Goal: Task Accomplishment & Management: Manage account settings

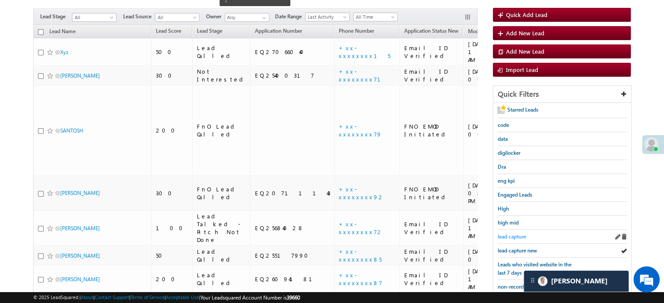
scroll to position [100, 0]
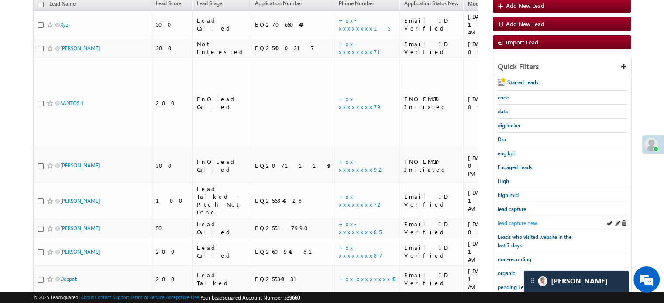
click at [514, 223] on span "lead capture new" at bounding box center [516, 223] width 39 height 7
click at [516, 220] on span "lead capture new" at bounding box center [516, 223] width 39 height 7
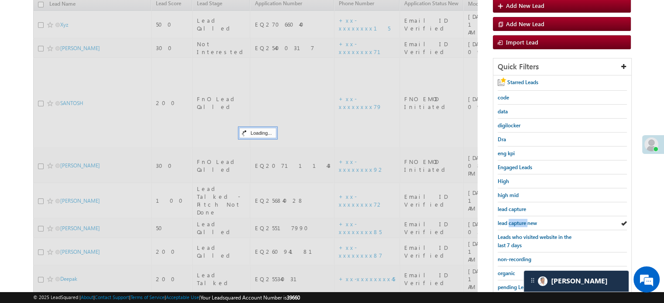
click at [516, 220] on span "lead capture new" at bounding box center [516, 223] width 39 height 7
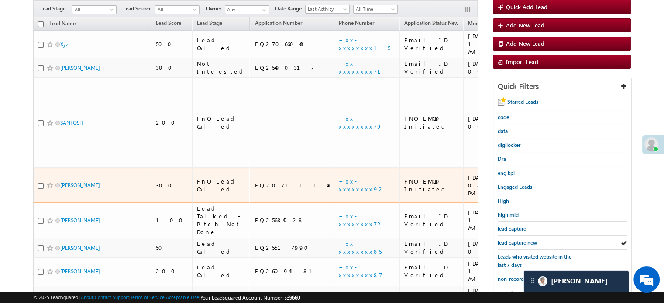
scroll to position [144, 0]
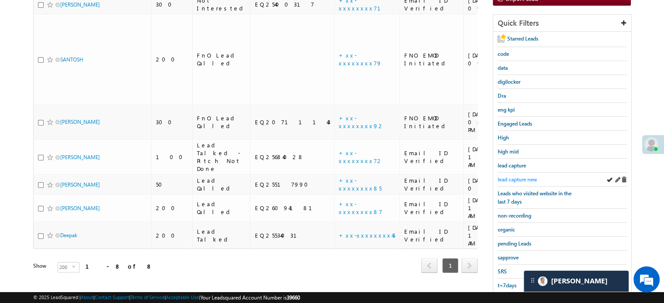
click at [520, 175] on link "lead capture new" at bounding box center [516, 179] width 39 height 8
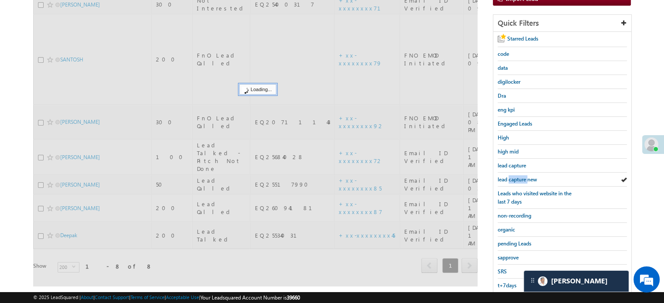
click at [520, 175] on link "lead capture new" at bounding box center [516, 179] width 39 height 8
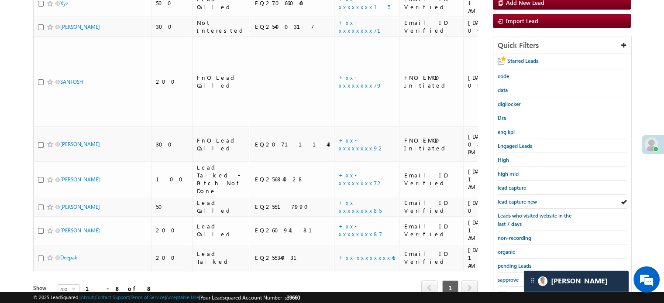
scroll to position [187, 0]
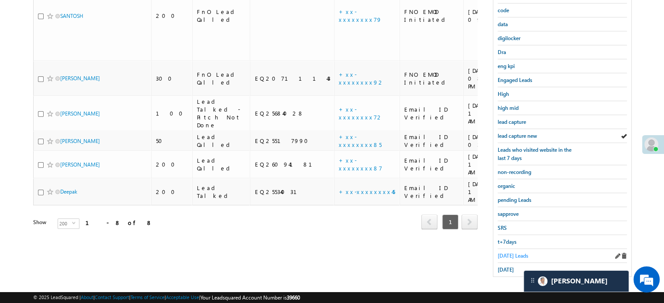
click at [508, 253] on span "Today's Leads" at bounding box center [512, 256] width 31 height 7
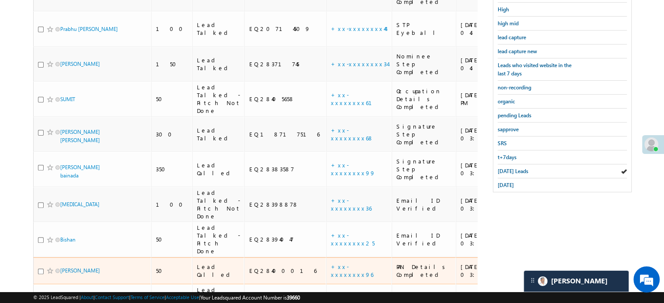
scroll to position [362, 0]
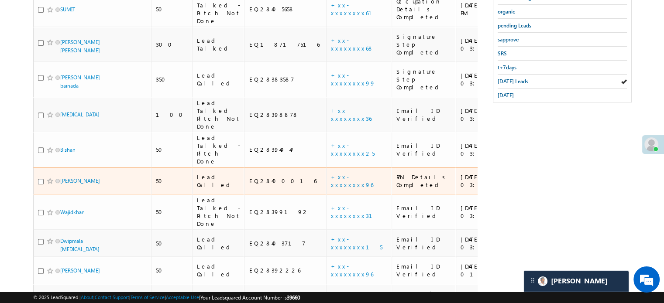
click at [326, 168] on td "+xx-xxxxxxxx96" at bounding box center [358, 181] width 65 height 27
click at [331, 173] on link "+xx-xxxxxxxx96" at bounding box center [352, 180] width 42 height 15
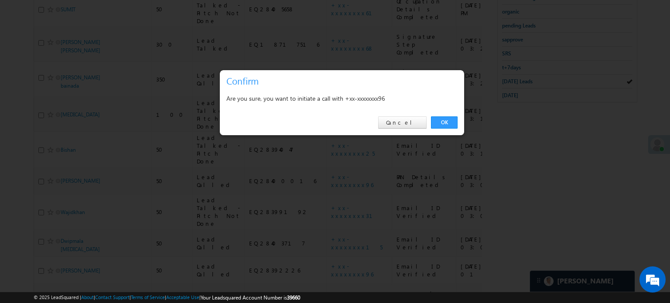
click at [449, 120] on link "OK" at bounding box center [444, 122] width 27 height 12
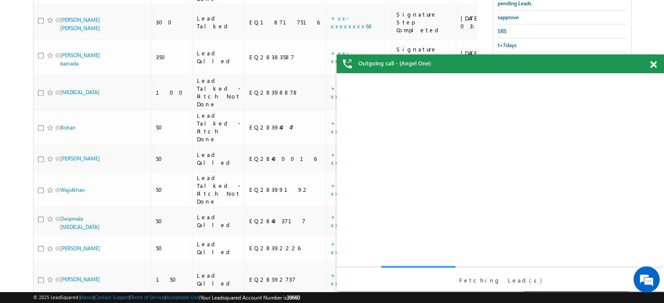
scroll to position [0, 0]
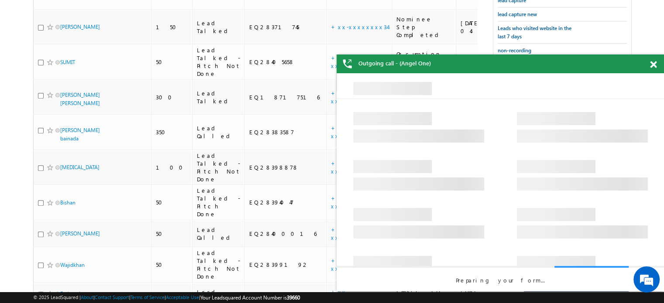
click at [652, 59] on div at bounding box center [658, 63] width 12 height 17
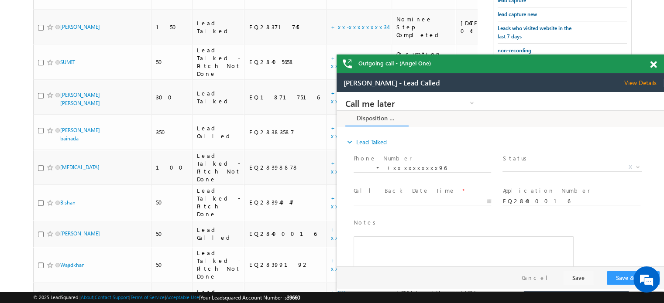
click at [652, 63] on span at bounding box center [653, 64] width 7 height 7
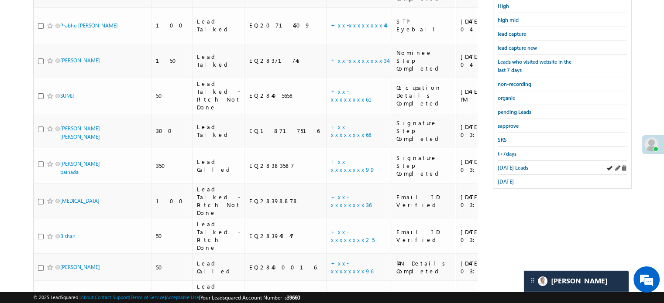
scroll to position [245, 0]
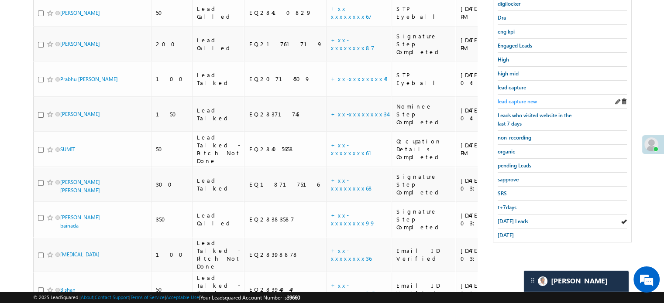
click at [504, 102] on span "lead capture new" at bounding box center [516, 101] width 39 height 7
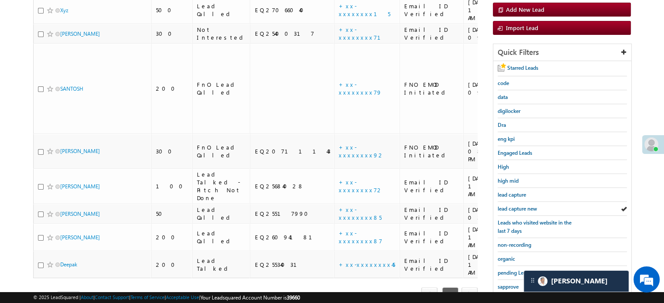
scroll to position [91, 0]
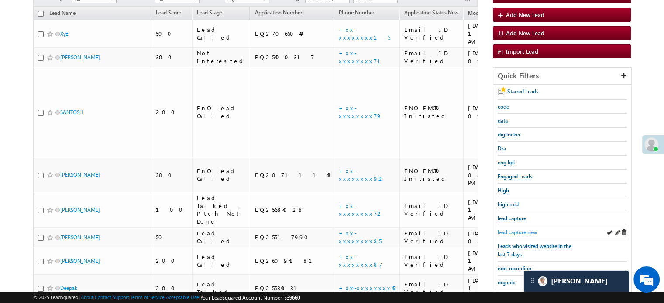
click at [501, 230] on span "lead capture new" at bounding box center [516, 232] width 39 height 7
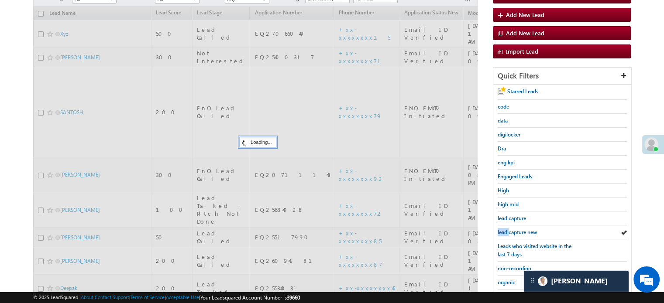
click at [501, 230] on span "lead capture new" at bounding box center [516, 232] width 39 height 7
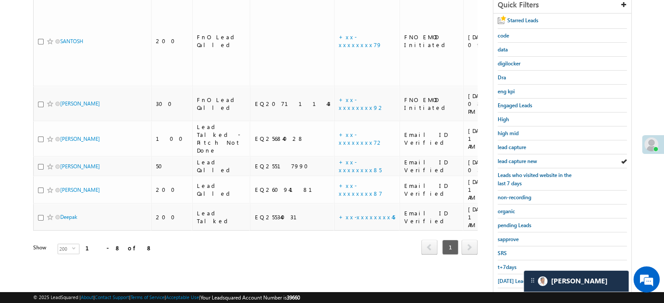
scroll to position [187, 0]
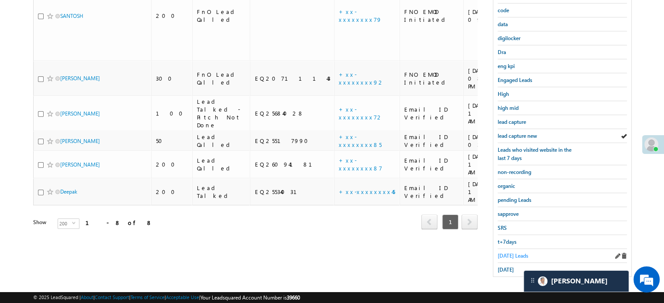
click at [499, 253] on span "Today's Leads" at bounding box center [512, 256] width 31 height 7
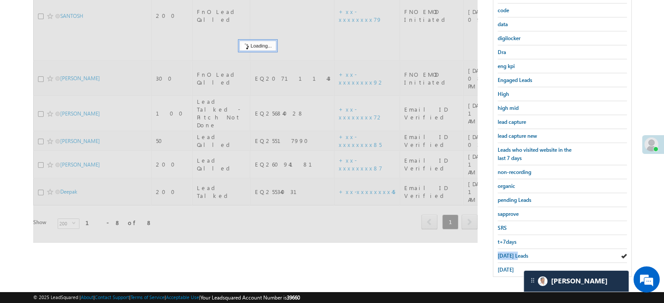
click at [499, 253] on span "Today's Leads" at bounding box center [512, 256] width 31 height 7
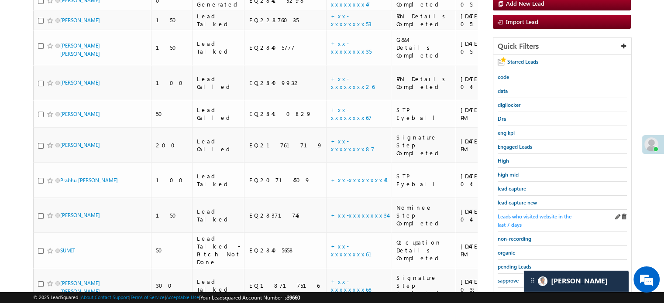
scroll to position [100, 0]
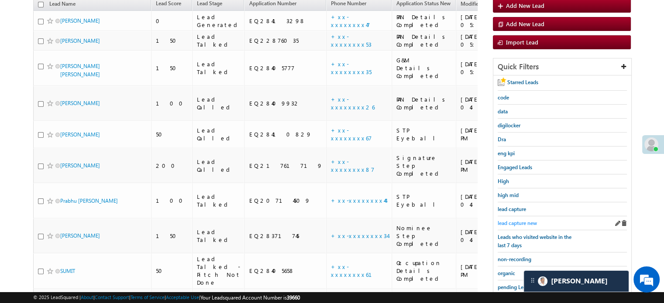
click at [513, 220] on span "lead capture new" at bounding box center [516, 223] width 39 height 7
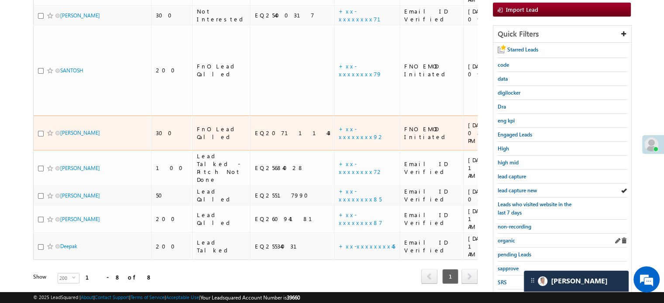
scroll to position [144, 0]
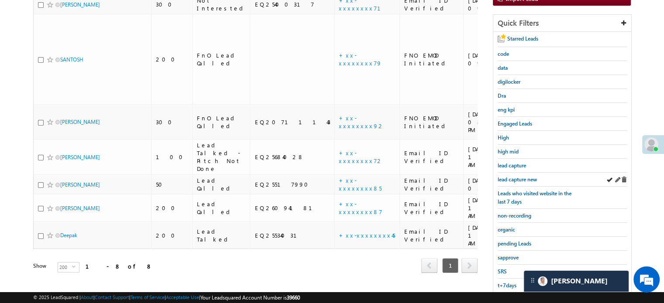
click at [518, 173] on div "lead capture new" at bounding box center [561, 180] width 129 height 14
click at [520, 175] on link "lead capture new" at bounding box center [516, 179] width 39 height 8
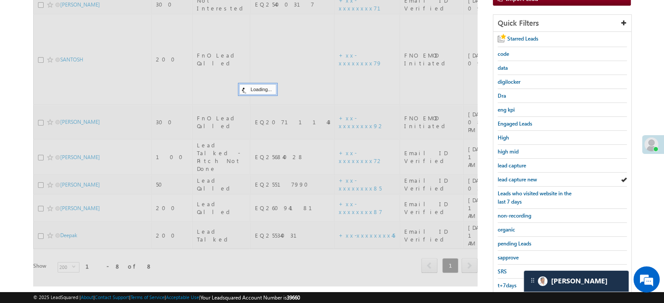
click at [523, 176] on span "lead capture new" at bounding box center [516, 179] width 39 height 7
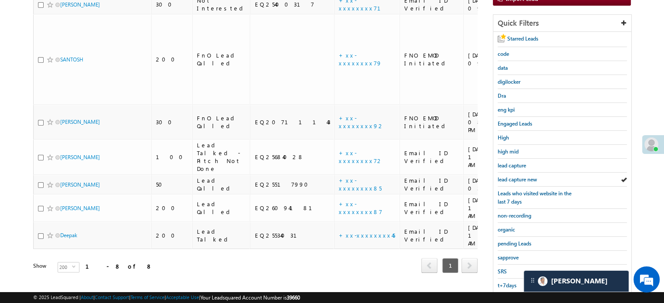
click at [523, 176] on span "lead capture new" at bounding box center [516, 179] width 39 height 7
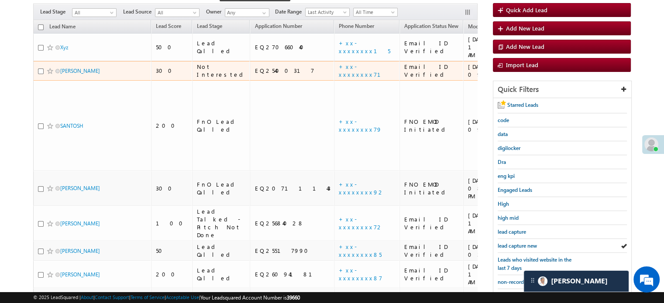
scroll to position [131, 0]
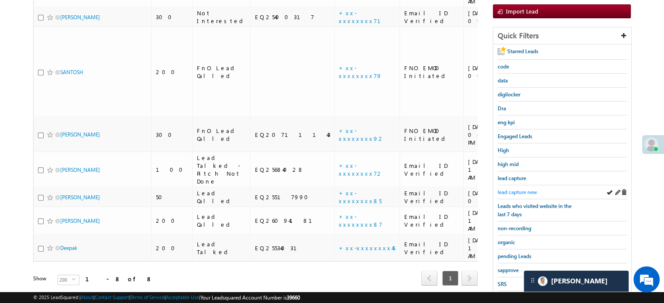
click at [506, 189] on span "lead capture new" at bounding box center [516, 192] width 39 height 7
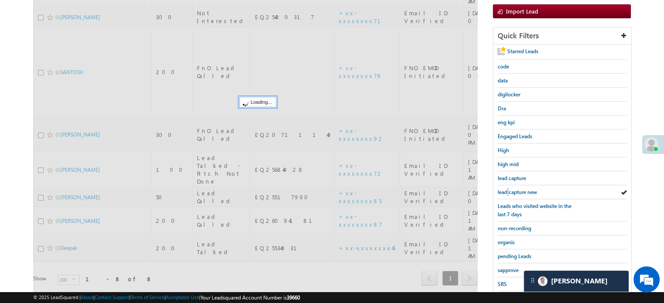
click at [506, 189] on span "lead capture new" at bounding box center [516, 192] width 39 height 7
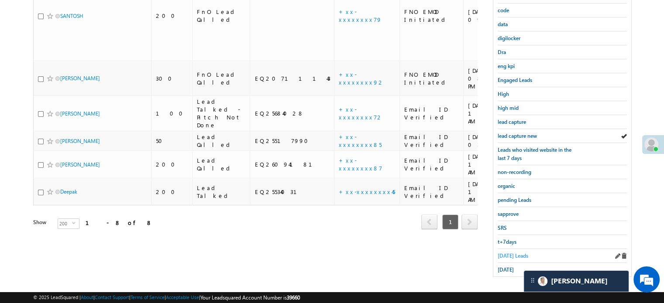
click at [507, 253] on span "Today's Leads" at bounding box center [512, 256] width 31 height 7
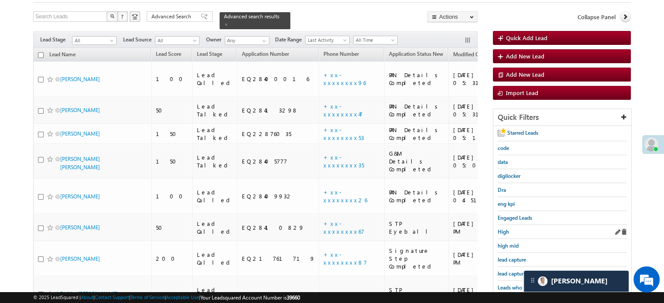
scroll to position [134, 0]
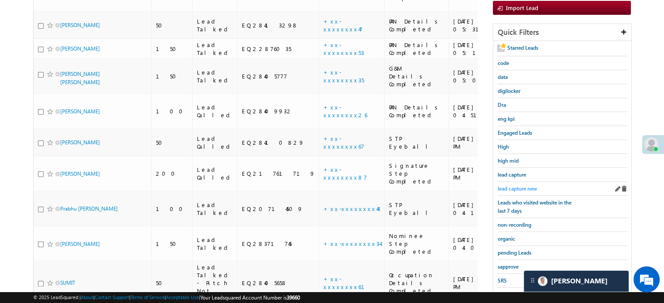
click at [524, 186] on span "lead capture new" at bounding box center [516, 188] width 39 height 7
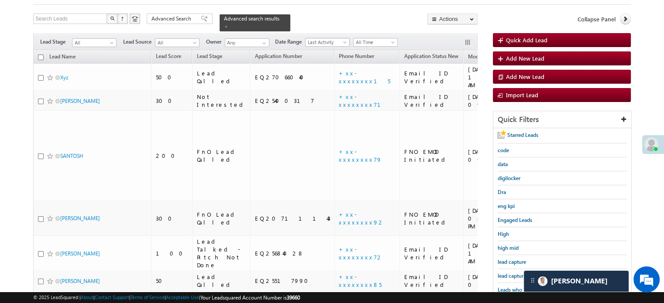
scroll to position [4492, 0]
click at [511, 273] on span "lead capture new" at bounding box center [516, 276] width 39 height 7
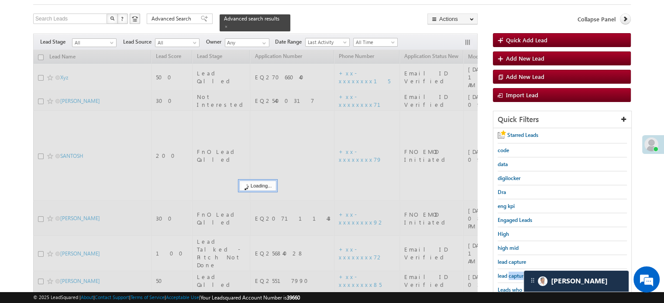
click at [511, 273] on span "lead capture new" at bounding box center [516, 276] width 39 height 7
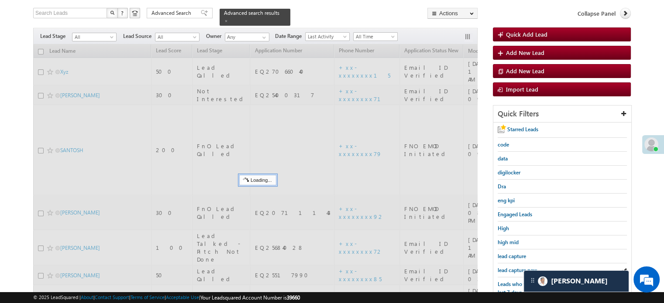
scroll to position [178, 0]
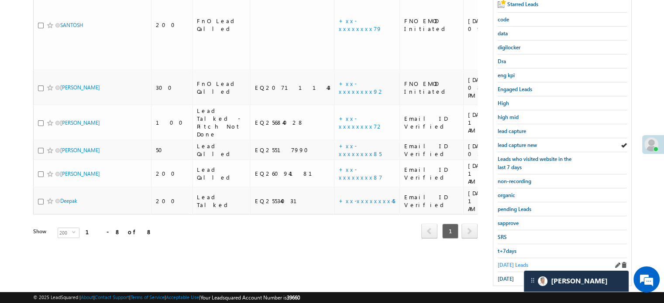
drag, startPoint x: 498, startPoint y: 256, endPoint x: 506, endPoint y: 259, distance: 8.4
click at [504, 258] on div "Today's Leads" at bounding box center [561, 265] width 129 height 14
click at [506, 262] on span "Today's Leads" at bounding box center [512, 265] width 31 height 7
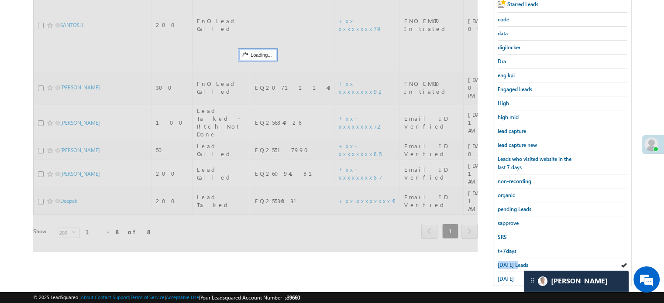
click at [506, 262] on span "Today's Leads" at bounding box center [512, 265] width 31 height 7
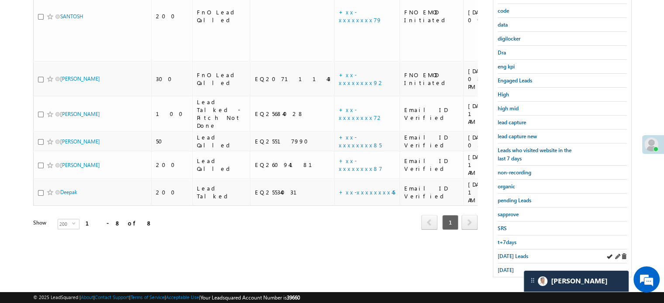
scroll to position [187, 0]
click at [507, 267] on span "yesterday" at bounding box center [505, 270] width 16 height 7
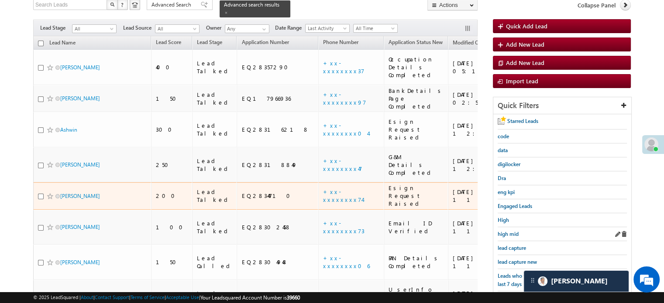
scroll to position [107, 0]
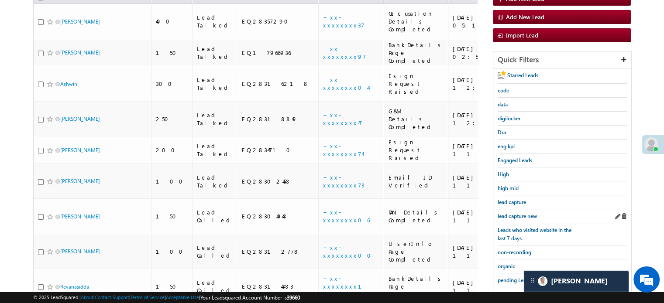
click at [513, 218] on div "lead capture new" at bounding box center [561, 216] width 129 height 14
click at [513, 215] on span "lead capture new" at bounding box center [516, 216] width 39 height 7
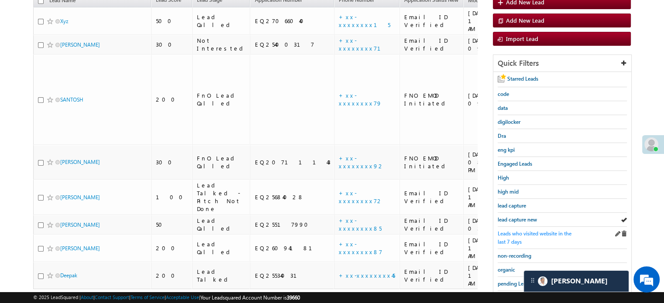
scroll to position [151, 0]
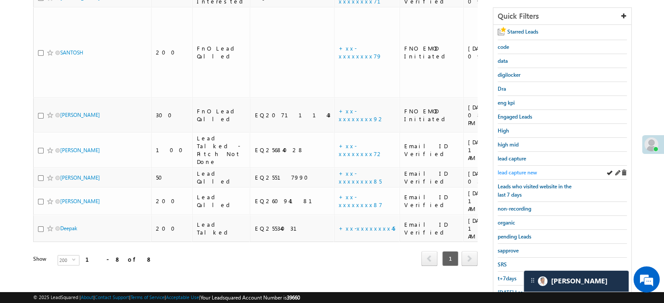
click at [516, 169] on span "lead capture new" at bounding box center [516, 172] width 39 height 7
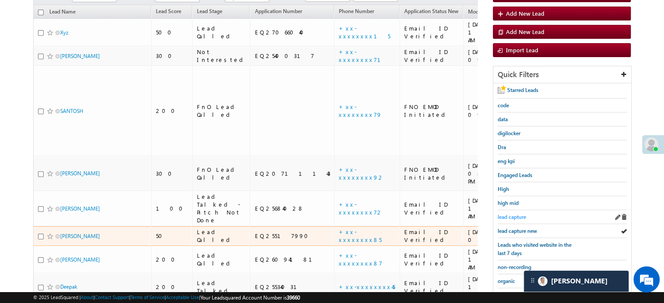
scroll to position [107, 0]
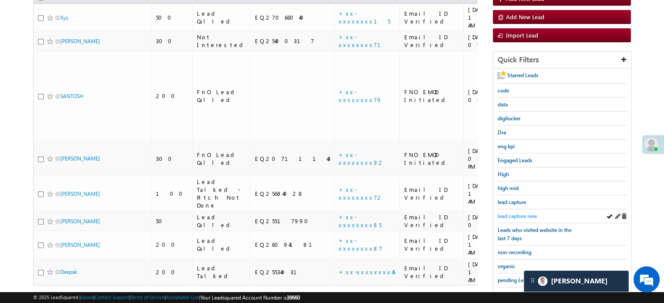
click at [511, 213] on span "lead capture new" at bounding box center [516, 216] width 39 height 7
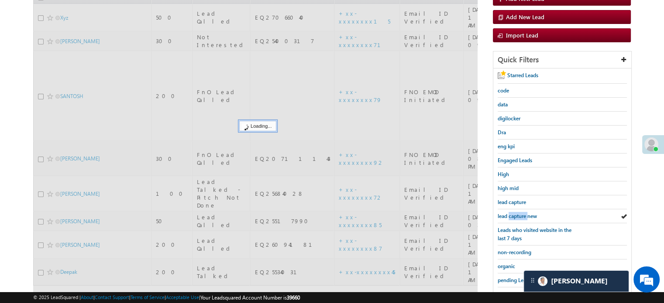
click at [511, 213] on span "lead capture new" at bounding box center [516, 216] width 39 height 7
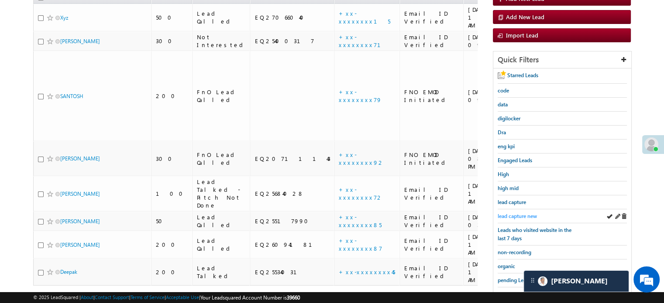
click at [519, 212] on link "lead capture new" at bounding box center [516, 216] width 39 height 8
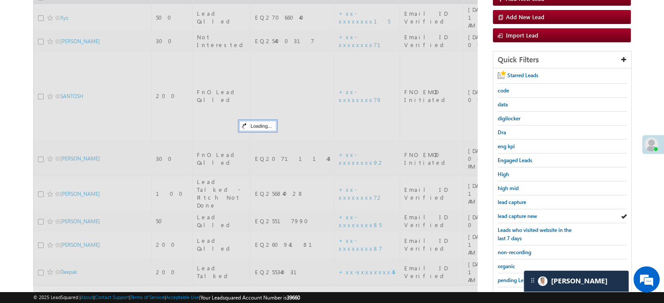
click at [520, 213] on span "lead capture new" at bounding box center [516, 216] width 39 height 7
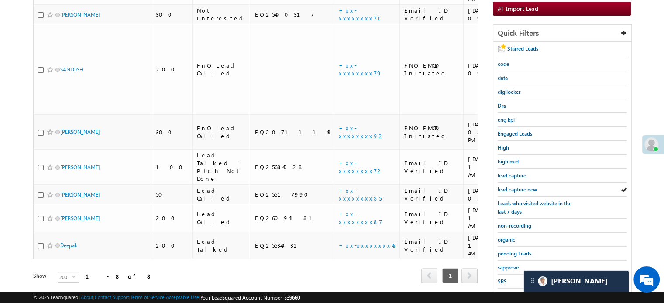
scroll to position [187, 0]
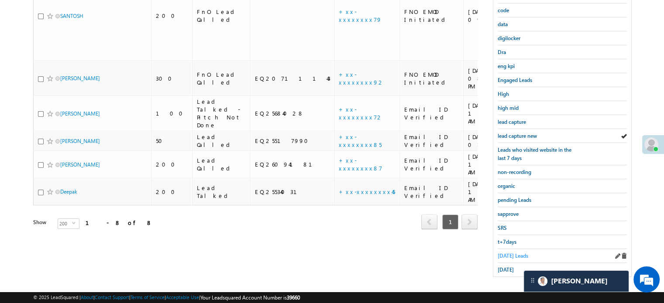
click at [512, 253] on span "Today's Leads" at bounding box center [512, 256] width 31 height 7
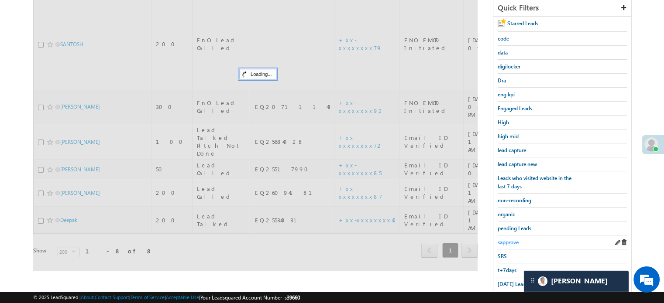
scroll to position [100, 0]
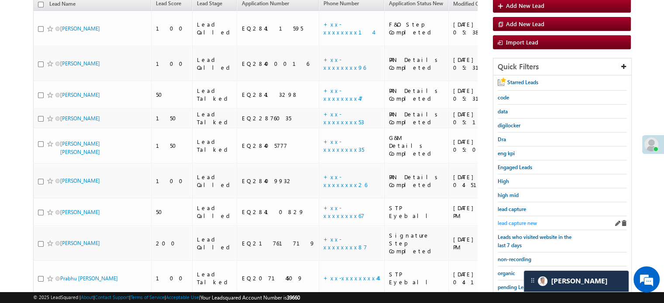
click at [517, 220] on span "lead capture new" at bounding box center [516, 223] width 39 height 7
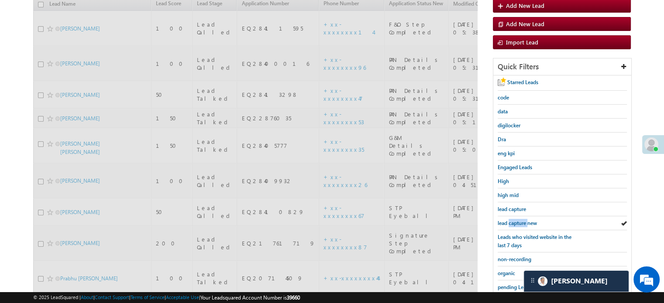
click at [517, 220] on span "lead capture new" at bounding box center [516, 223] width 39 height 7
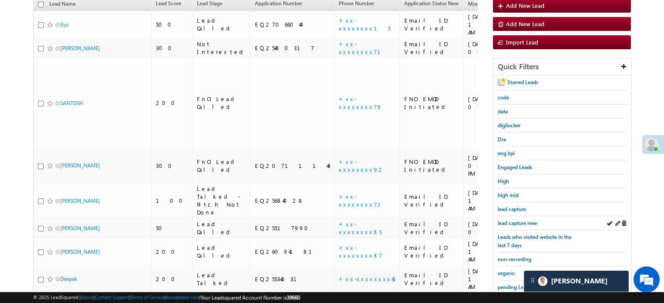
click at [522, 216] on div "lead capture new" at bounding box center [561, 223] width 129 height 14
click at [522, 220] on span "lead capture new" at bounding box center [516, 223] width 39 height 7
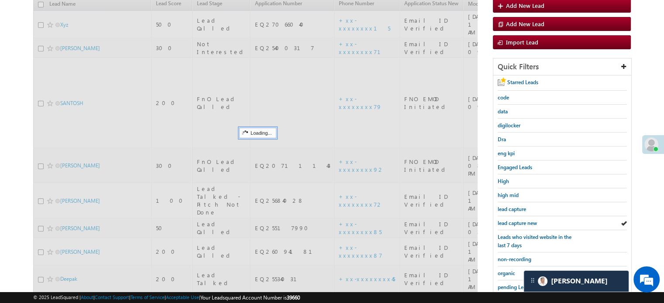
click at [522, 220] on span "lead capture new" at bounding box center [516, 223] width 39 height 7
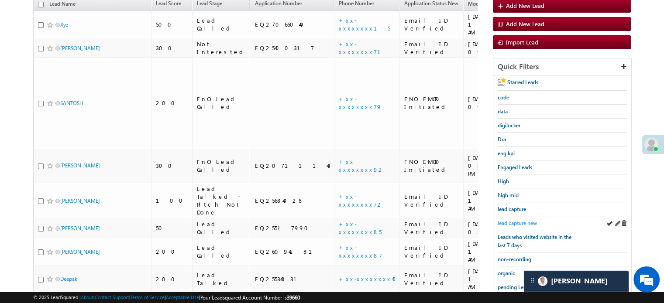
click at [513, 221] on span "lead capture new" at bounding box center [516, 223] width 39 height 7
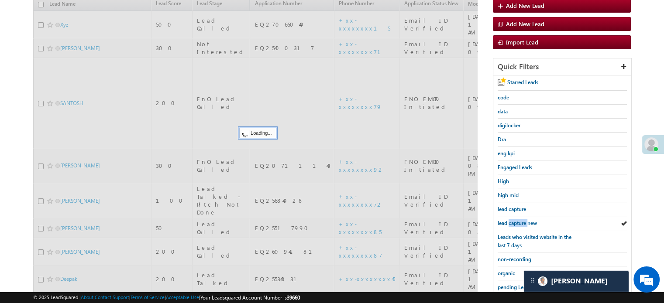
click at [513, 221] on span "lead capture new" at bounding box center [516, 223] width 39 height 7
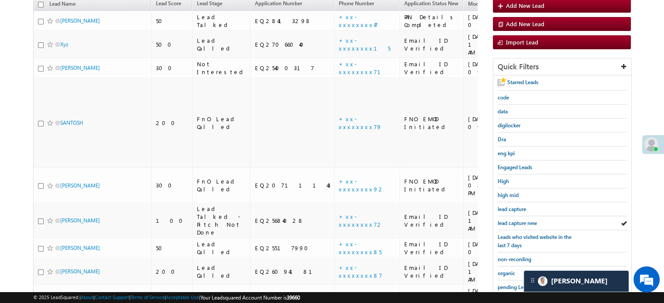
click at [513, 221] on span "lead capture new" at bounding box center [516, 223] width 39 height 7
click at [522, 224] on span "lead capture new" at bounding box center [516, 223] width 39 height 7
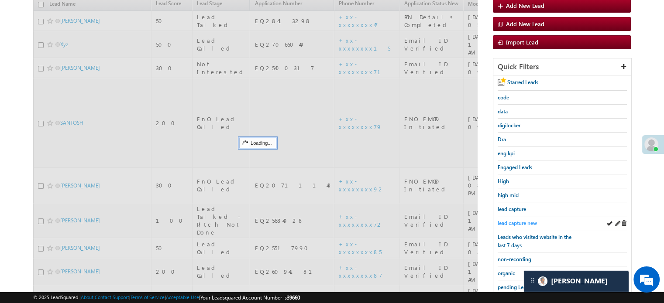
click at [518, 223] on span "lead capture new" at bounding box center [516, 223] width 39 height 7
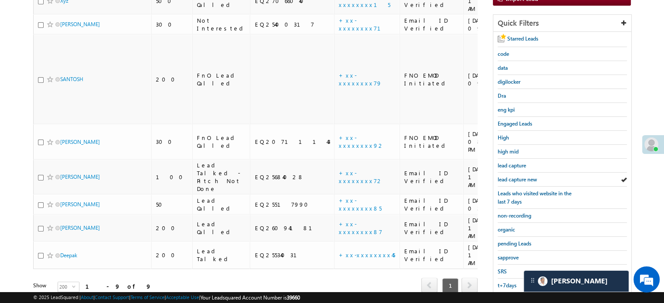
scroll to position [187, 0]
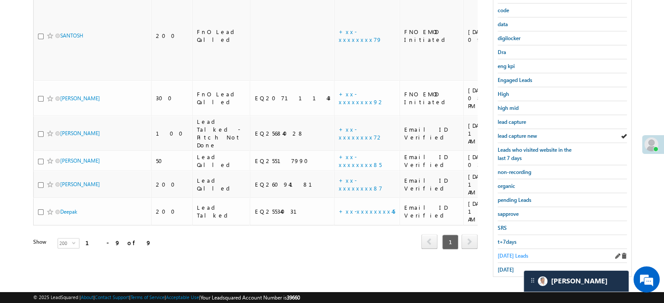
click at [508, 254] on span "Today's Leads" at bounding box center [512, 256] width 31 height 7
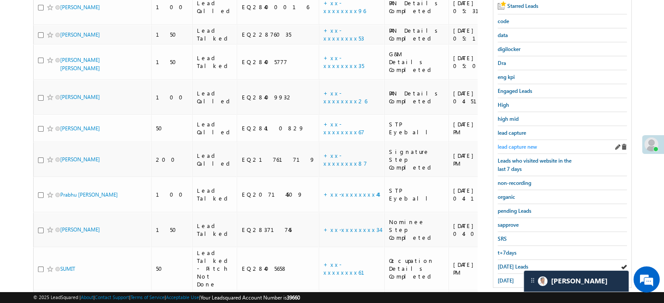
scroll to position [126, 0]
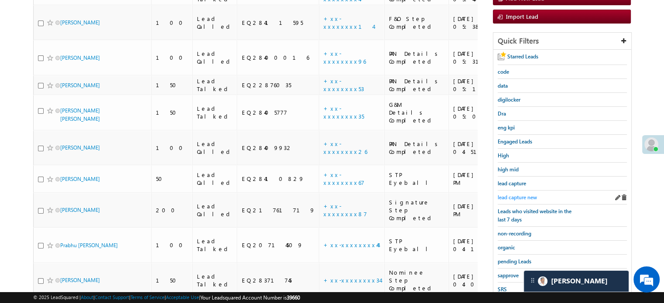
click at [510, 197] on span "lead capture new" at bounding box center [516, 197] width 39 height 7
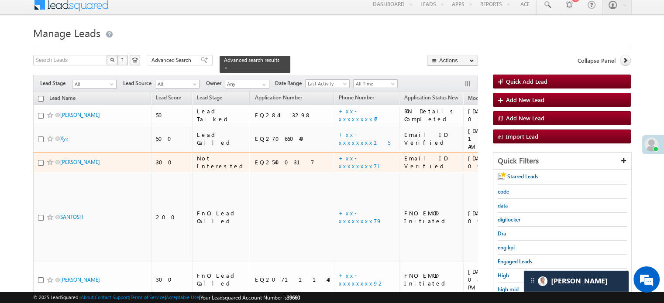
scroll to position [44, 0]
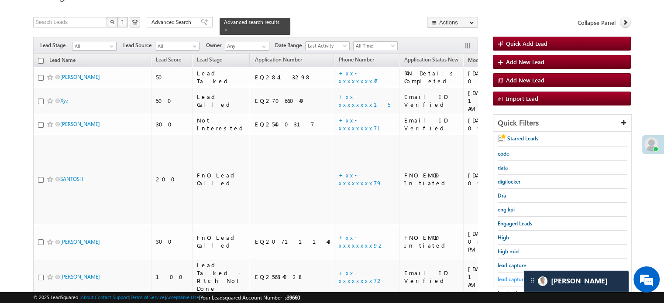
click at [514, 276] on span "lead capture new" at bounding box center [516, 279] width 39 height 7
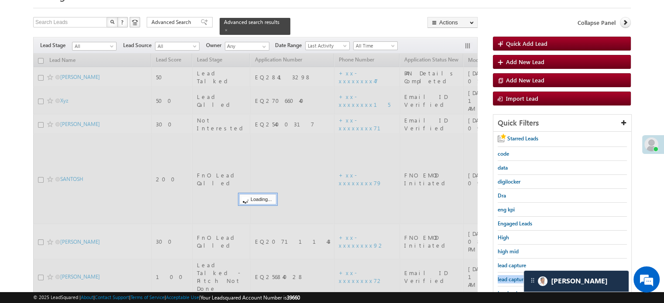
click at [514, 276] on span "lead capture new" at bounding box center [516, 279] width 39 height 7
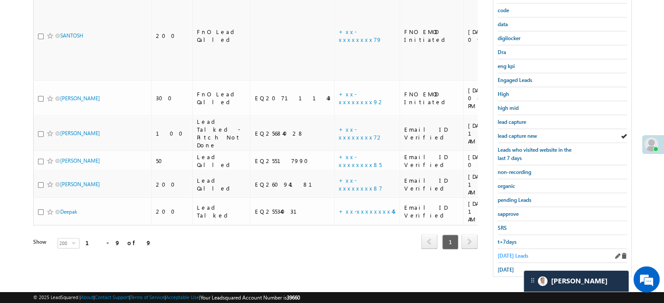
click at [508, 254] on span "Today's Leads" at bounding box center [512, 256] width 31 height 7
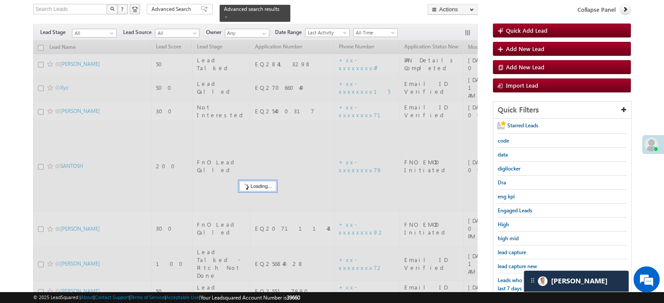
scroll to position [56, 0]
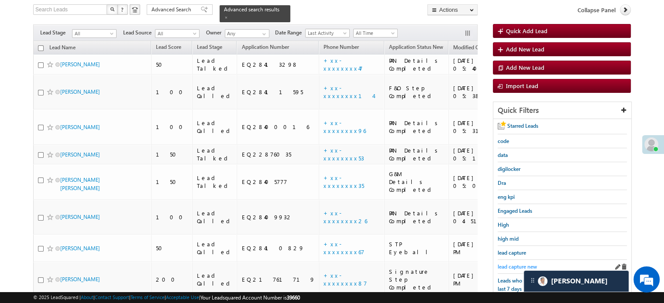
click at [514, 264] on span "lead capture new" at bounding box center [516, 267] width 39 height 7
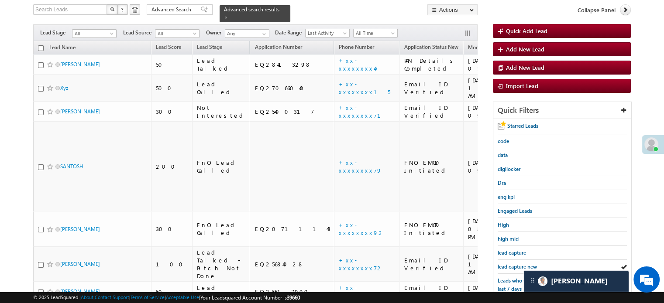
click at [514, 264] on span "lead capture new" at bounding box center [516, 267] width 39 height 7
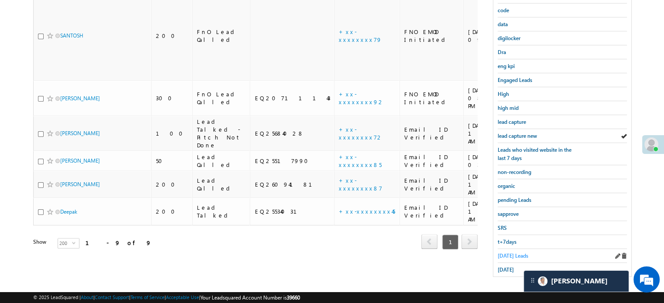
click at [506, 253] on span "Today's Leads" at bounding box center [512, 256] width 31 height 7
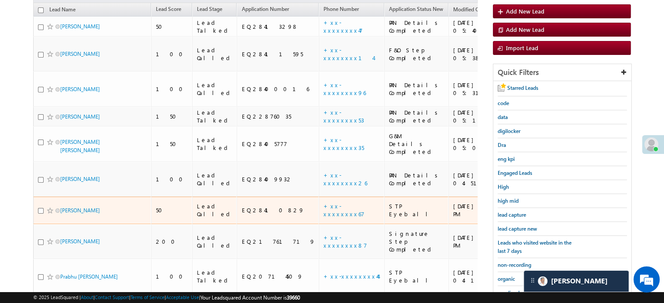
scroll to position [100, 0]
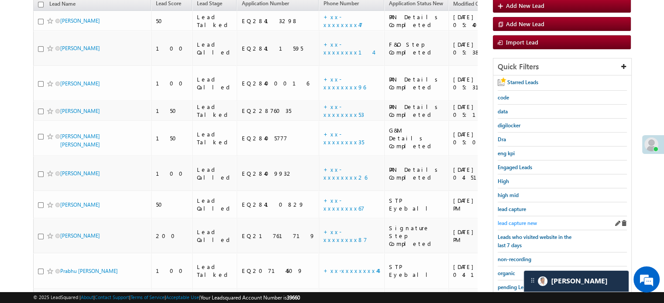
click at [508, 223] on span "lead capture new" at bounding box center [516, 223] width 39 height 7
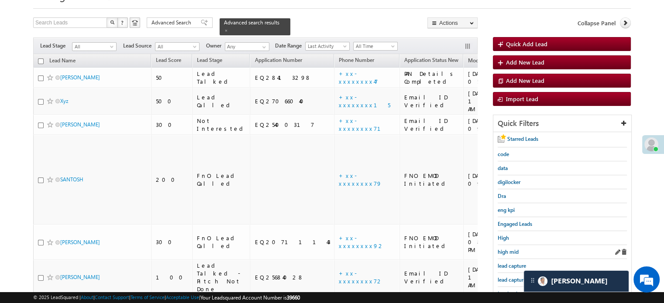
scroll to position [87, 0]
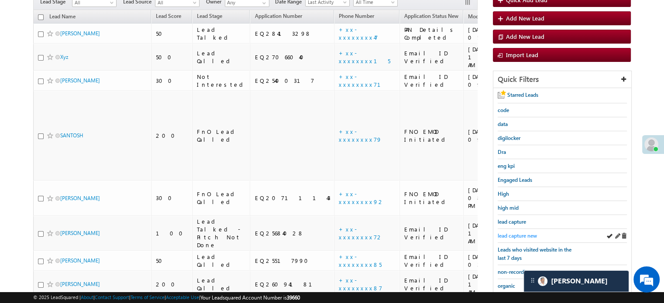
click at [515, 235] on span "lead capture new" at bounding box center [516, 236] width 39 height 7
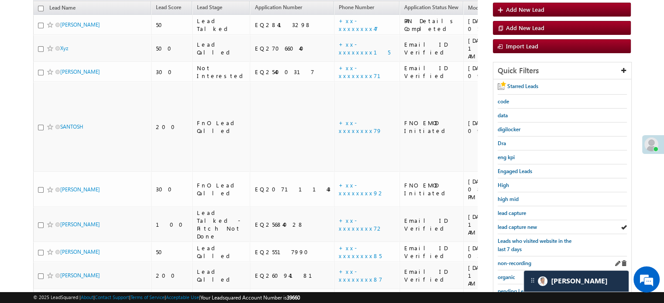
scroll to position [131, 0]
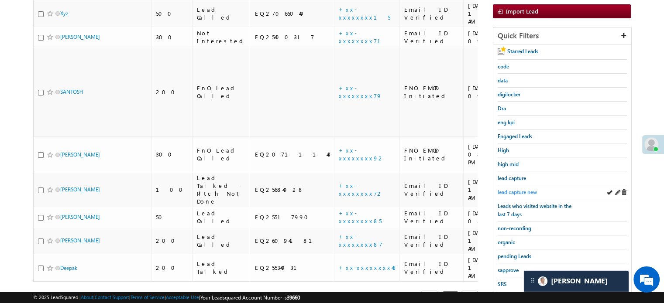
click at [517, 190] on span "lead capture new" at bounding box center [516, 192] width 39 height 7
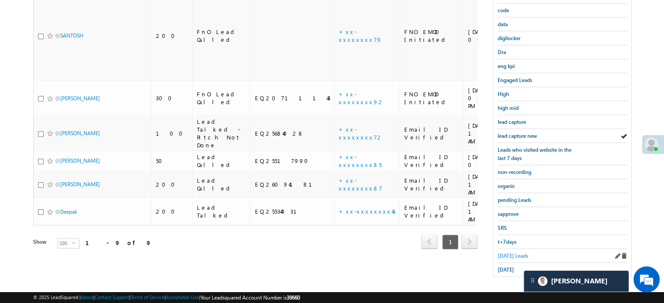
click at [515, 253] on span "Today's Leads" at bounding box center [512, 256] width 31 height 7
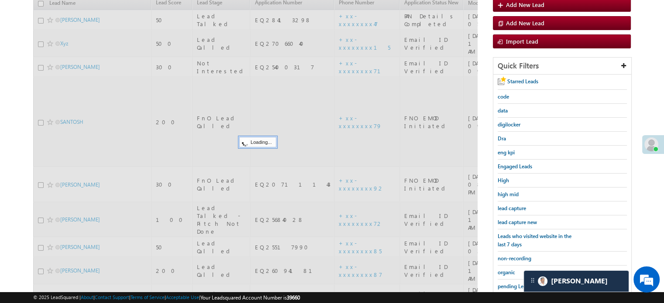
scroll to position [100, 0]
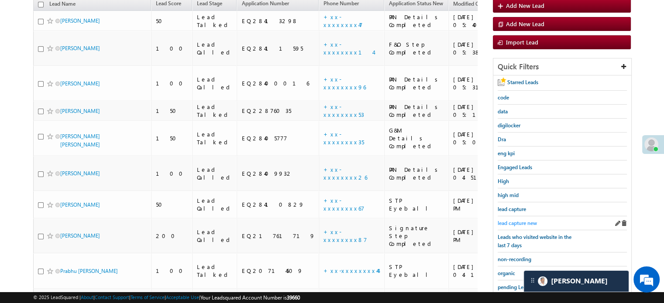
click at [515, 221] on span "lead capture new" at bounding box center [516, 223] width 39 height 7
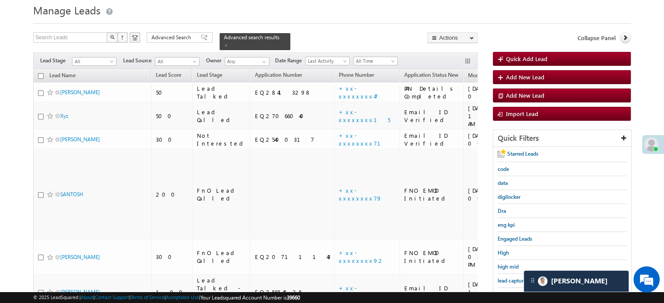
scroll to position [44, 0]
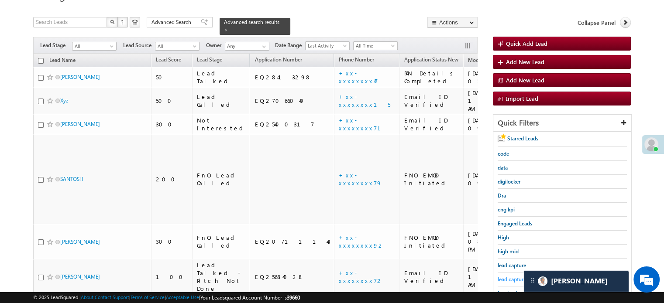
click at [504, 276] on span "lead capture new" at bounding box center [516, 279] width 39 height 7
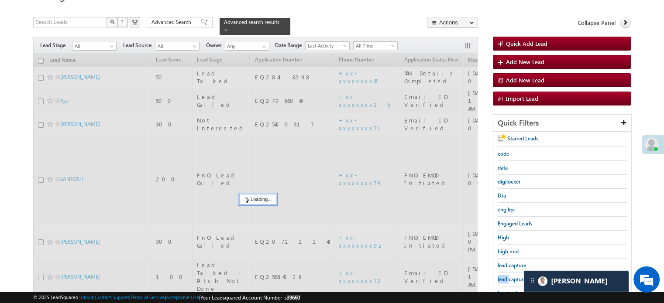
click at [504, 276] on span "lead capture new" at bounding box center [516, 279] width 39 height 7
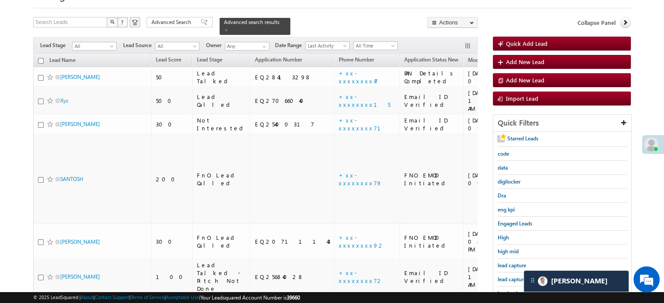
click at [504, 276] on span "lead capture new" at bounding box center [516, 279] width 39 height 7
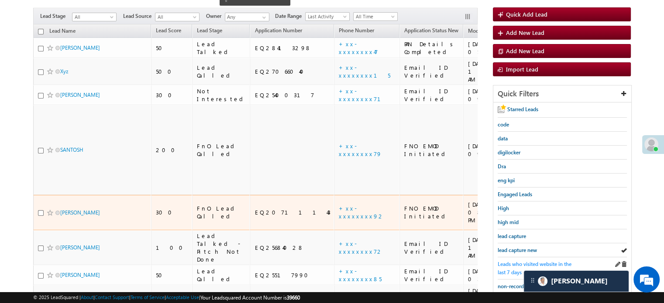
scroll to position [131, 0]
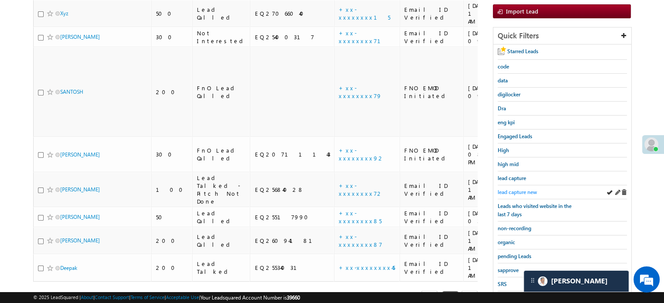
click at [516, 189] on span "lead capture new" at bounding box center [516, 192] width 39 height 7
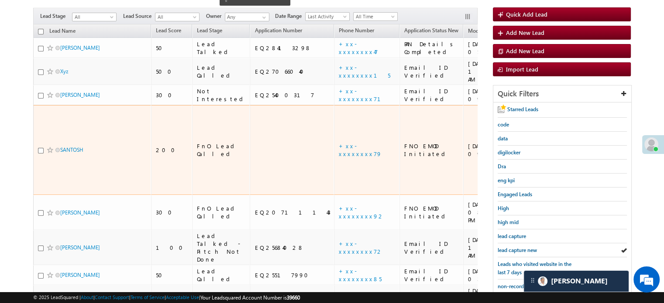
scroll to position [87, 0]
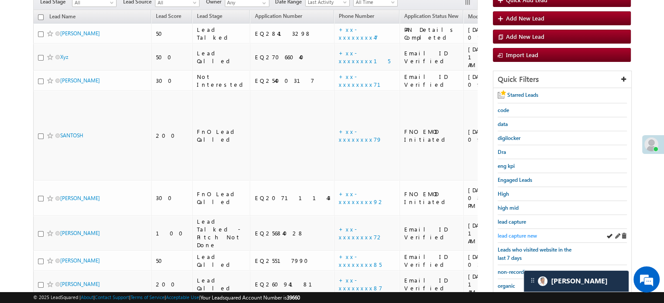
click at [514, 233] on span "lead capture new" at bounding box center [516, 236] width 39 height 7
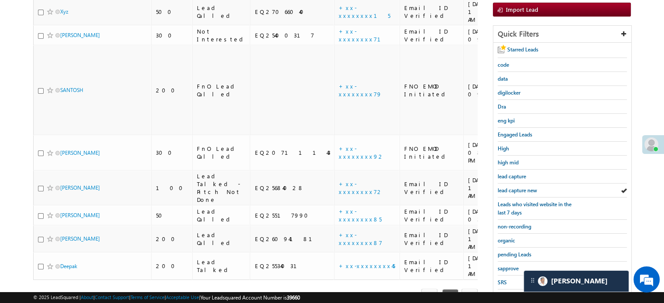
scroll to position [187, 0]
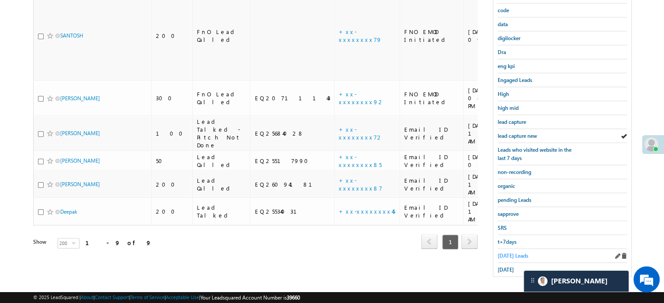
click at [509, 253] on span "Today's Leads" at bounding box center [512, 256] width 31 height 7
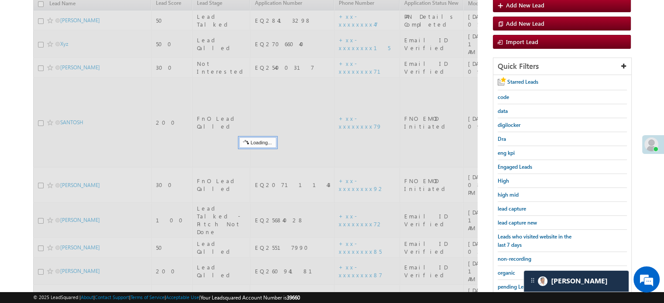
scroll to position [100, 0]
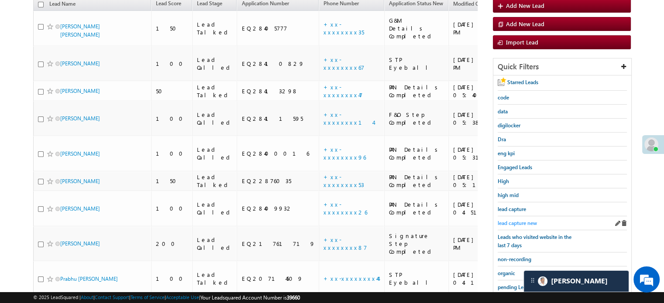
click at [514, 223] on span "lead capture new" at bounding box center [516, 223] width 39 height 7
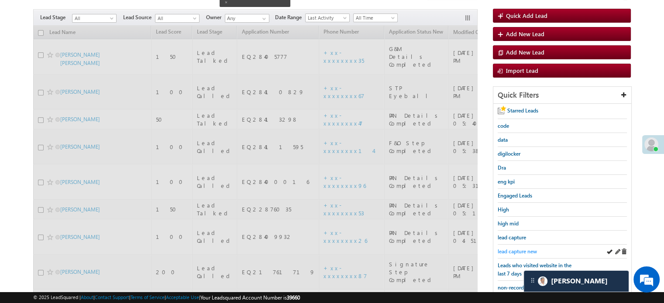
scroll to position [56, 0]
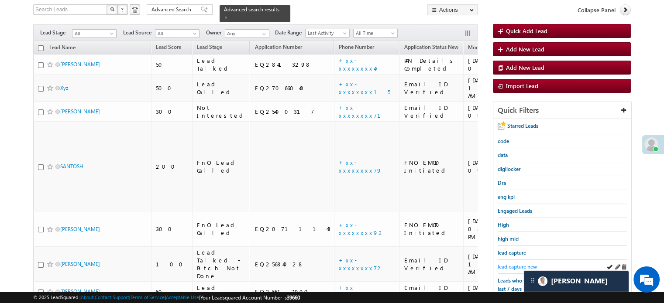
click at [503, 263] on link "lead capture new" at bounding box center [516, 267] width 39 height 8
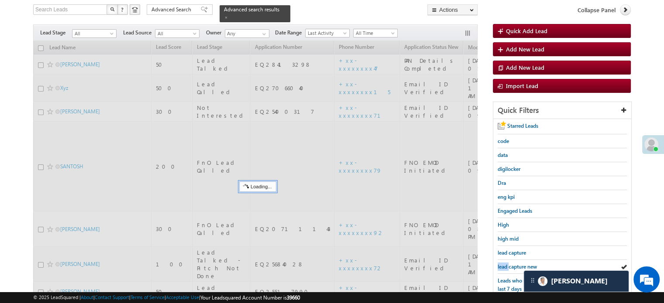
click at [503, 263] on link "lead capture new" at bounding box center [516, 267] width 39 height 8
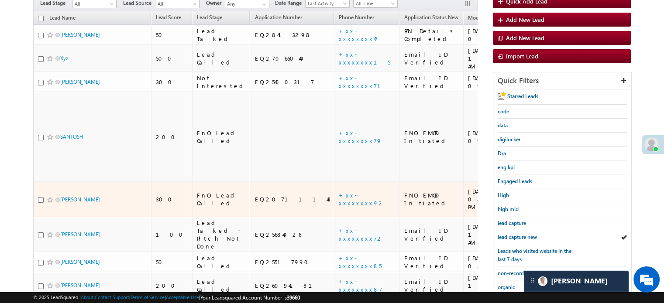
scroll to position [100, 0]
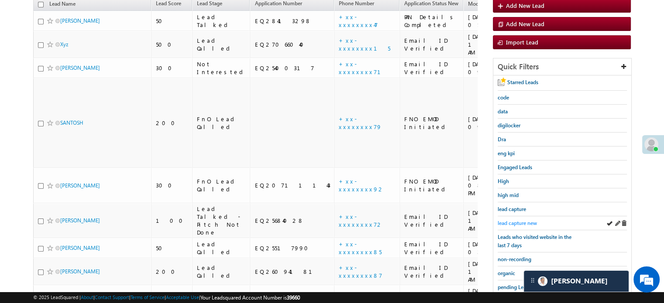
click at [510, 220] on span "lead capture new" at bounding box center [516, 223] width 39 height 7
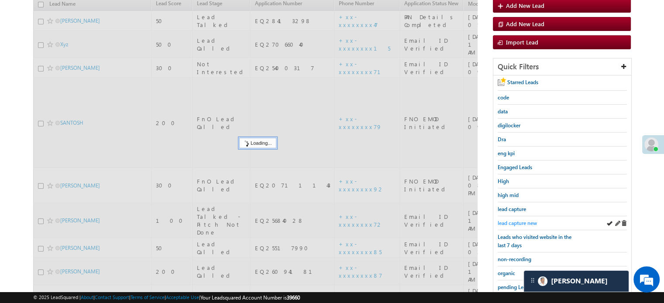
click at [516, 220] on span "lead capture new" at bounding box center [516, 223] width 39 height 7
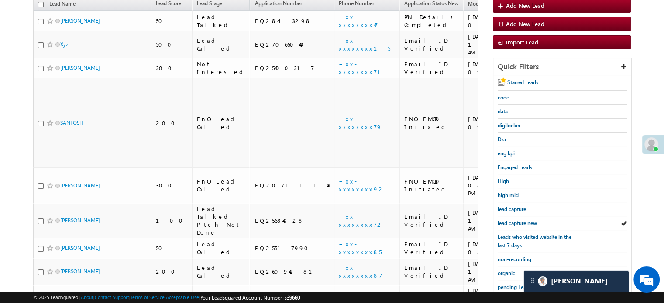
click at [516, 220] on span "lead capture new" at bounding box center [516, 223] width 39 height 7
click at [511, 216] on div "lead capture new" at bounding box center [561, 223] width 129 height 14
click at [514, 220] on span "lead capture new" at bounding box center [516, 223] width 39 height 7
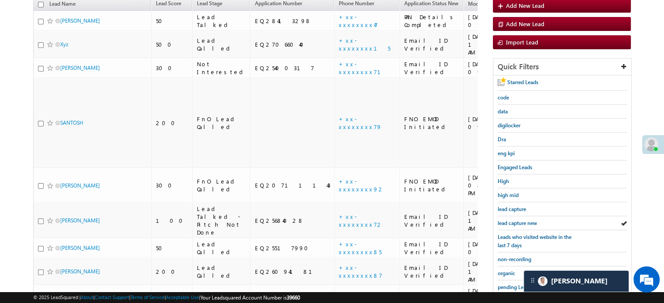
click at [514, 220] on span "lead capture new" at bounding box center [516, 223] width 39 height 7
click at [529, 220] on span "lead capture new" at bounding box center [516, 223] width 39 height 7
click at [504, 220] on span "lead capture new" at bounding box center [516, 223] width 39 height 7
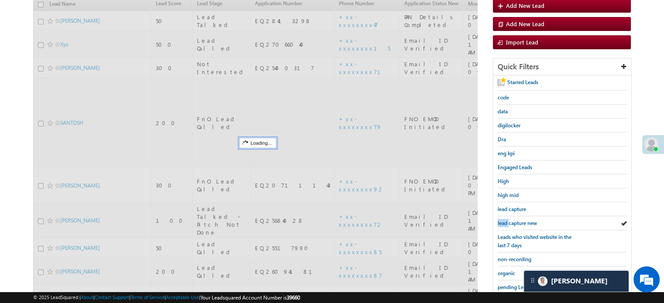
click at [504, 220] on span "lead capture new" at bounding box center [516, 223] width 39 height 7
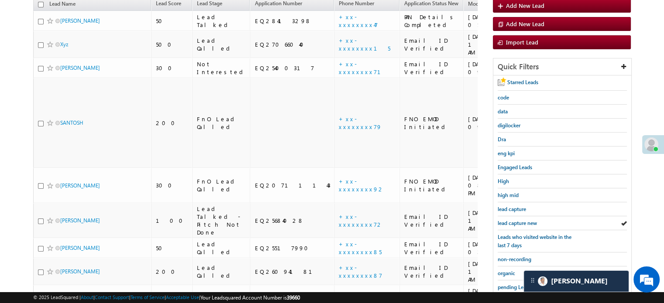
click at [504, 220] on span "lead capture new" at bounding box center [516, 223] width 39 height 7
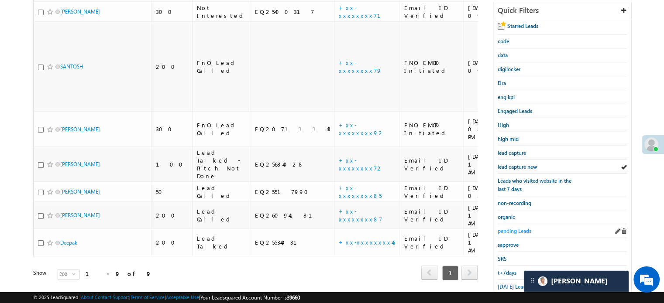
scroll to position [187, 0]
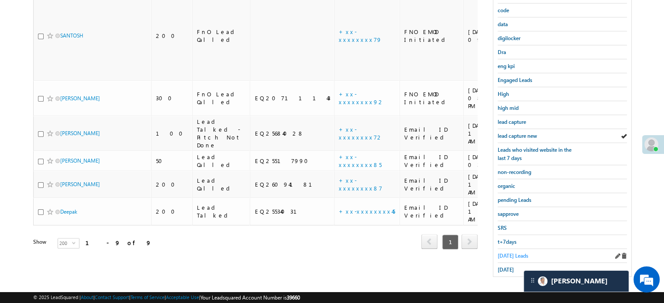
click at [508, 253] on span "Today's Leads" at bounding box center [512, 256] width 31 height 7
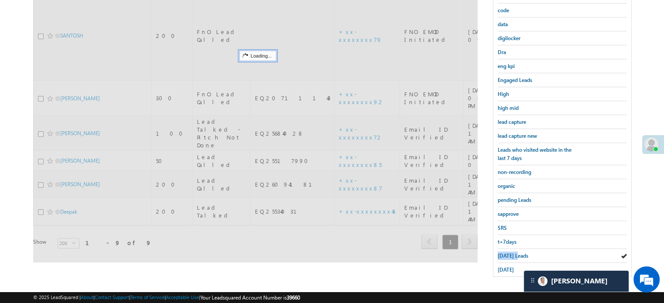
click at [508, 253] on span "Today's Leads" at bounding box center [512, 256] width 31 height 7
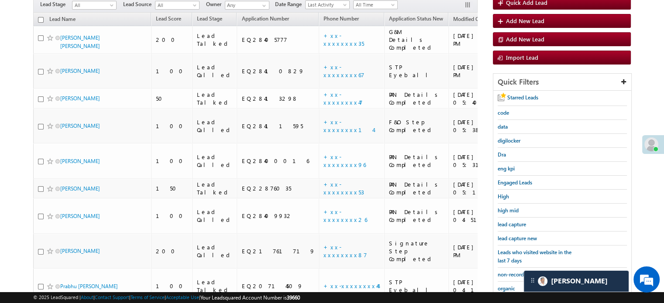
scroll to position [100, 0]
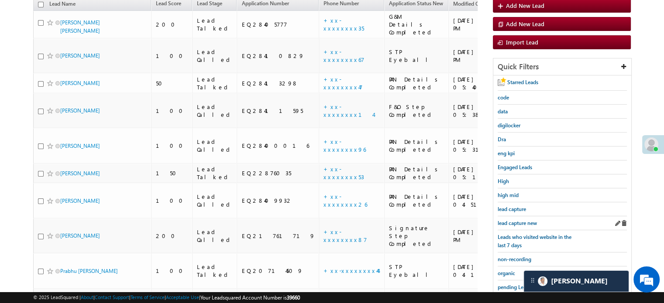
click at [522, 216] on div "lead capture new" at bounding box center [561, 223] width 129 height 14
click at [522, 220] on span "lead capture new" at bounding box center [516, 223] width 39 height 7
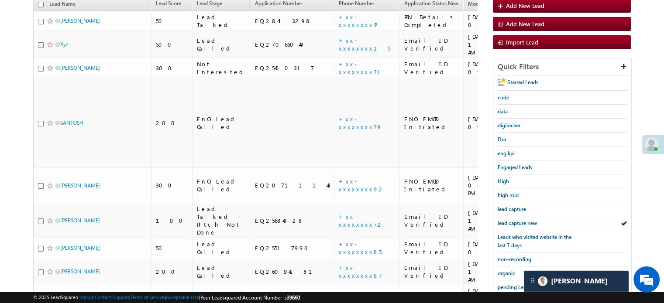
click at [522, 220] on span "lead capture new" at bounding box center [516, 223] width 39 height 7
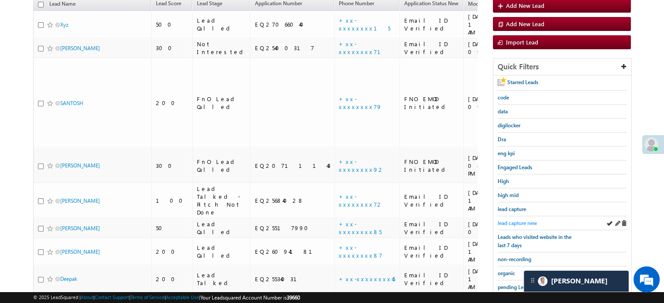
click at [517, 220] on span "lead capture new" at bounding box center [516, 223] width 39 height 7
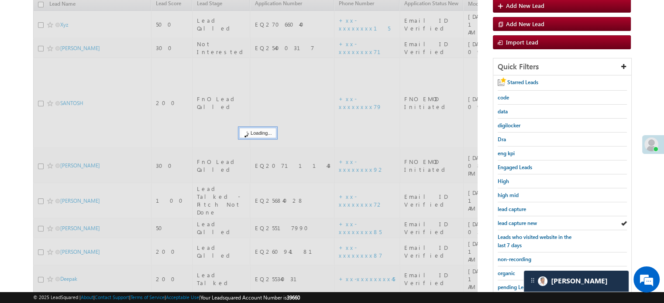
click at [517, 220] on span "lead capture new" at bounding box center [516, 223] width 39 height 7
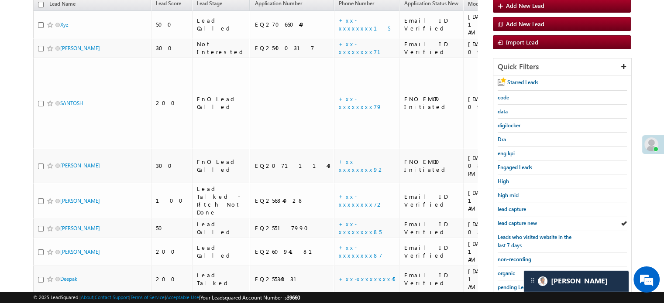
click at [517, 220] on span "lead capture new" at bounding box center [516, 223] width 39 height 7
click at [508, 219] on link "lead capture new" at bounding box center [516, 223] width 39 height 8
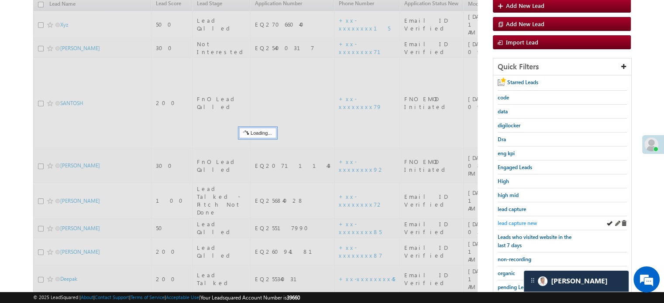
click at [510, 220] on span "lead capture new" at bounding box center [516, 223] width 39 height 7
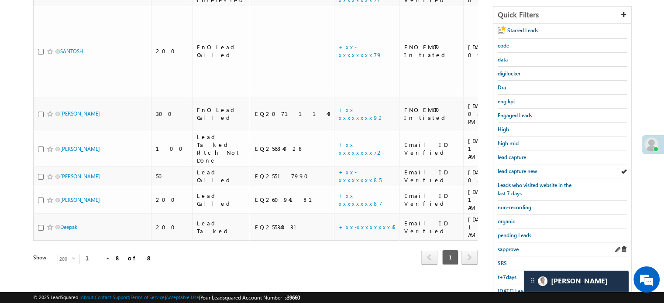
scroll to position [187, 0]
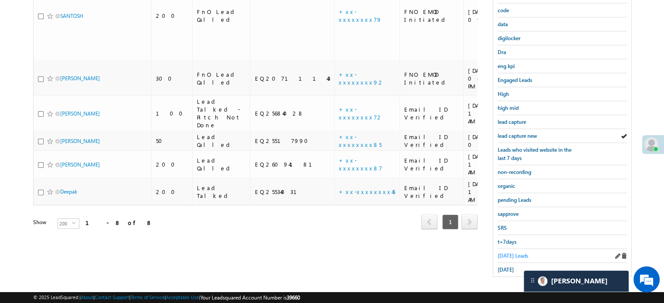
click at [507, 253] on span "Today's Leads" at bounding box center [512, 256] width 31 height 7
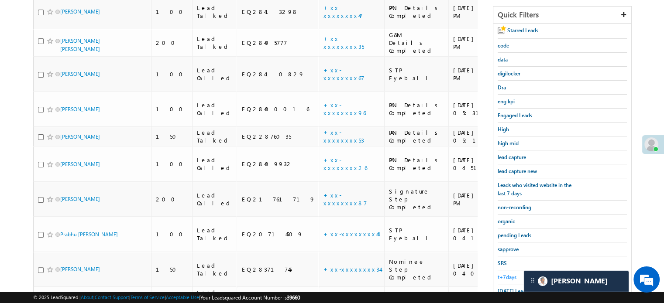
scroll to position [100, 0]
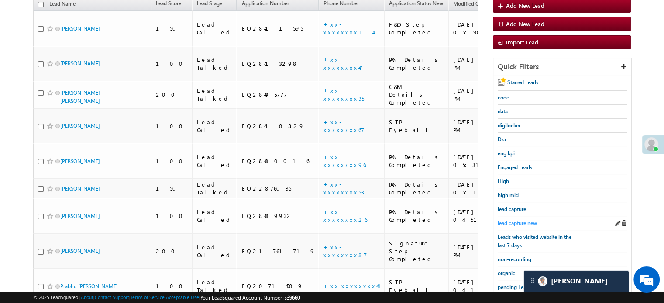
click at [515, 220] on span "lead capture new" at bounding box center [516, 223] width 39 height 7
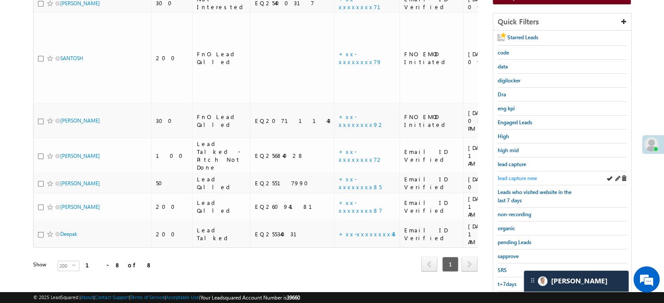
scroll to position [187, 0]
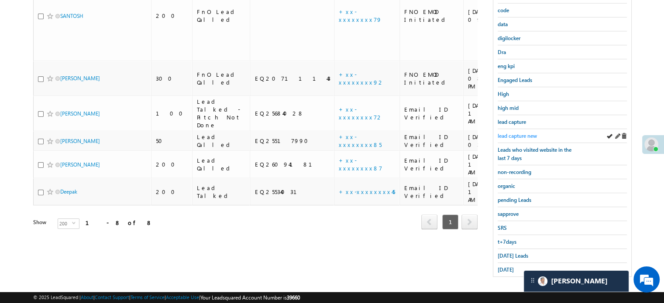
click at [509, 135] on span "lead capture new" at bounding box center [516, 136] width 39 height 7
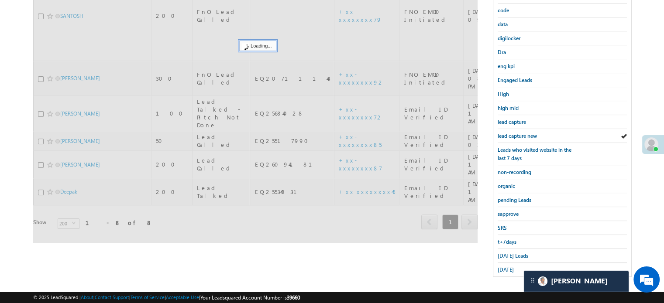
click at [509, 135] on span "lead capture new" at bounding box center [516, 136] width 39 height 7
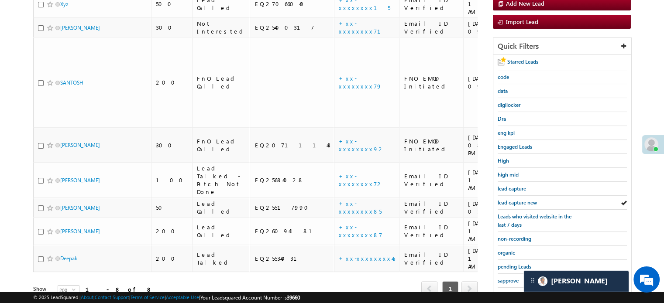
scroll to position [100, 0]
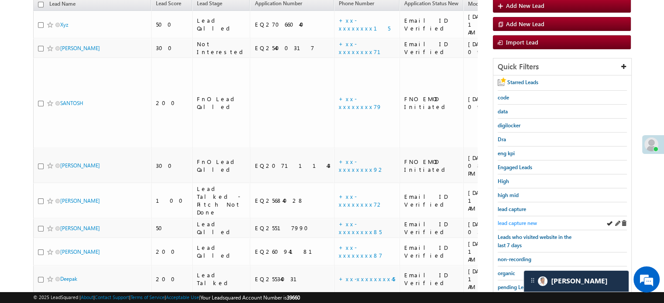
click at [522, 221] on span "lead capture new" at bounding box center [516, 223] width 39 height 7
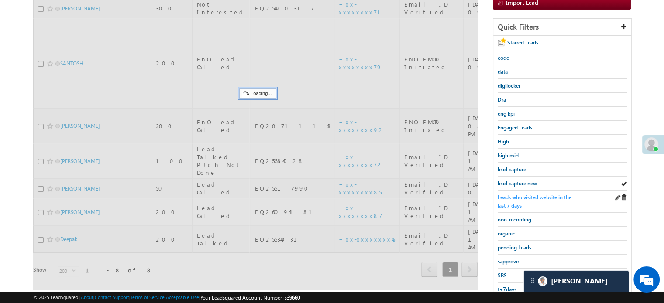
scroll to position [187, 0]
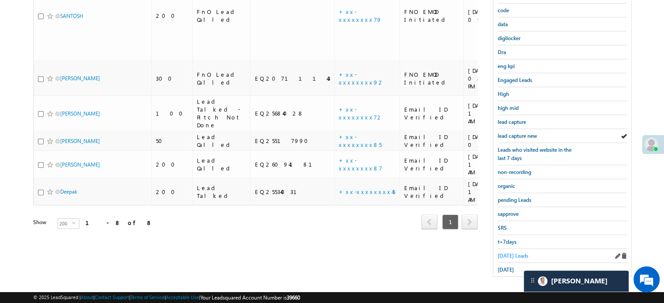
click at [514, 253] on span "Today's Leads" at bounding box center [512, 256] width 31 height 7
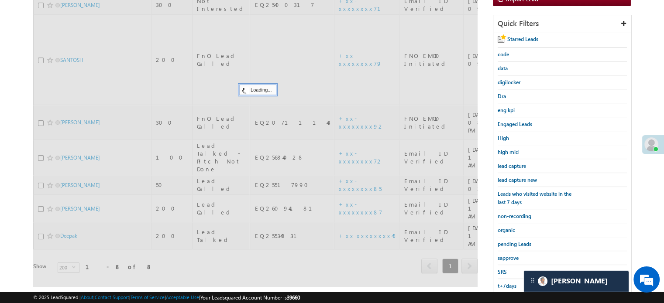
scroll to position [56, 0]
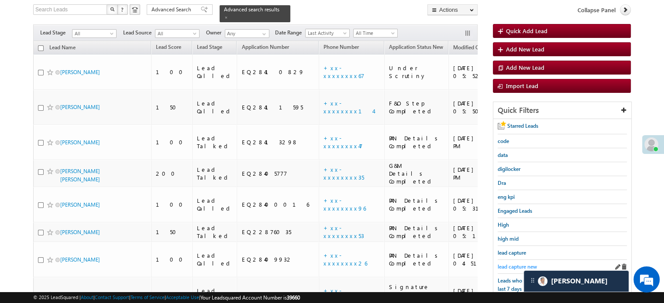
click at [517, 264] on span "lead capture new" at bounding box center [516, 267] width 39 height 7
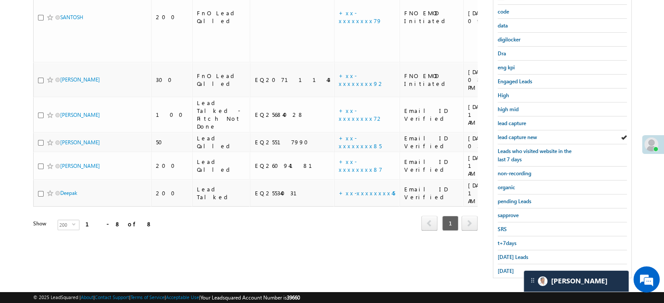
scroll to position [187, 0]
click at [516, 253] on span "Today's Leads" at bounding box center [512, 256] width 31 height 7
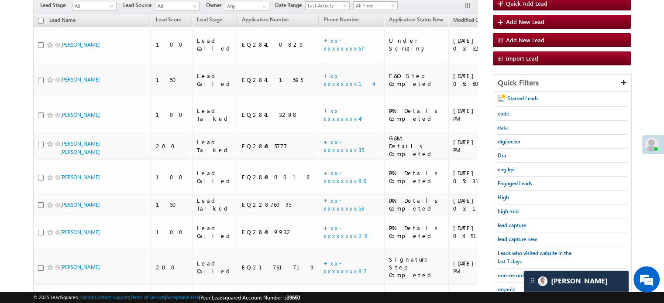
scroll to position [56, 0]
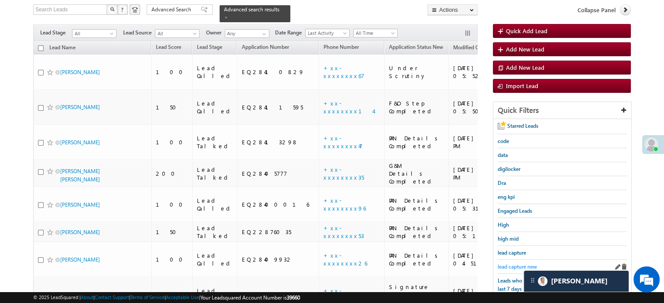
click at [518, 257] on div "lead capture" at bounding box center [561, 253] width 129 height 14
click at [519, 264] on span "lead capture new" at bounding box center [516, 267] width 39 height 7
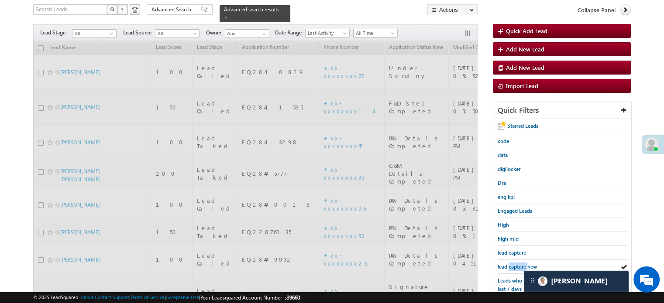
click at [519, 264] on span "lead capture new" at bounding box center [516, 267] width 39 height 7
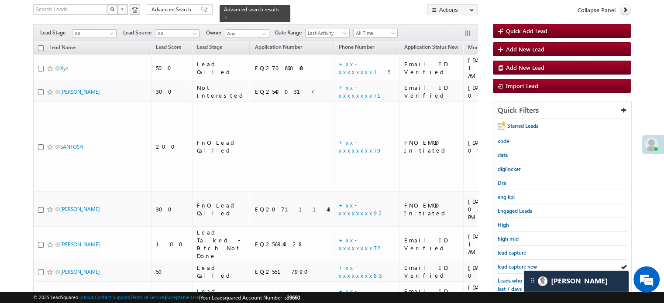
click at [519, 264] on span "lead capture new" at bounding box center [516, 267] width 39 height 7
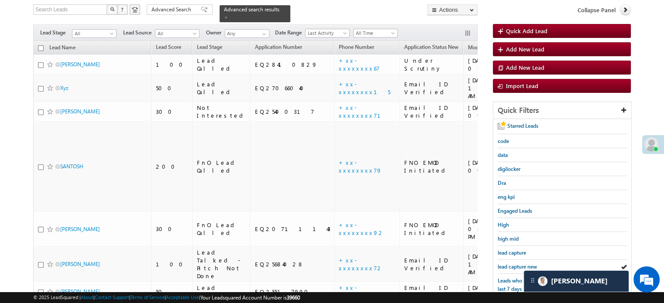
click at [519, 264] on span "lead capture new" at bounding box center [516, 267] width 39 height 7
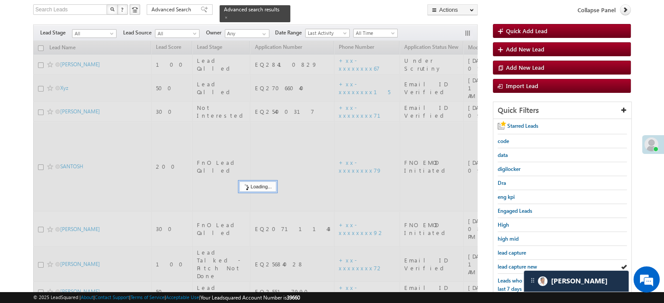
click at [519, 264] on span "lead capture new" at bounding box center [516, 267] width 39 height 7
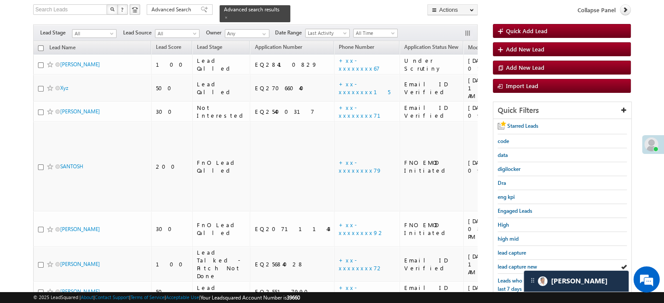
click at [519, 264] on span "lead capture new" at bounding box center [516, 267] width 39 height 7
click at [513, 267] on span "lead capture new" at bounding box center [516, 267] width 39 height 7
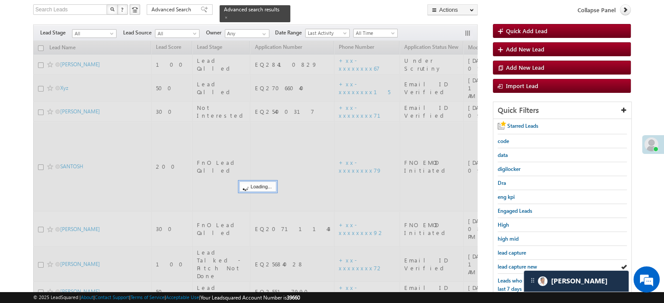
click at [513, 267] on span "lead capture new" at bounding box center [516, 267] width 39 height 7
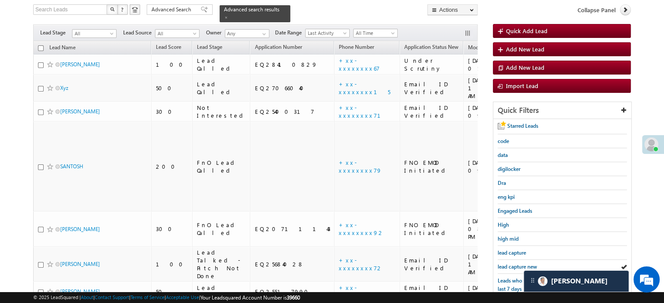
click at [513, 267] on span "lead capture new" at bounding box center [516, 267] width 39 height 7
click at [519, 264] on span "lead capture new" at bounding box center [516, 267] width 39 height 7
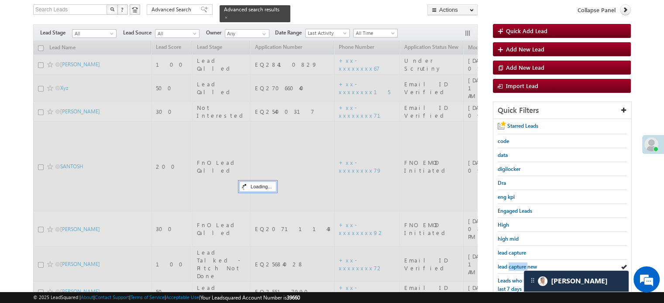
click at [519, 264] on span "lead capture new" at bounding box center [516, 267] width 39 height 7
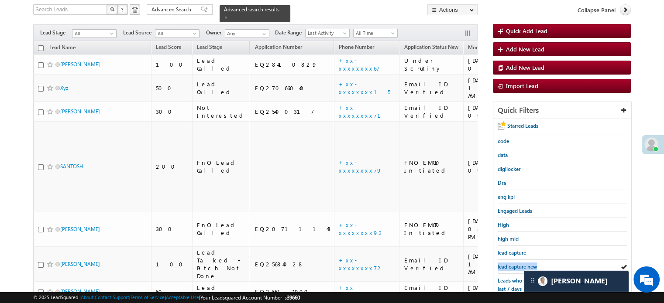
click at [519, 264] on span "lead capture new" at bounding box center [516, 267] width 39 height 7
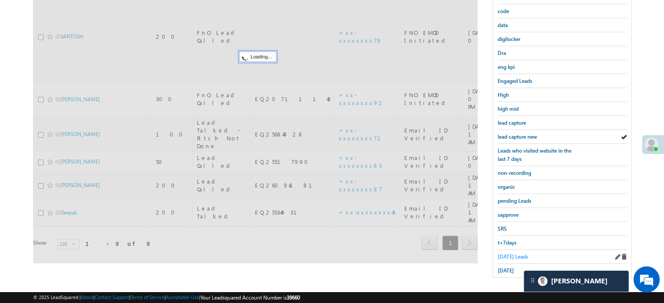
scroll to position [187, 0]
click at [503, 255] on link "Today's Leads" at bounding box center [512, 256] width 31 height 8
click at [503, 253] on span "Today's Leads" at bounding box center [512, 256] width 31 height 7
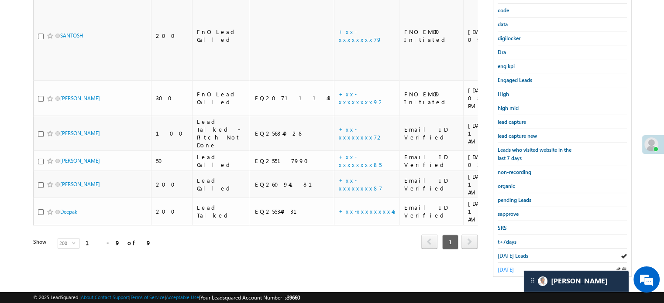
click at [511, 267] on span "yesterday" at bounding box center [505, 270] width 16 height 7
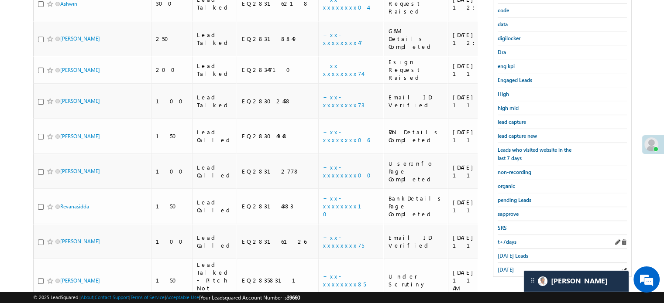
scroll to position [231, 0]
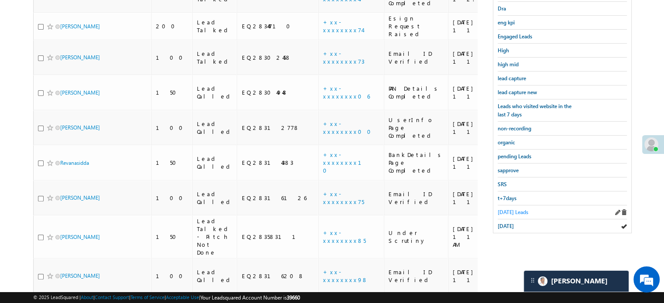
click at [517, 209] on span "Today's Leads" at bounding box center [512, 212] width 31 height 7
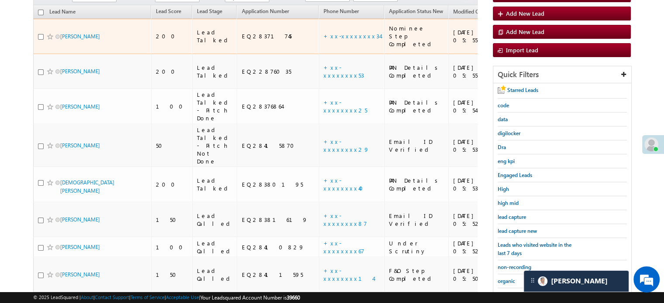
scroll to position [144, 0]
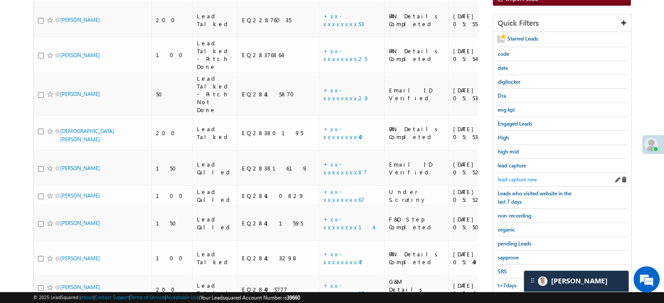
click at [513, 178] on span "lead capture new" at bounding box center [516, 179] width 39 height 7
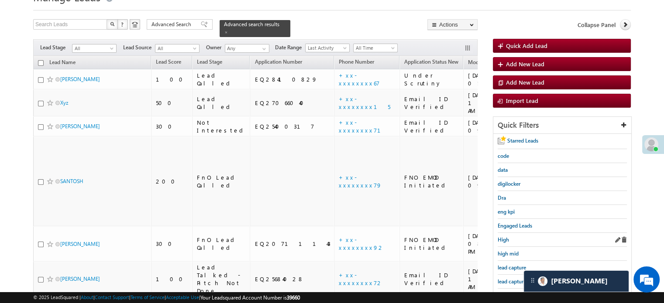
scroll to position [56, 0]
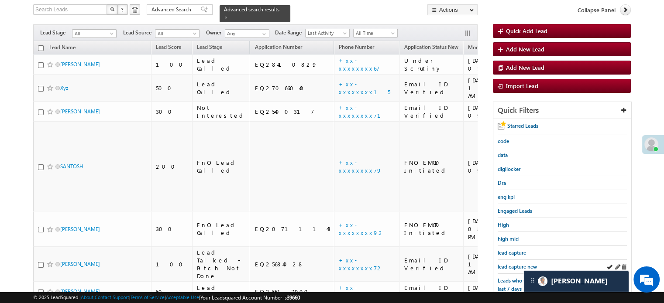
click at [524, 260] on div "lead capture new" at bounding box center [561, 267] width 129 height 14
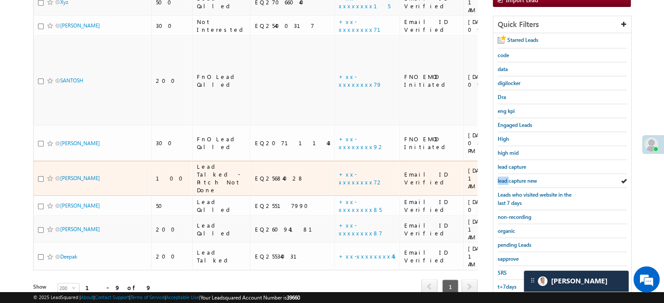
scroll to position [144, 0]
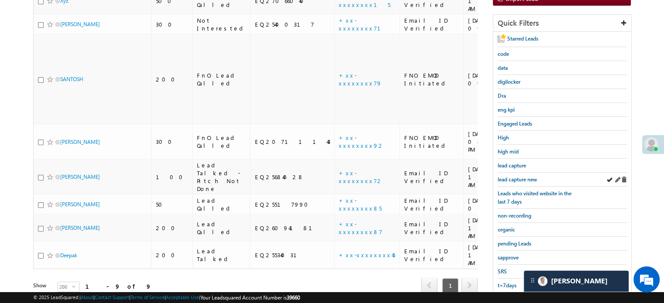
click at [517, 181] on div "lead capture new" at bounding box center [561, 180] width 129 height 14
click at [518, 176] on span "lead capture new" at bounding box center [516, 179] width 39 height 7
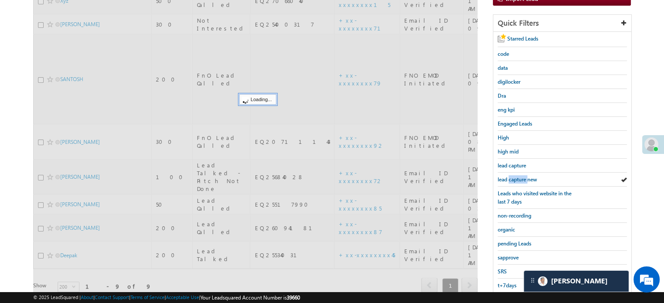
click at [518, 176] on span "lead capture new" at bounding box center [516, 179] width 39 height 7
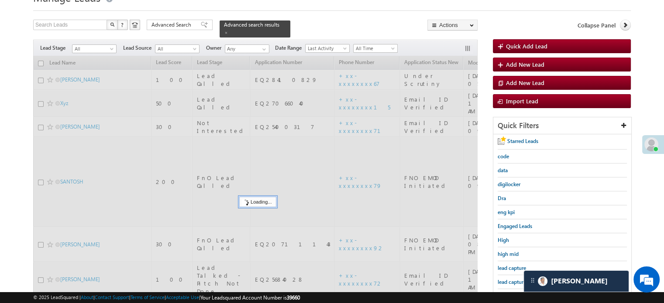
scroll to position [13, 0]
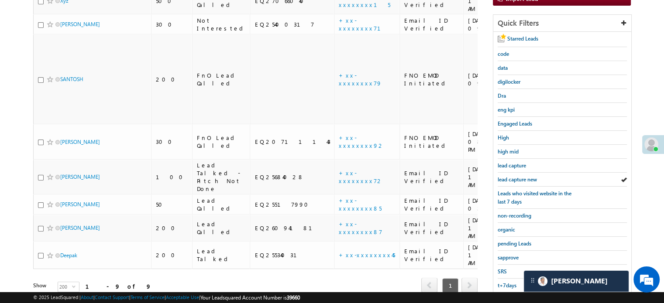
click at [518, 176] on span "lead capture new" at bounding box center [516, 179] width 39 height 7
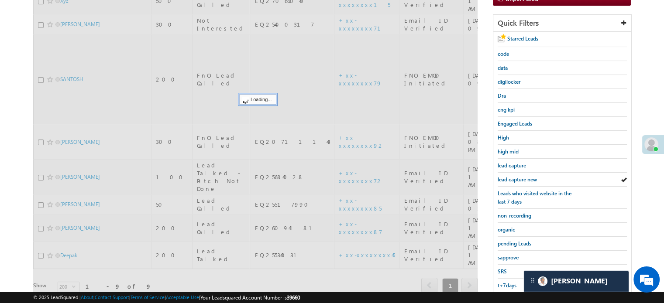
scroll to position [56, 0]
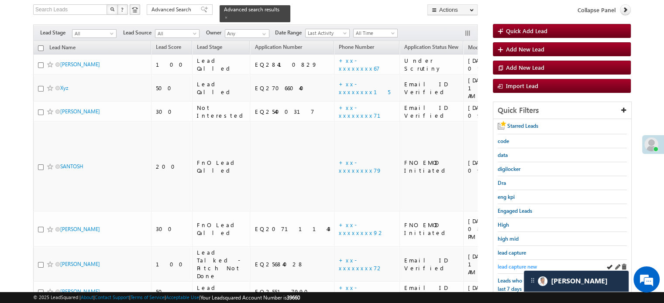
click at [513, 264] on span "lead capture new" at bounding box center [516, 267] width 39 height 7
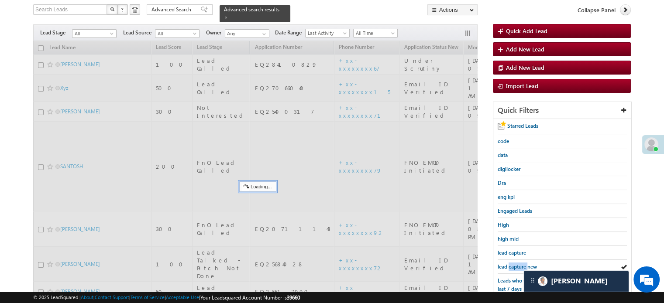
click at [513, 264] on span "lead capture new" at bounding box center [516, 267] width 39 height 7
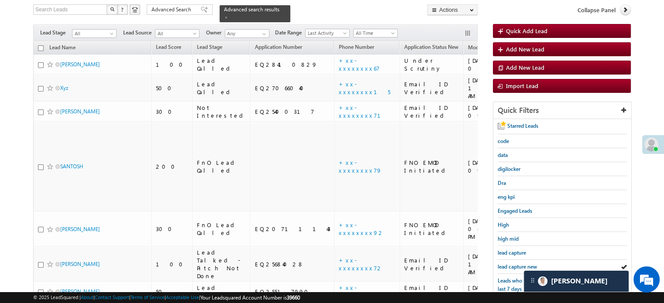
click at [513, 264] on span "lead capture new" at bounding box center [516, 267] width 39 height 7
drag, startPoint x: 520, startPoint y: 259, endPoint x: 517, endPoint y: 262, distance: 4.6
click at [520, 260] on div "lead capture new" at bounding box center [561, 267] width 129 height 14
click at [517, 264] on span "lead capture new" at bounding box center [516, 267] width 39 height 7
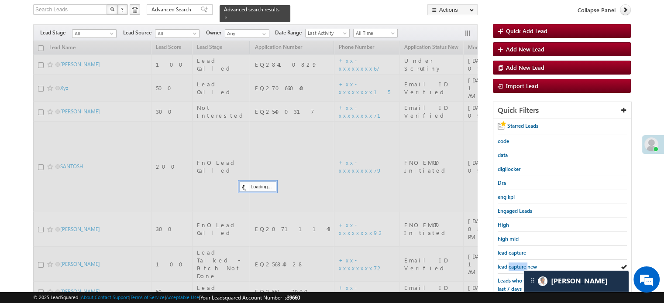
click at [517, 264] on span "lead capture new" at bounding box center [516, 267] width 39 height 7
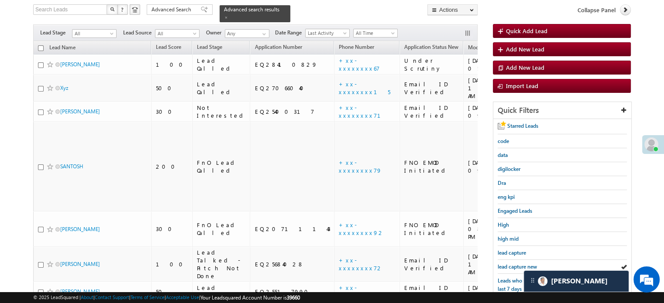
click at [517, 264] on span "lead capture new" at bounding box center [516, 267] width 39 height 7
click at [507, 265] on span "lead capture new" at bounding box center [516, 267] width 39 height 7
drag, startPoint x: 518, startPoint y: 260, endPoint x: 516, endPoint y: 264, distance: 4.9
click at [518, 260] on div "lead capture new" at bounding box center [561, 267] width 129 height 14
click at [515, 264] on span "lead capture new" at bounding box center [516, 267] width 39 height 7
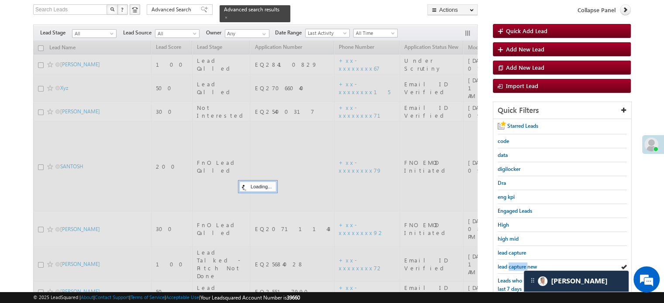
click at [515, 264] on span "lead capture new" at bounding box center [516, 267] width 39 height 7
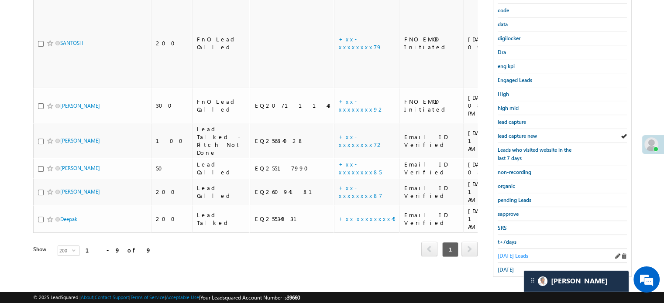
click at [503, 253] on span "Today's Leads" at bounding box center [512, 256] width 31 height 7
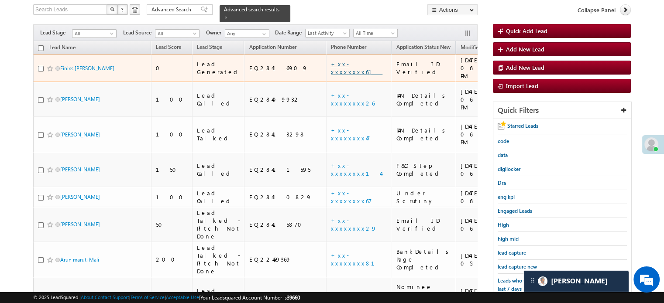
click at [331, 64] on link "+xx-xxxxxxxx61" at bounding box center [356, 67] width 51 height 15
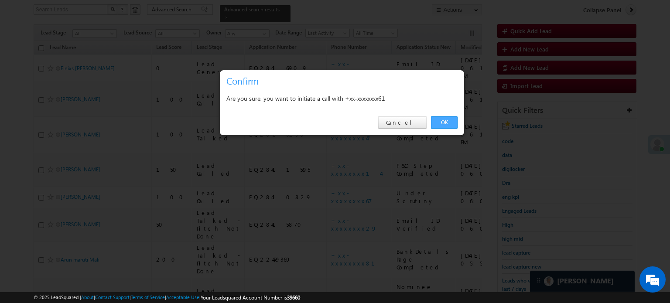
click at [450, 125] on link "OK" at bounding box center [444, 122] width 27 height 12
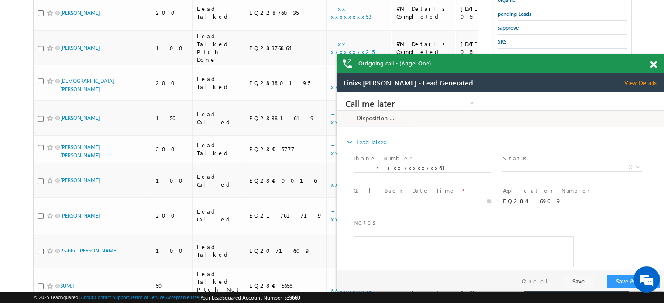
scroll to position [0, 0]
click at [650, 65] on span at bounding box center [653, 64] width 7 height 7
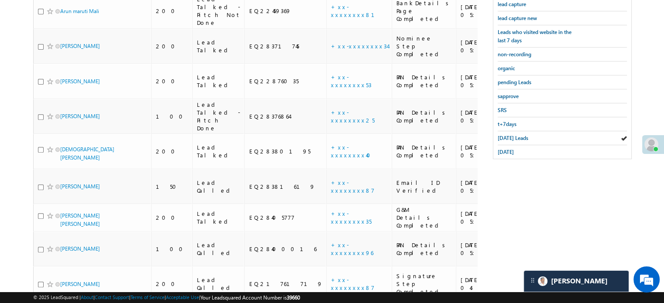
scroll to position [223, 0]
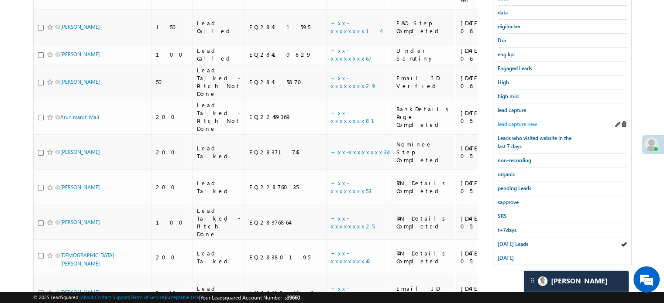
click at [517, 121] on span "lead capture new" at bounding box center [516, 124] width 39 height 7
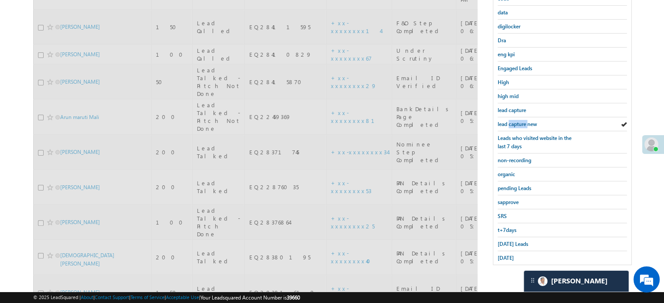
click at [517, 121] on span "lead capture new" at bounding box center [516, 124] width 39 height 7
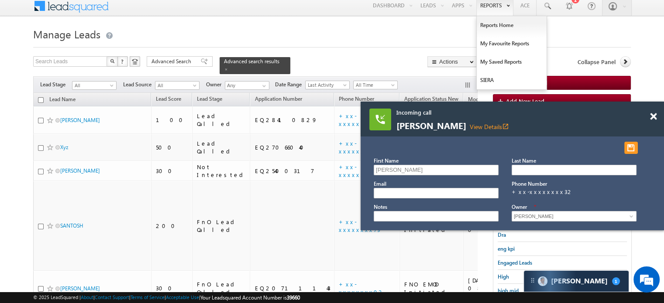
scroll to position [4595, 0]
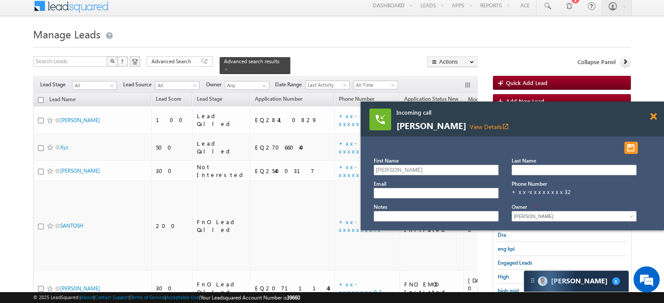
click at [654, 118] on span at bounding box center [653, 116] width 7 height 7
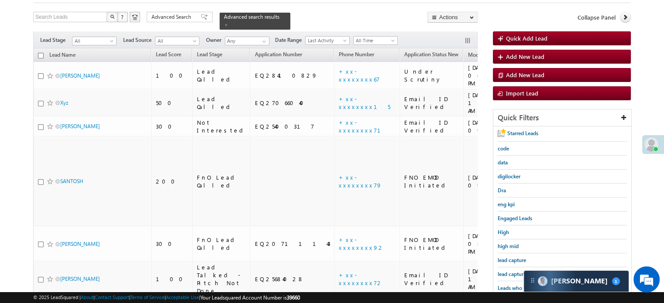
scroll to position [92, 0]
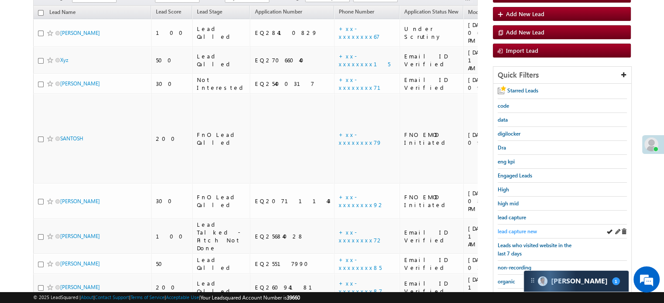
click at [520, 228] on span "lead capture new" at bounding box center [516, 231] width 39 height 7
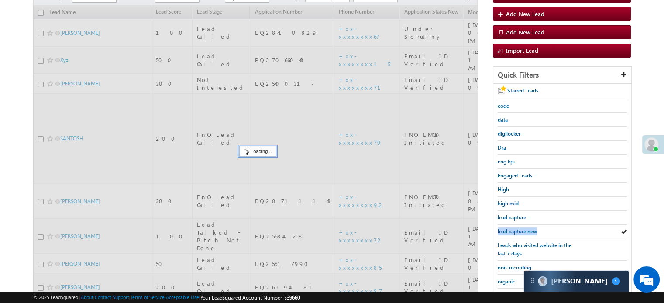
click at [520, 228] on span "lead capture new" at bounding box center [516, 231] width 39 height 7
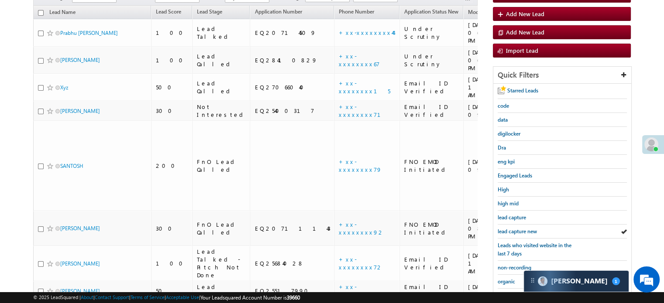
click at [520, 228] on span "lead capture new" at bounding box center [516, 231] width 39 height 7
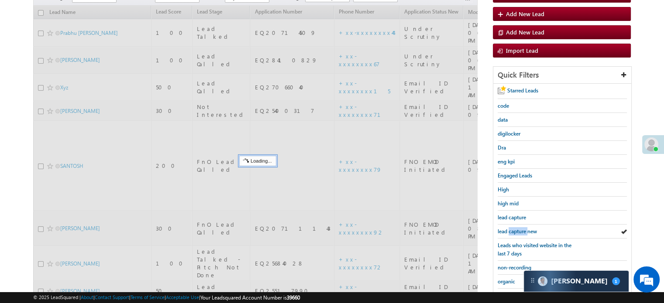
click at [520, 228] on span "lead capture new" at bounding box center [516, 231] width 39 height 7
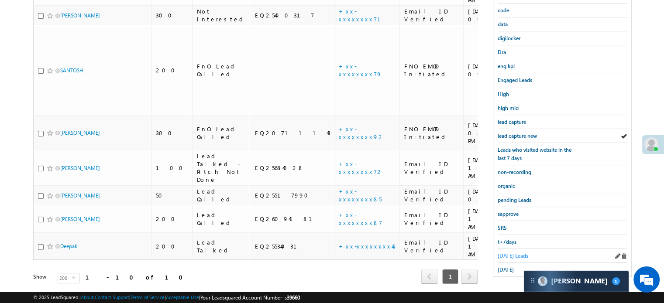
click at [506, 253] on span "Today's Leads" at bounding box center [512, 256] width 31 height 7
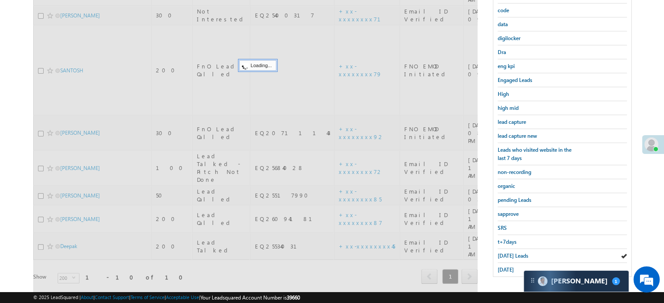
scroll to position [100, 0]
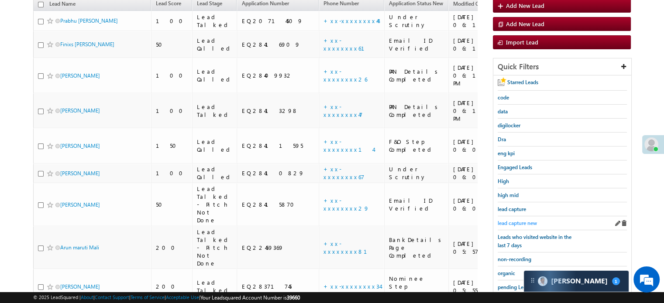
click at [520, 223] on span "lead capture new" at bounding box center [516, 223] width 39 height 7
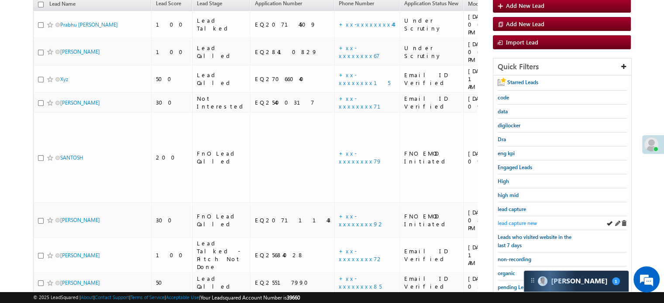
drag, startPoint x: 503, startPoint y: 214, endPoint x: 508, endPoint y: 219, distance: 7.1
click at [505, 216] on div "lead capture new" at bounding box center [561, 223] width 129 height 14
click at [508, 220] on span "lead capture new" at bounding box center [516, 223] width 39 height 7
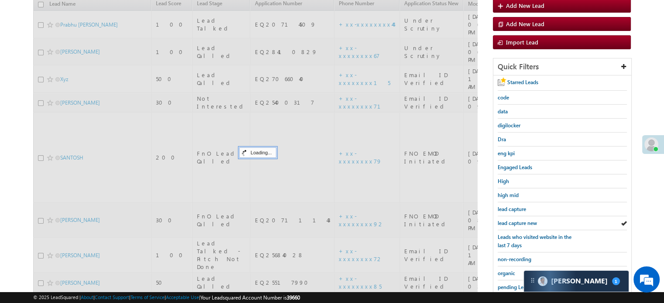
click at [508, 220] on span "lead capture new" at bounding box center [516, 223] width 39 height 7
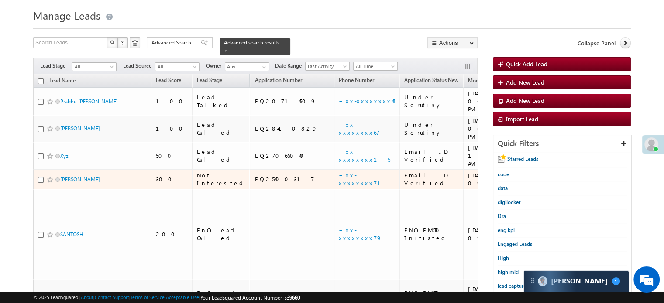
scroll to position [87, 0]
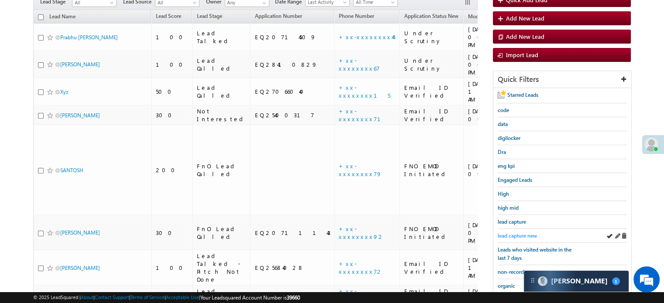
click at [503, 233] on span "lead capture new" at bounding box center [516, 236] width 39 height 7
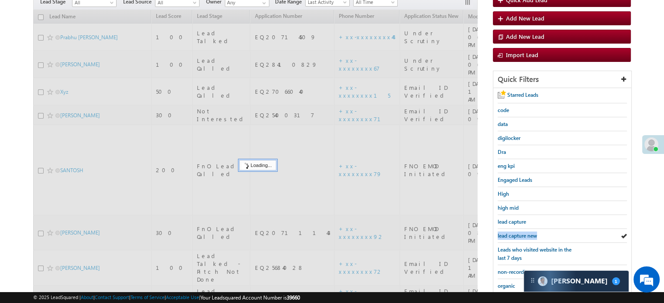
click at [503, 233] on span "lead capture new" at bounding box center [516, 236] width 39 height 7
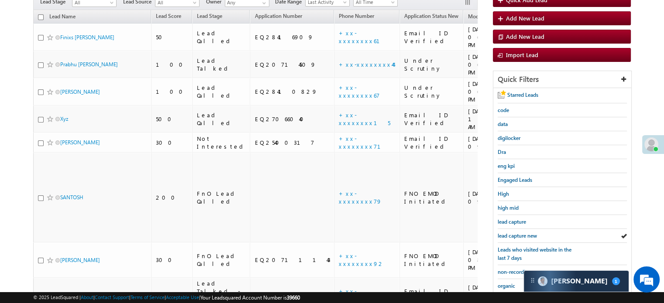
click at [503, 233] on span "lead capture new" at bounding box center [516, 236] width 39 height 7
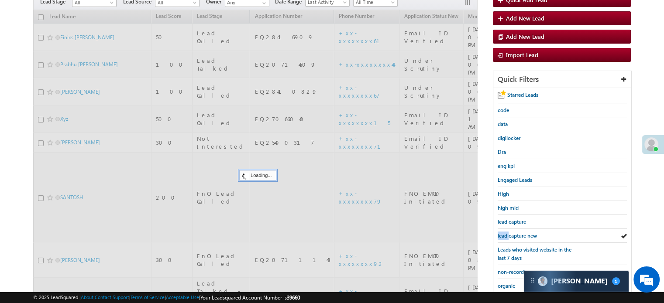
click at [503, 233] on span "lead capture new" at bounding box center [516, 236] width 39 height 7
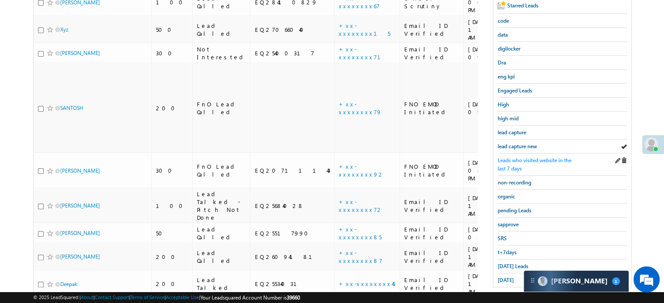
scroll to position [187, 0]
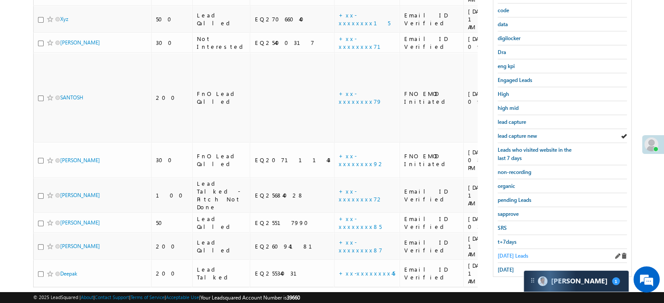
click at [503, 253] on span "Today's Leads" at bounding box center [512, 256] width 31 height 7
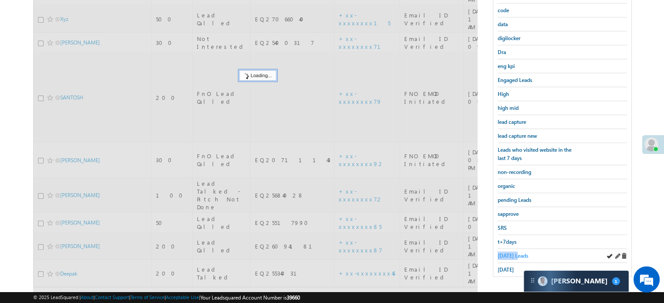
click at [503, 253] on span "Today's Leads" at bounding box center [512, 256] width 31 height 7
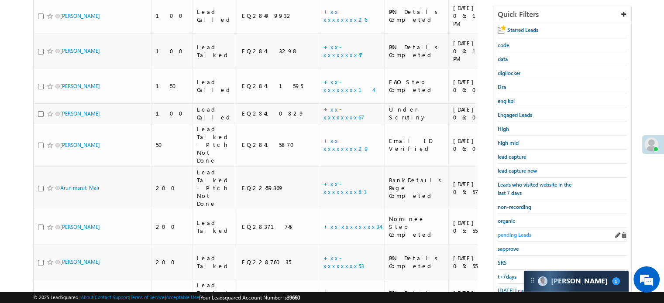
scroll to position [100, 0]
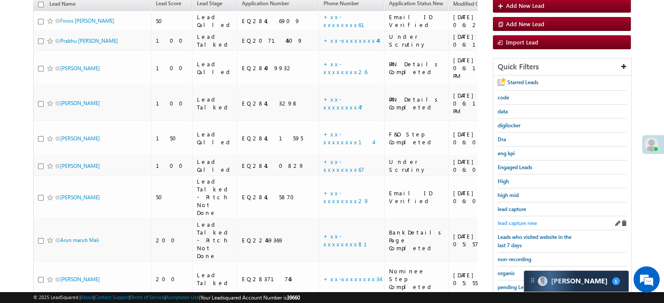
click at [524, 221] on span "lead capture new" at bounding box center [516, 223] width 39 height 7
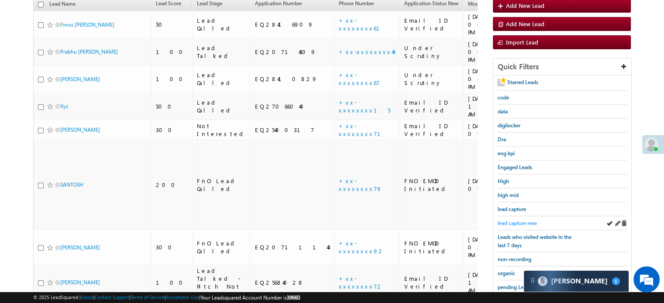
click at [522, 220] on span "lead capture new" at bounding box center [516, 223] width 39 height 7
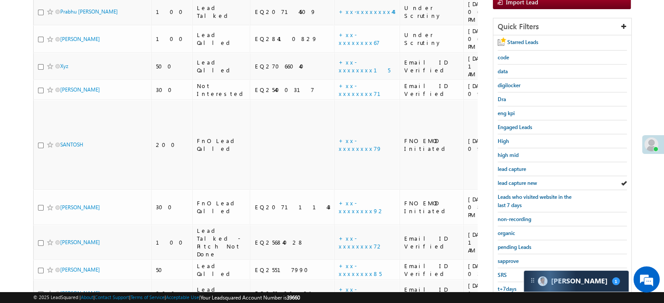
scroll to position [187, 0]
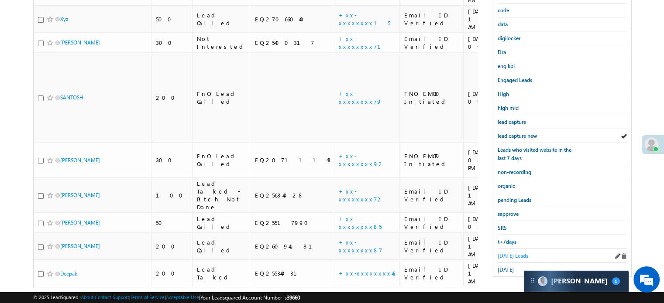
click at [506, 253] on span "Today's Leads" at bounding box center [512, 256] width 31 height 7
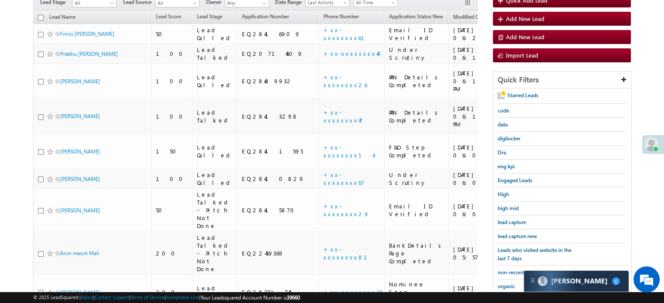
scroll to position [87, 0]
click at [513, 235] on span "lead capture new" at bounding box center [516, 236] width 39 height 7
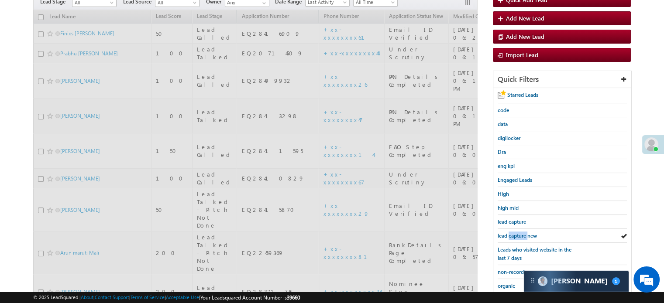
click at [513, 235] on span "lead capture new" at bounding box center [516, 236] width 39 height 7
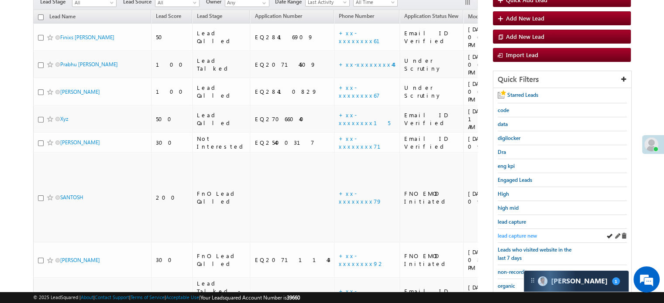
click at [507, 233] on span "lead capture new" at bounding box center [516, 236] width 39 height 7
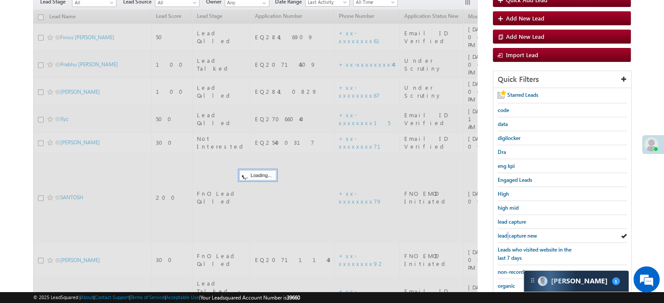
click at [507, 233] on span "lead capture new" at bounding box center [516, 236] width 39 height 7
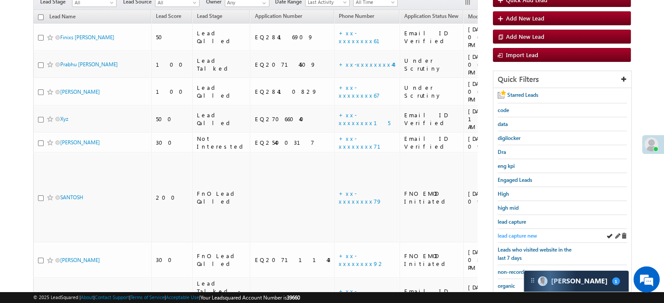
click at [521, 233] on span "lead capture new" at bounding box center [516, 236] width 39 height 7
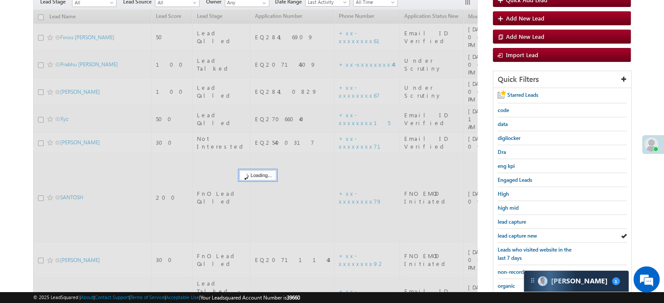
click at [521, 233] on span "lead capture new" at bounding box center [516, 236] width 39 height 7
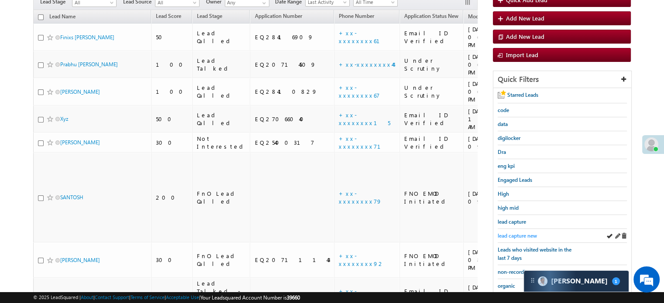
click at [499, 233] on span "lead capture new" at bounding box center [516, 236] width 39 height 7
click at [517, 235] on span "lead capture new" at bounding box center [516, 236] width 39 height 7
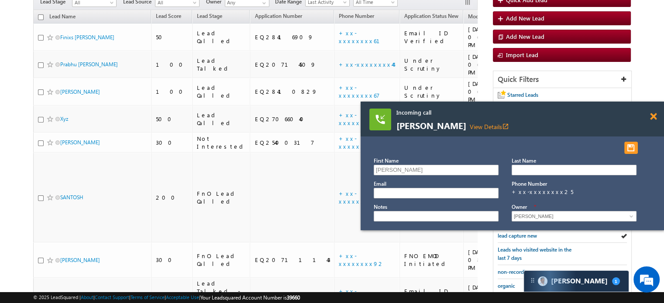
click at [652, 115] on span at bounding box center [653, 116] width 7 height 7
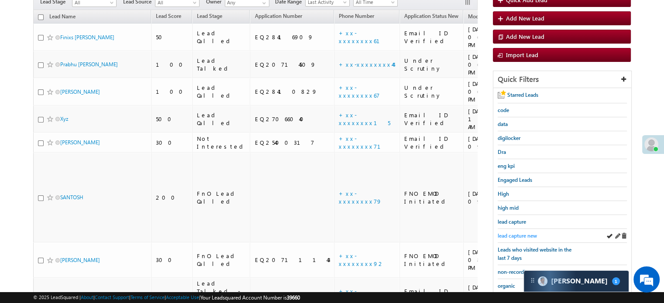
click at [519, 233] on span "lead capture new" at bounding box center [516, 236] width 39 height 7
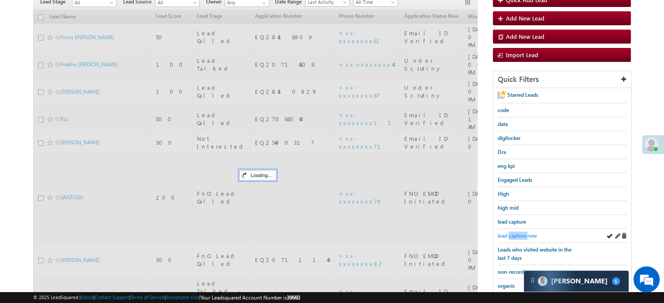
click at [519, 233] on span "lead capture new" at bounding box center [516, 236] width 39 height 7
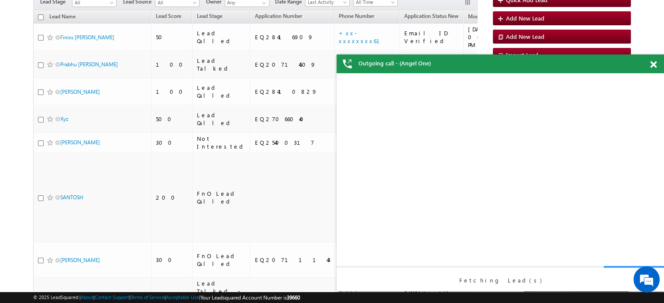
scroll to position [0, 0]
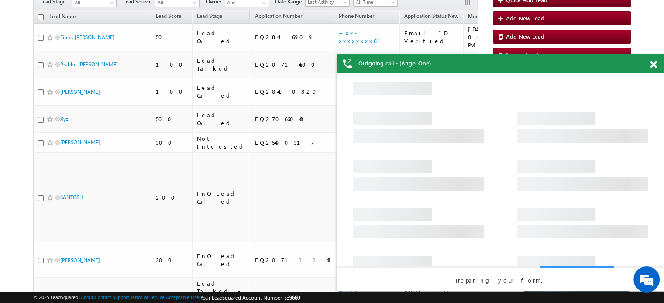
click at [651, 66] on span at bounding box center [653, 64] width 7 height 7
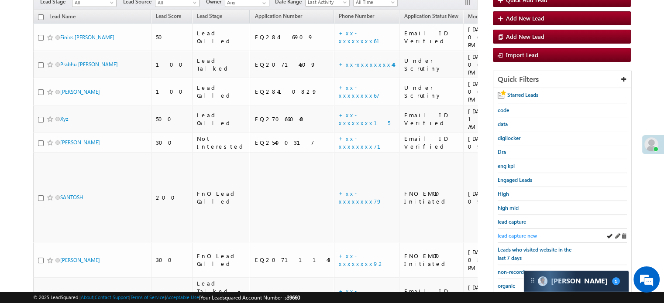
drag, startPoint x: 538, startPoint y: 230, endPoint x: 533, endPoint y: 232, distance: 5.1
click at [536, 230] on div "lead capture new" at bounding box center [561, 236] width 129 height 14
click at [533, 233] on span "lead capture new" at bounding box center [516, 236] width 39 height 7
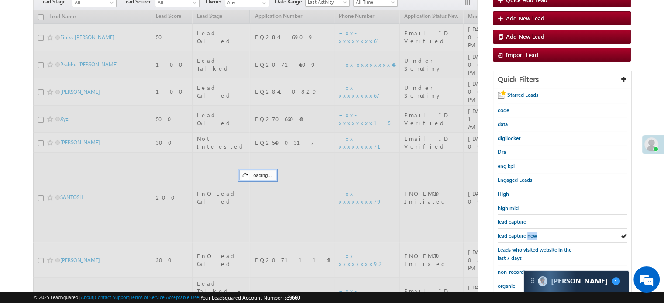
click at [533, 233] on span "lead capture new" at bounding box center [516, 236] width 39 height 7
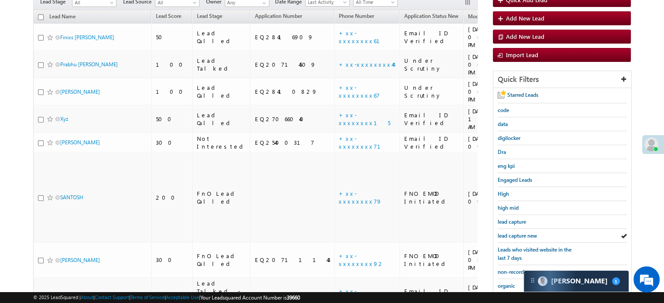
click at [533, 233] on span "lead capture new" at bounding box center [516, 236] width 39 height 7
click at [513, 235] on span "lead capture new" at bounding box center [516, 236] width 39 height 7
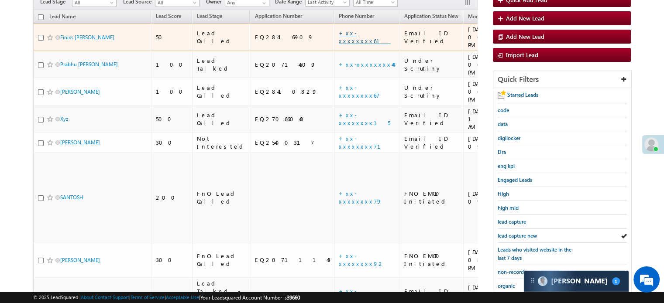
click at [339, 29] on link "+xx-xxxxxxxx61" at bounding box center [364, 36] width 51 height 15
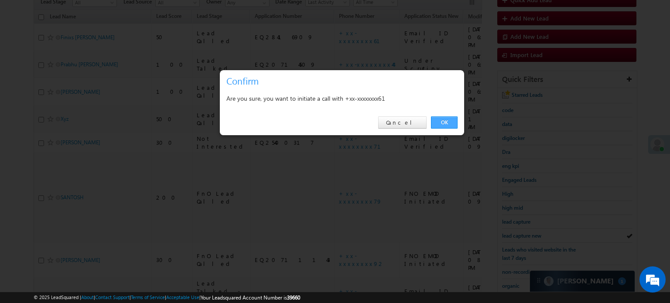
click at [442, 123] on link "OK" at bounding box center [444, 122] width 27 height 12
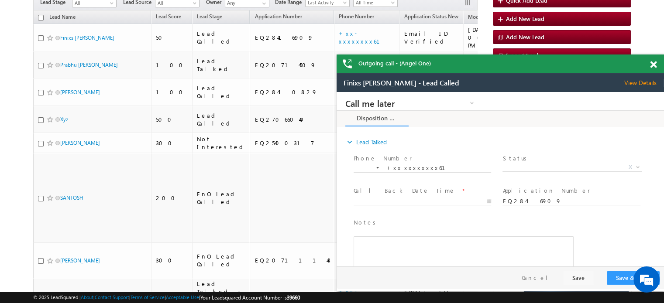
click at [650, 66] on span at bounding box center [653, 64] width 7 height 7
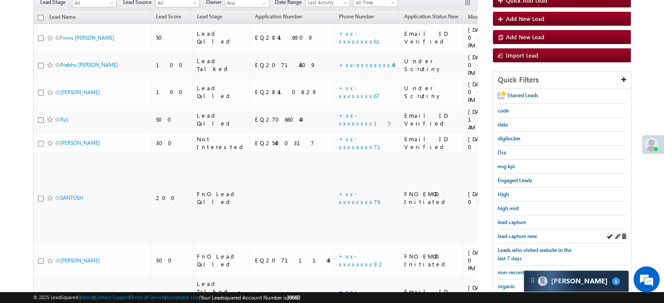
click at [514, 229] on div "lead capture new" at bounding box center [561, 236] width 129 height 14
click at [516, 229] on div "lead capture new" at bounding box center [561, 236] width 129 height 14
click at [517, 235] on span "lead capture new" at bounding box center [516, 236] width 39 height 7
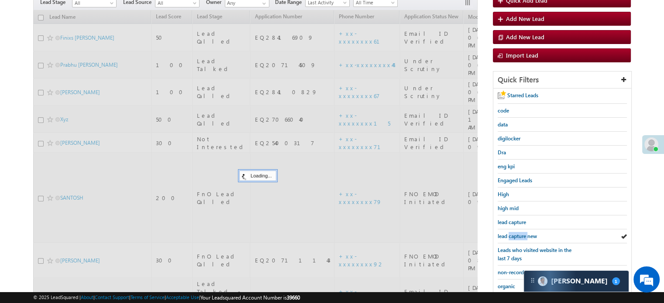
click at [517, 235] on span "lead capture new" at bounding box center [516, 236] width 39 height 7
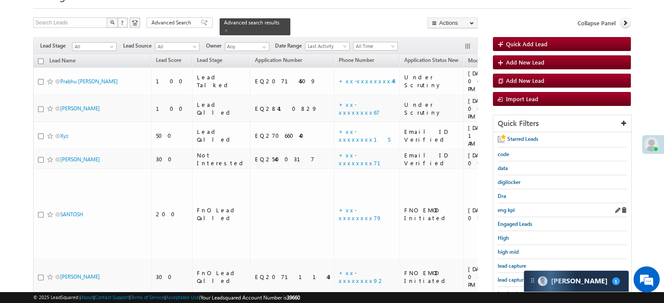
scroll to position [44, 0]
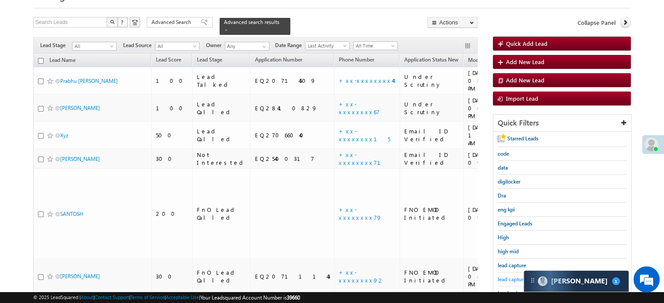
click at [513, 276] on span "lead capture new" at bounding box center [516, 279] width 39 height 7
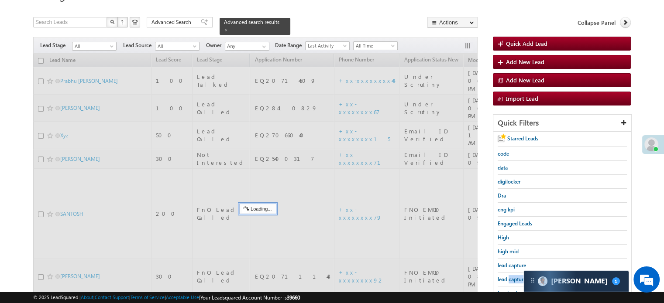
click at [513, 276] on span "lead capture new" at bounding box center [516, 279] width 39 height 7
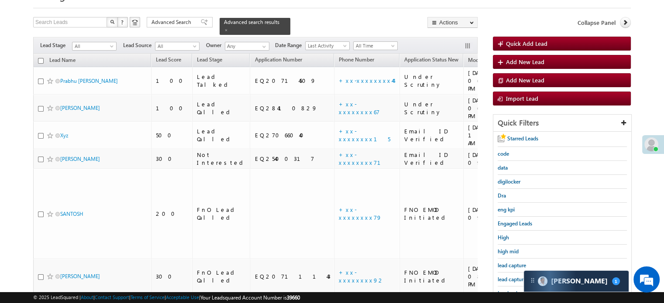
click at [513, 276] on span "lead capture new" at bounding box center [516, 279] width 39 height 7
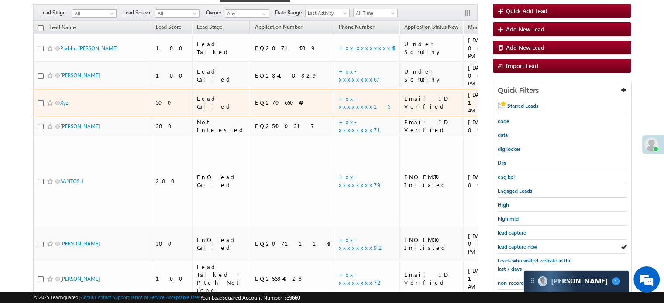
scroll to position [87, 0]
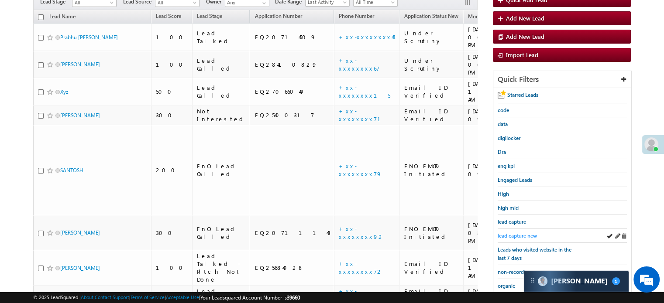
click at [516, 233] on span "lead capture new" at bounding box center [516, 236] width 39 height 7
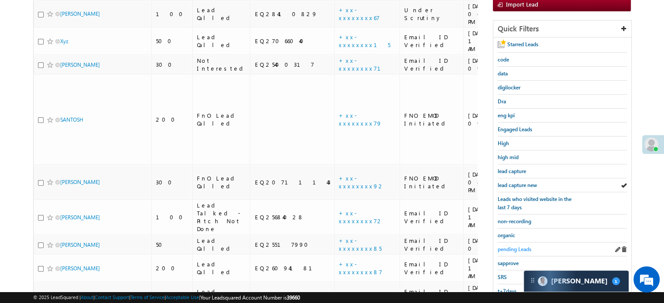
scroll to position [187, 0]
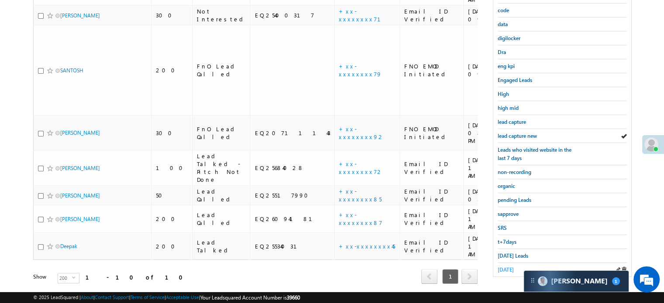
click at [510, 267] on span "yesterday" at bounding box center [505, 270] width 16 height 7
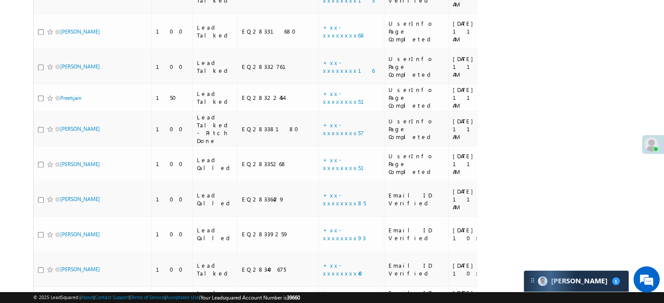
scroll to position [979, 0]
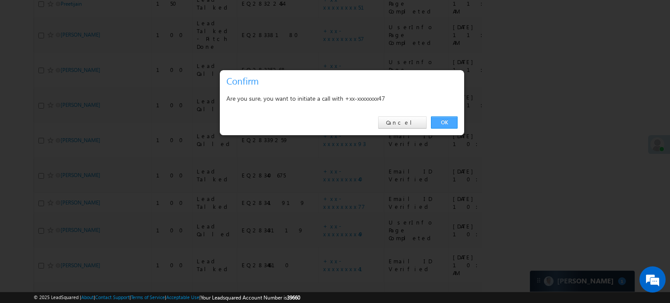
click at [451, 124] on link "OK" at bounding box center [444, 122] width 27 height 12
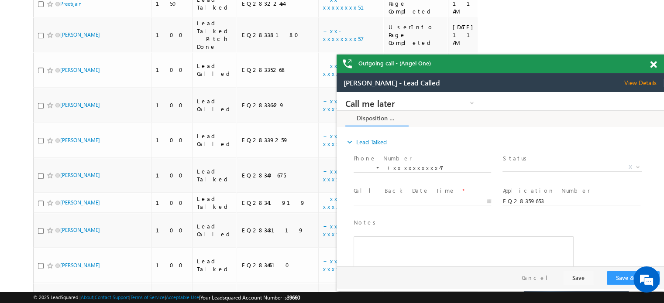
scroll to position [0, 0]
click at [649, 66] on div "Outgoing call - (Angel One)" at bounding box center [499, 64] width 327 height 19
click at [653, 64] on span at bounding box center [653, 64] width 7 height 7
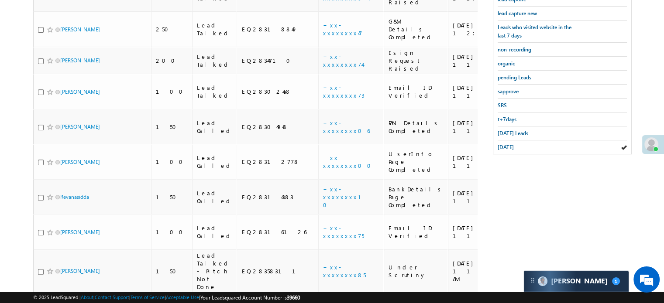
scroll to position [218, 0]
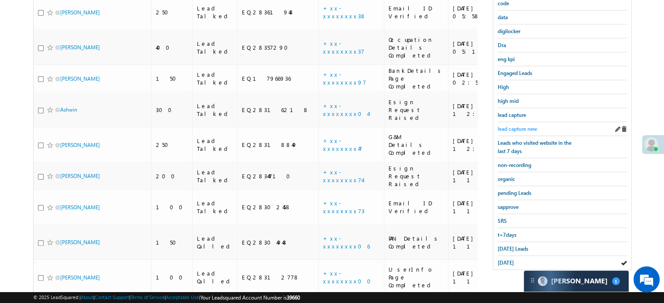
click at [518, 127] on span "lead capture new" at bounding box center [516, 129] width 39 height 7
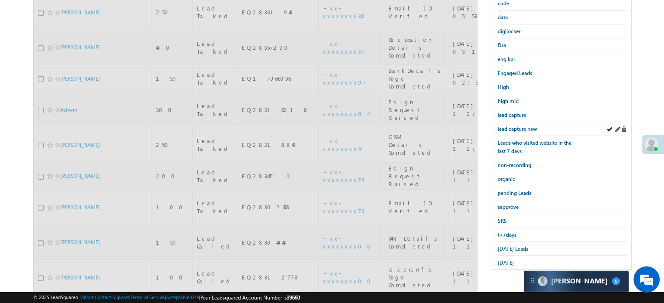
click at [521, 132] on div "lead capture new" at bounding box center [561, 129] width 129 height 14
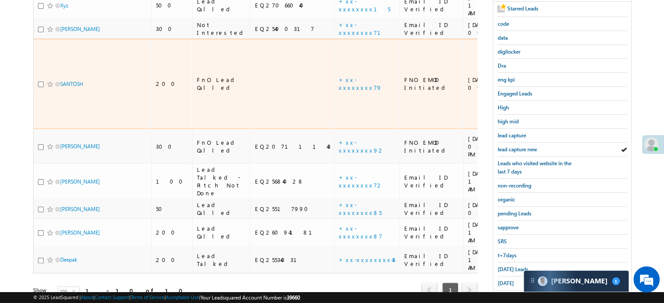
scroll to position [187, 0]
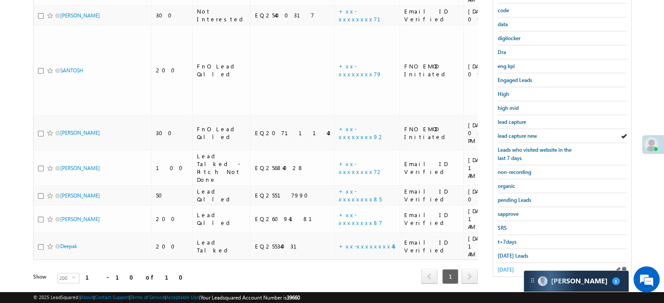
click at [506, 267] on span "yesterday" at bounding box center [505, 270] width 16 height 7
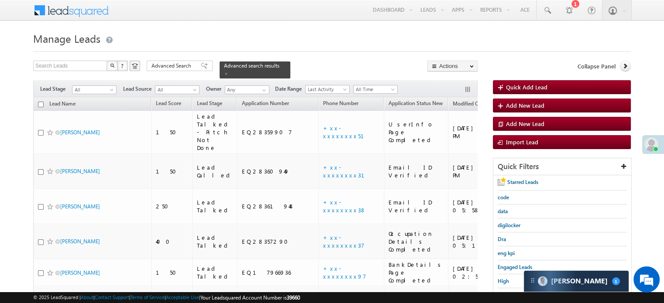
scroll to position [979, 0]
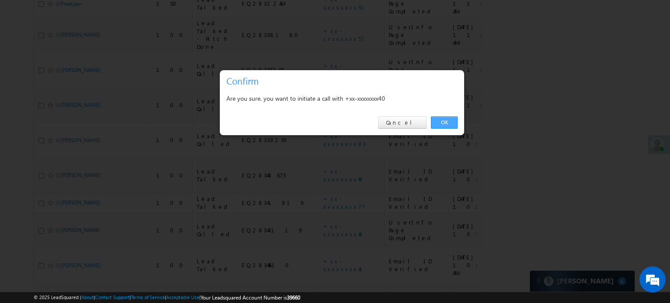
click at [442, 120] on link "OK" at bounding box center [444, 122] width 27 height 12
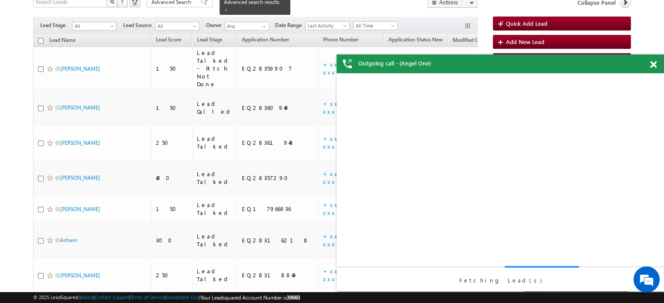
scroll to position [0, 0]
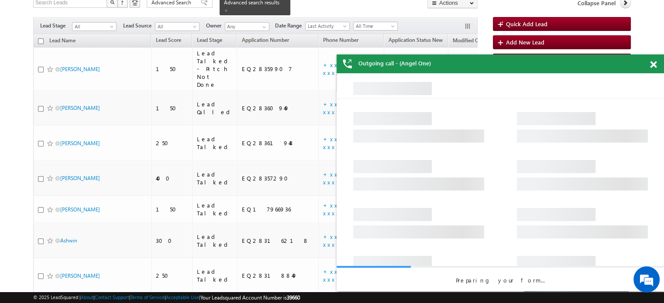
click at [651, 65] on span at bounding box center [653, 64] width 7 height 7
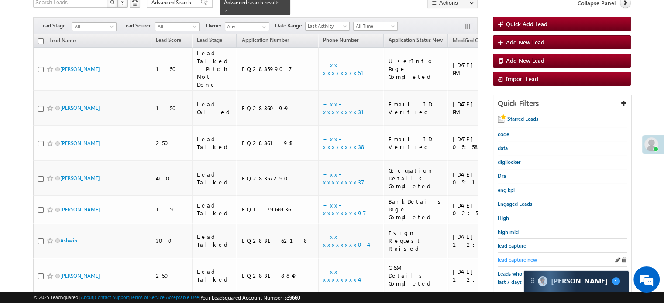
click at [510, 258] on span "lead capture new" at bounding box center [516, 260] width 39 height 7
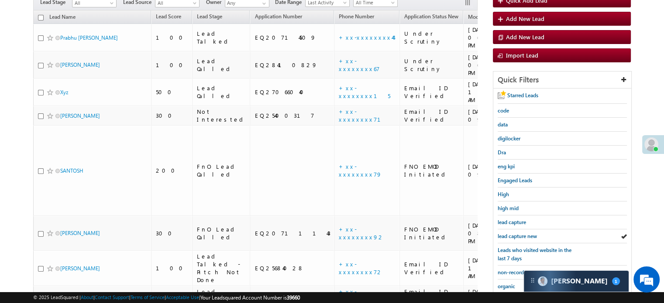
scroll to position [63, 0]
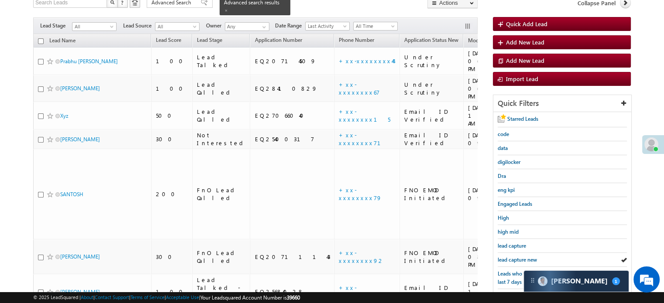
click at [510, 258] on span "lead capture new" at bounding box center [516, 260] width 39 height 7
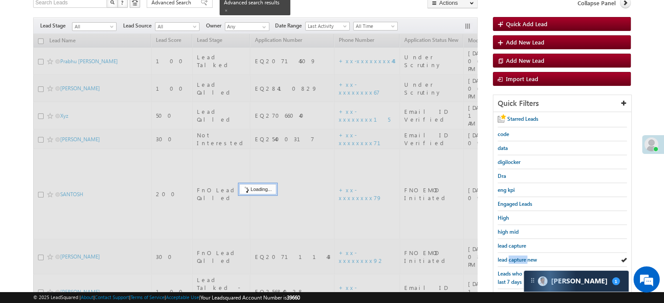
click at [510, 258] on span "lead capture new" at bounding box center [516, 260] width 39 height 7
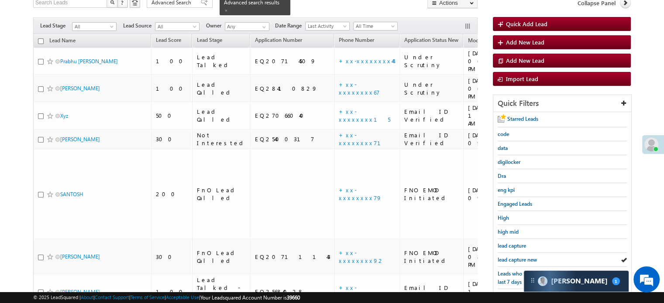
click at [510, 258] on span "lead capture new" at bounding box center [516, 260] width 39 height 7
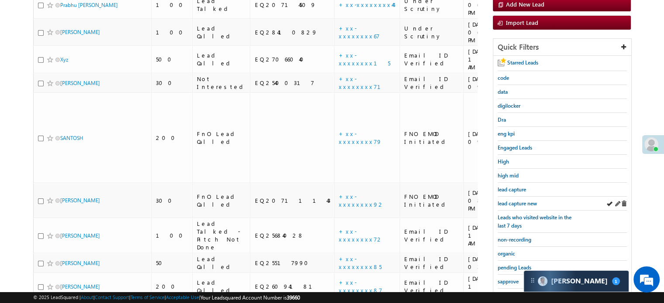
scroll to position [187, 0]
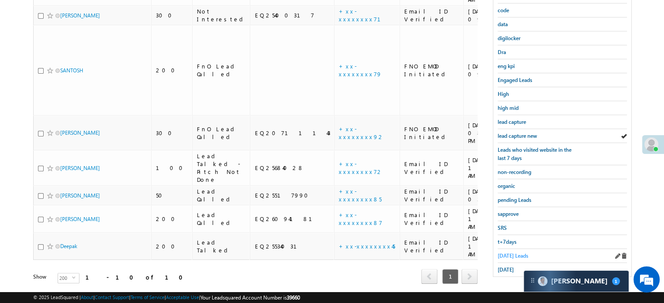
click at [513, 253] on span "Today's Leads" at bounding box center [512, 256] width 31 height 7
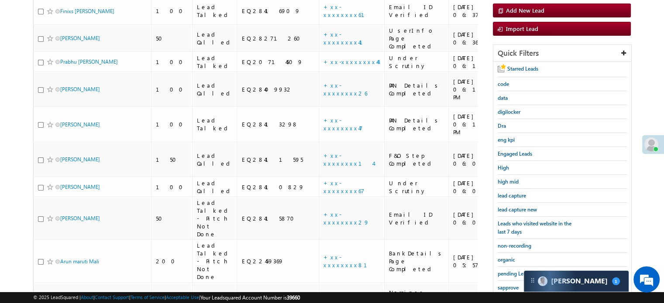
scroll to position [35, 0]
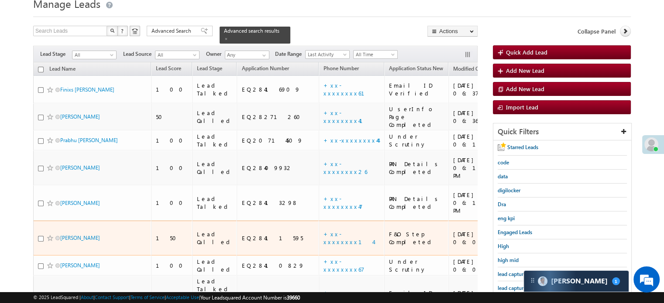
click at [318, 221] on td "+xx-xxxxxxxx14" at bounding box center [350, 238] width 65 height 35
click at [323, 230] on link "+xx-xxxxxxxx14" at bounding box center [348, 237] width 50 height 15
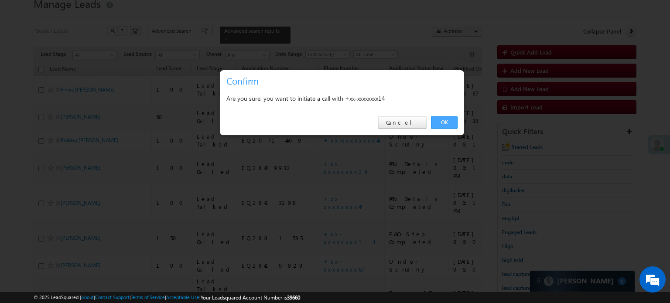
click at [445, 125] on link "OK" at bounding box center [444, 122] width 27 height 12
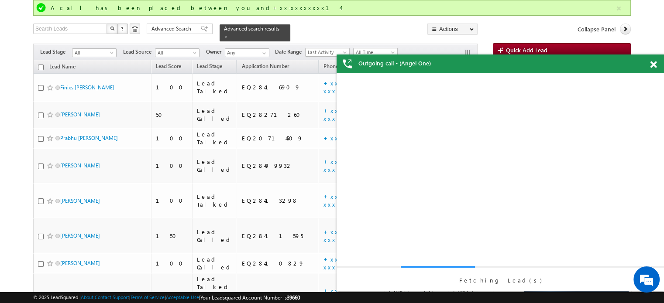
scroll to position [58, 0]
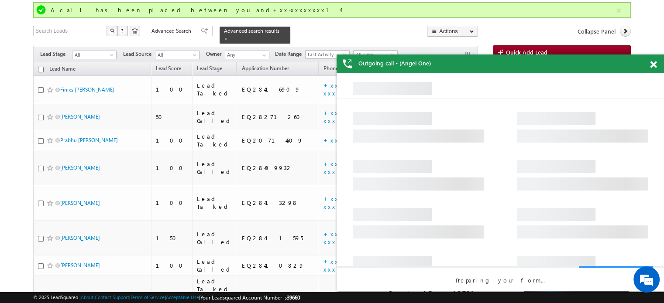
click at [651, 64] on span at bounding box center [653, 64] width 7 height 7
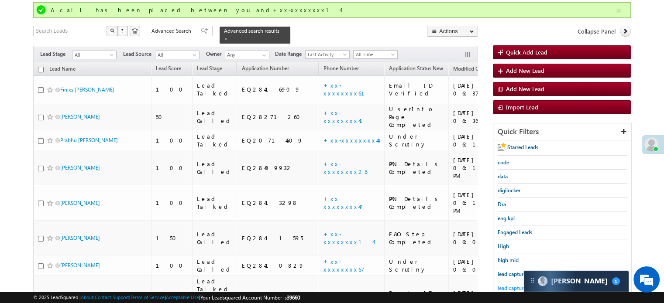
click at [509, 285] on span "lead capture new" at bounding box center [516, 288] width 39 height 7
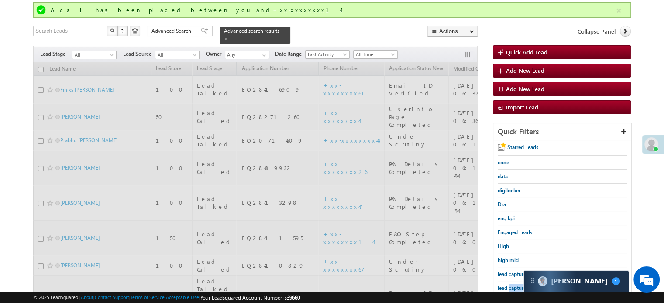
click at [509, 285] on span "lead capture new" at bounding box center [516, 288] width 39 height 7
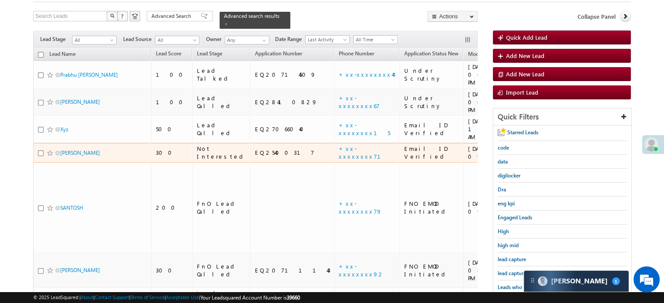
scroll to position [87, 0]
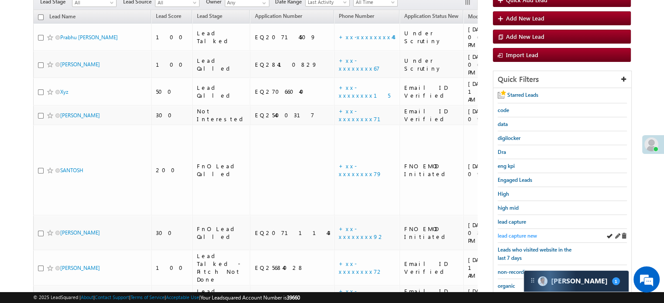
click at [525, 233] on span "lead capture new" at bounding box center [516, 236] width 39 height 7
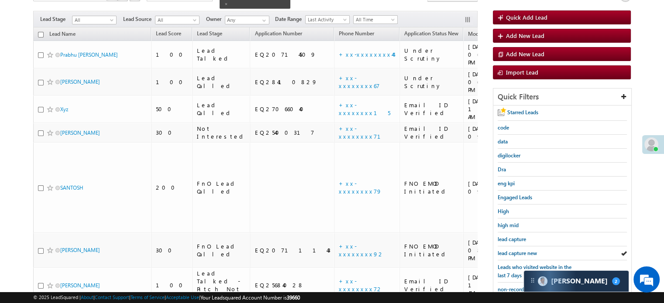
scroll to position [131, 0]
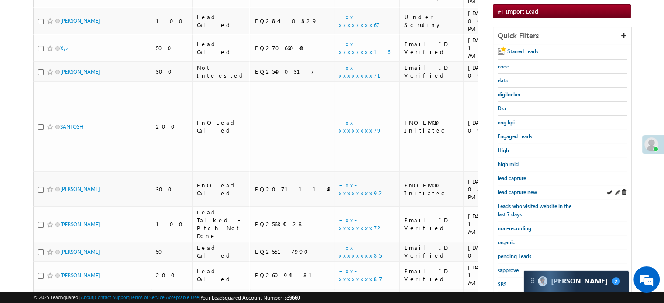
click at [521, 185] on div "lead capture new" at bounding box center [561, 192] width 129 height 14
click at [523, 189] on span "lead capture new" at bounding box center [516, 192] width 39 height 7
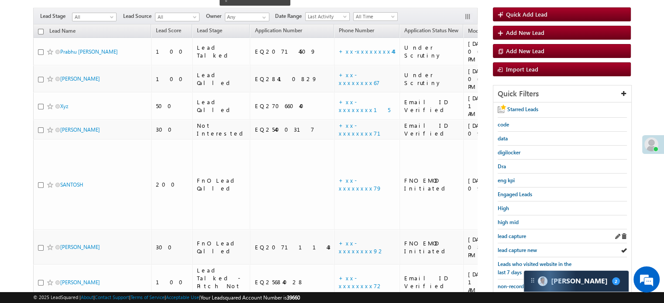
scroll to position [87, 0]
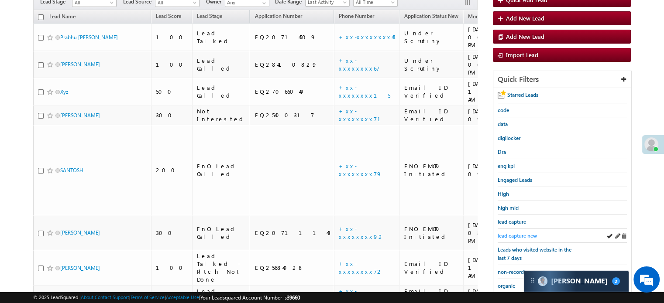
click at [529, 235] on span "lead capture new" at bounding box center [516, 236] width 39 height 7
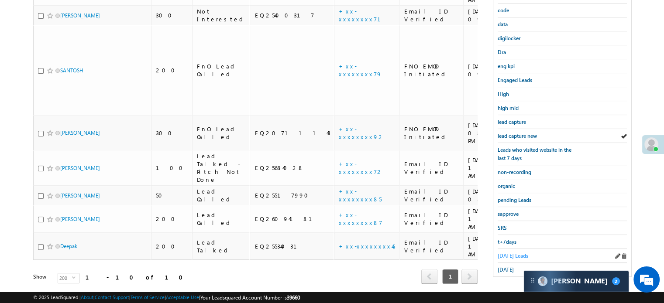
click at [515, 252] on link "Today's Leads" at bounding box center [512, 256] width 31 height 8
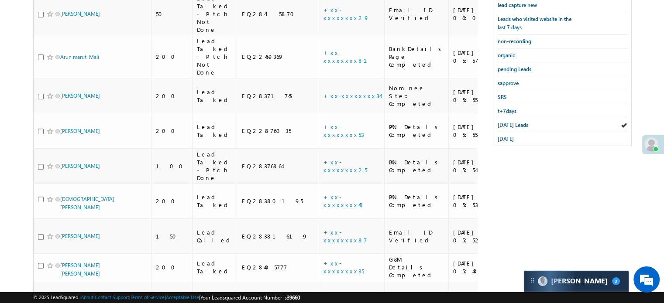
scroll to position [144, 0]
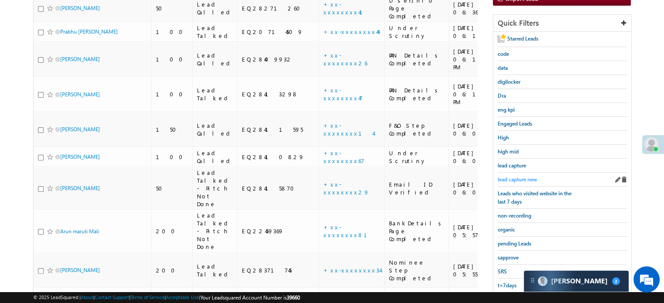
click at [518, 176] on span "lead capture new" at bounding box center [516, 179] width 39 height 7
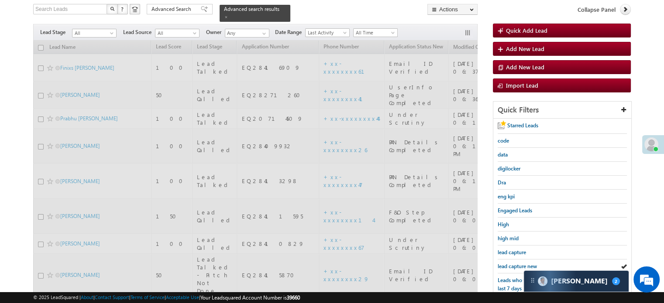
scroll to position [56, 0]
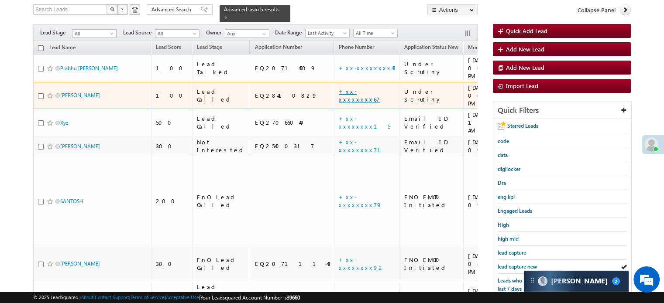
click at [339, 88] on link "+xx-xxxxxxxx67" at bounding box center [359, 95] width 41 height 15
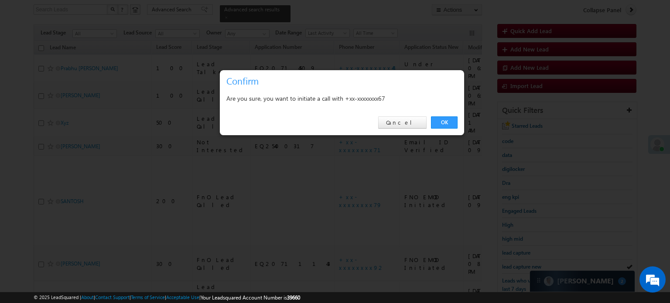
click at [445, 127] on link "OK" at bounding box center [444, 122] width 27 height 12
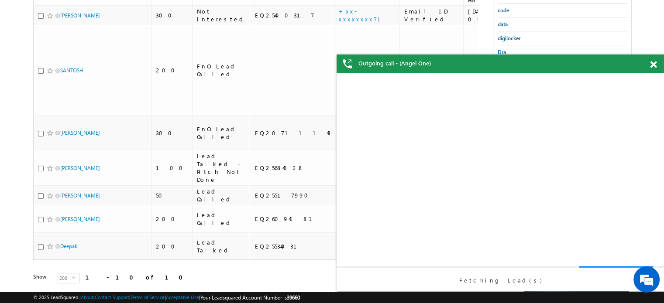
scroll to position [0, 0]
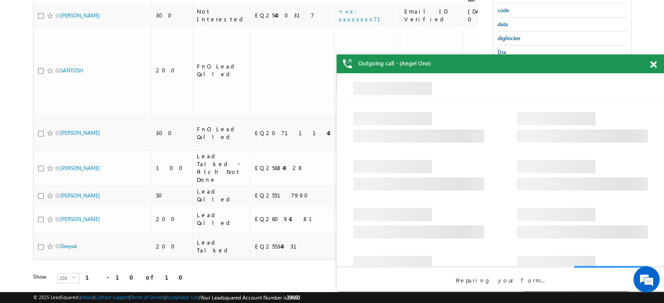
click at [656, 69] on div at bounding box center [658, 63] width 12 height 17
click at [655, 66] on span at bounding box center [653, 64] width 7 height 7
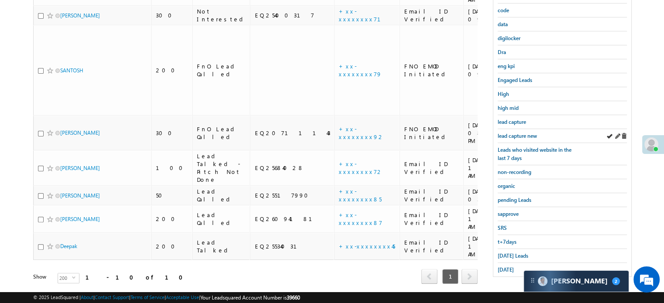
click at [526, 137] on div "lead capture new" at bounding box center [561, 136] width 129 height 14
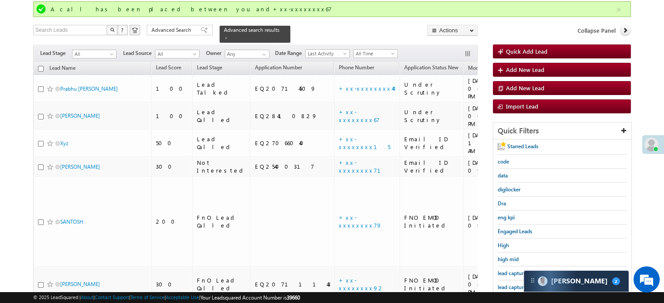
scroll to position [36, 0]
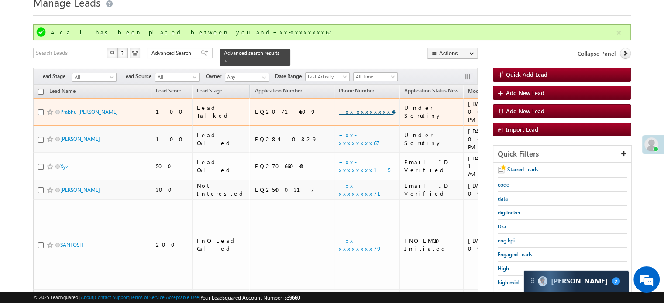
click at [339, 108] on link "+xx-xxxxxxxx44" at bounding box center [366, 111] width 55 height 7
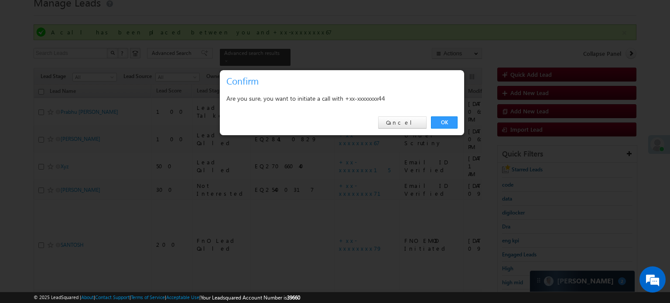
click at [459, 126] on div "OK Cancel" at bounding box center [342, 122] width 244 height 25
click at [457, 125] on link "OK" at bounding box center [444, 122] width 27 height 12
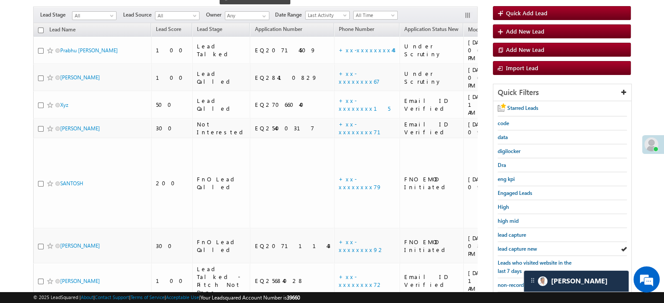
scroll to position [123, 0]
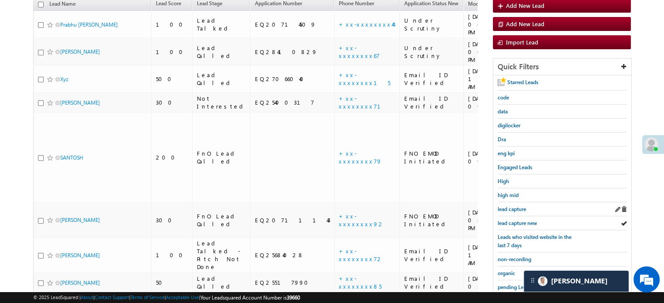
click at [517, 212] on div "lead capture" at bounding box center [561, 209] width 129 height 14
click at [517, 220] on span "lead capture new" at bounding box center [516, 223] width 39 height 7
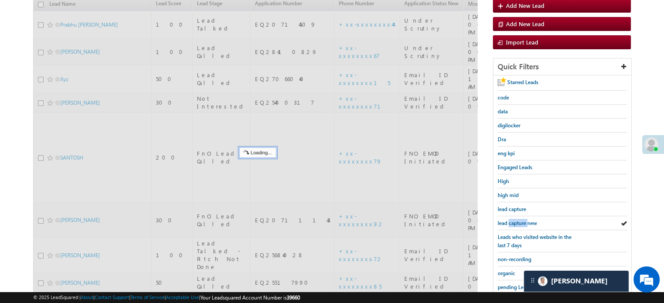
click at [517, 220] on span "lead capture new" at bounding box center [516, 223] width 39 height 7
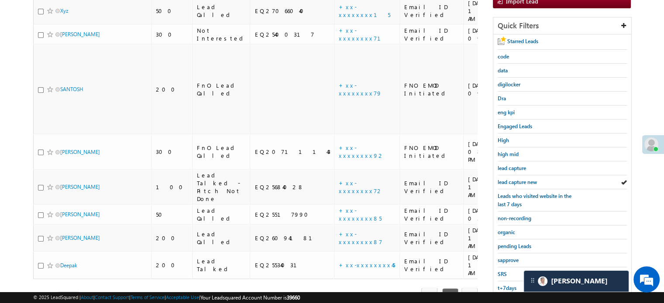
scroll to position [187, 0]
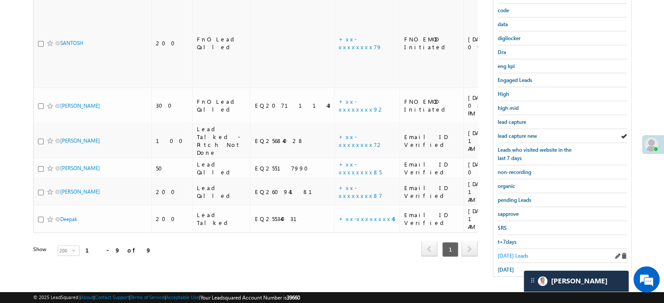
click at [510, 254] on span "Today's Leads" at bounding box center [512, 256] width 31 height 7
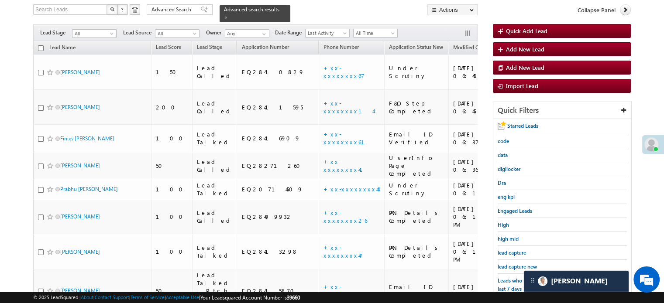
scroll to position [735, 0]
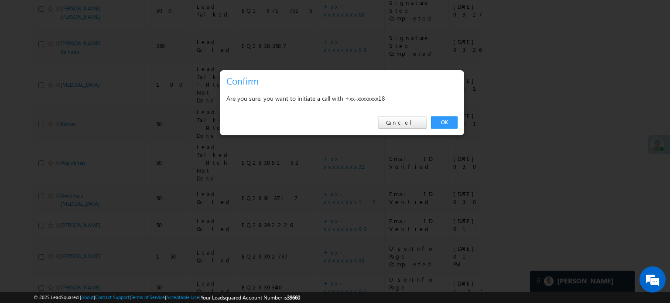
click at [443, 122] on link "OK" at bounding box center [444, 122] width 27 height 12
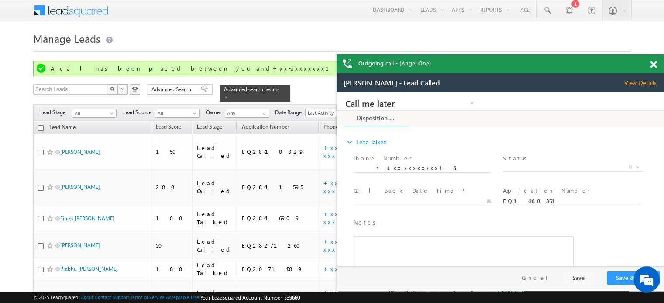
scroll to position [0, 0]
click at [649, 62] on div "Outgoing call - (Angel One)" at bounding box center [499, 64] width 327 height 19
click at [650, 62] on span at bounding box center [653, 64] width 7 height 7
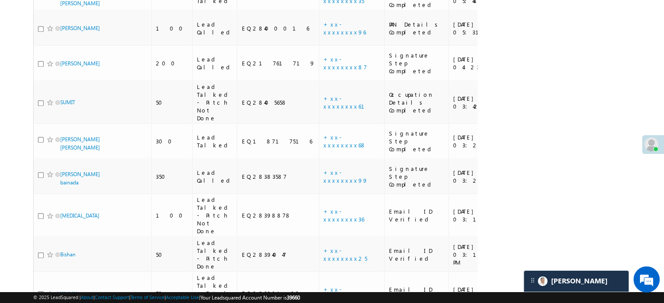
scroll to position [758, 0]
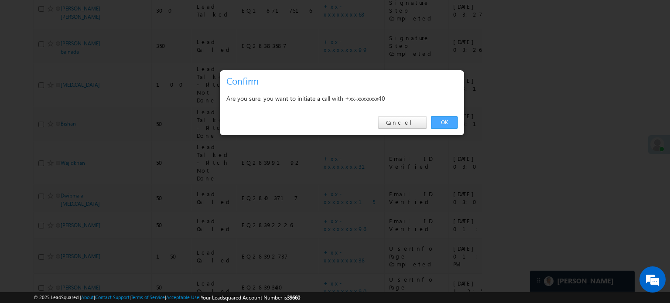
click at [441, 121] on link "OK" at bounding box center [444, 122] width 27 height 12
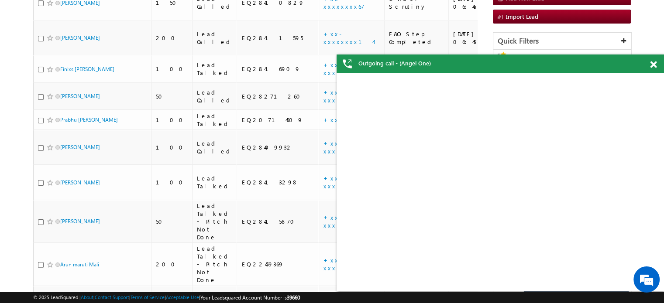
scroll to position [147, 0]
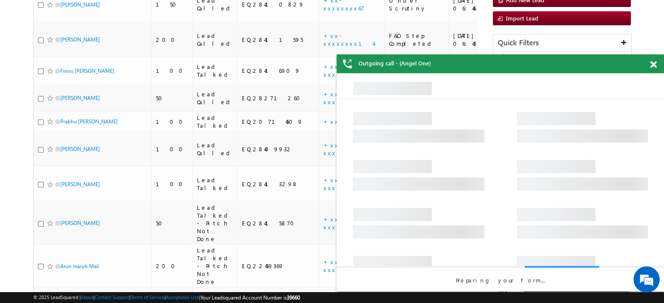
click at [656, 62] on span at bounding box center [653, 64] width 7 height 7
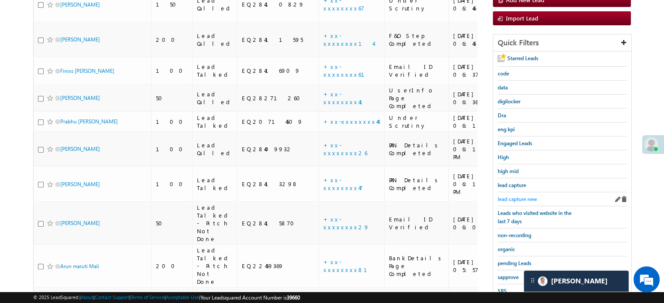
click at [516, 196] on span "lead capture new" at bounding box center [516, 199] width 39 height 7
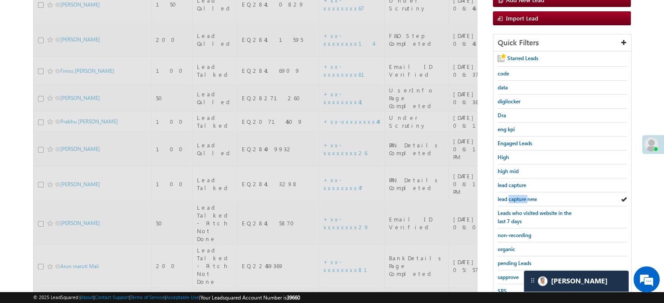
click at [516, 196] on span "lead capture new" at bounding box center [516, 199] width 39 height 7
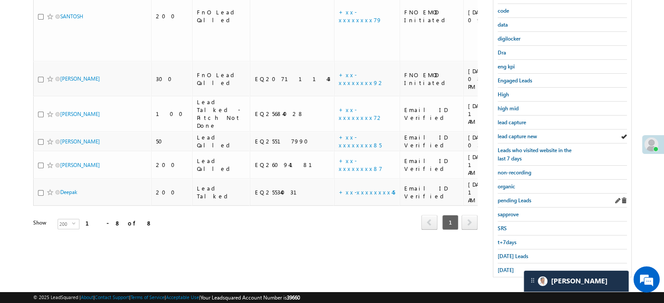
scroll to position [187, 0]
click at [507, 253] on span "Today's Leads" at bounding box center [512, 256] width 31 height 7
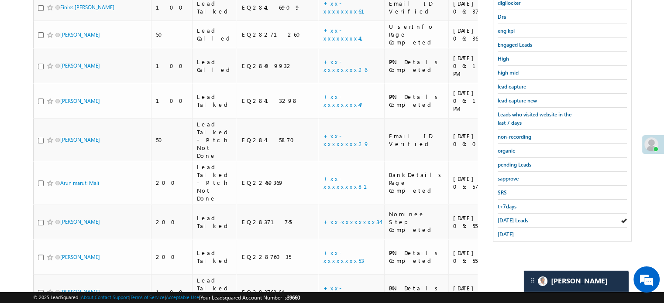
scroll to position [274, 0]
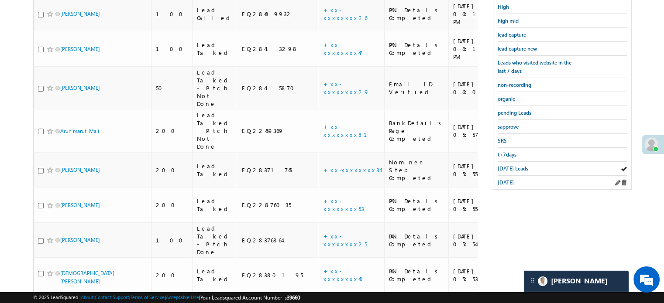
click at [509, 184] on div "yesterday" at bounding box center [561, 183] width 129 height 14
click at [509, 182] on div "yesterday" at bounding box center [561, 183] width 129 height 14
click at [511, 179] on span "yesterday" at bounding box center [505, 182] width 16 height 7
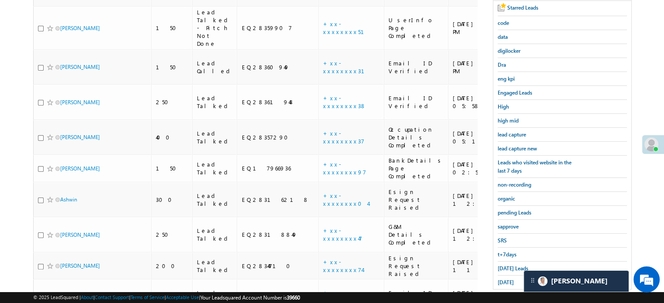
scroll to position [218, 0]
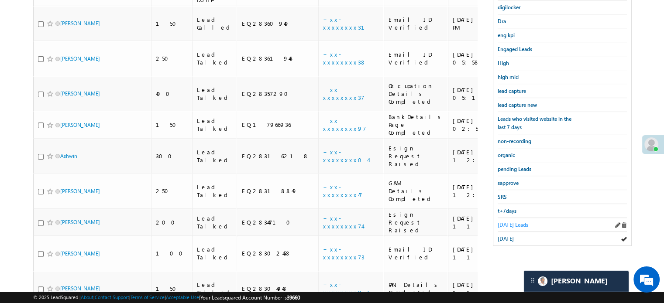
click at [522, 222] on span "Today's Leads" at bounding box center [512, 225] width 31 height 7
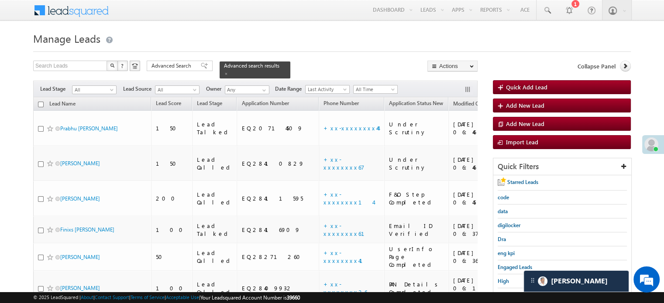
scroll to position [742, 0]
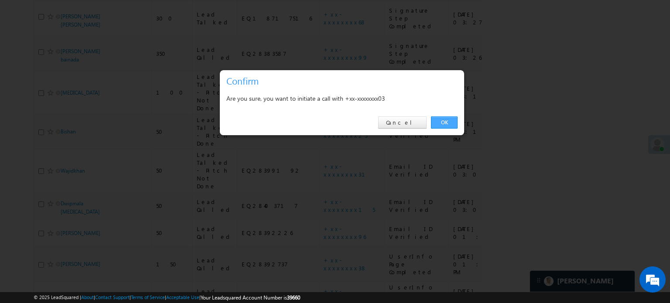
click at [447, 122] on link "OK" at bounding box center [444, 122] width 27 height 12
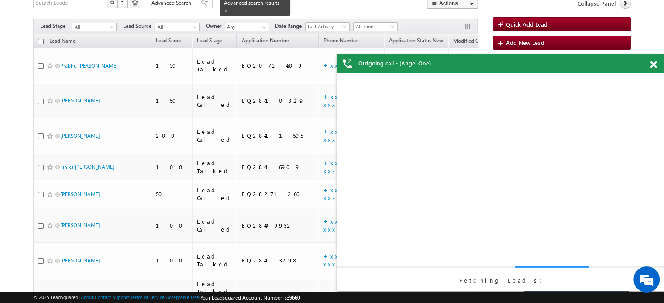
scroll to position [219, 0]
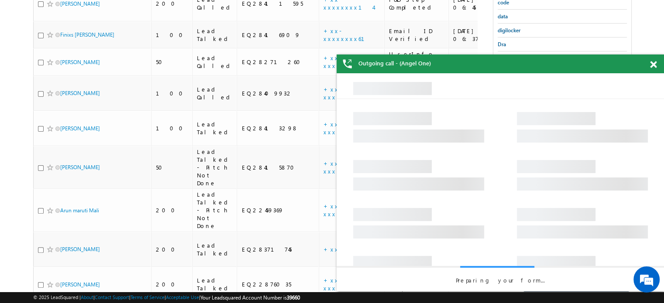
drag, startPoint x: 648, startPoint y: 65, endPoint x: 655, endPoint y: 62, distance: 8.2
click at [651, 63] on div "Outgoing call - (Angel One)" at bounding box center [499, 64] width 327 height 19
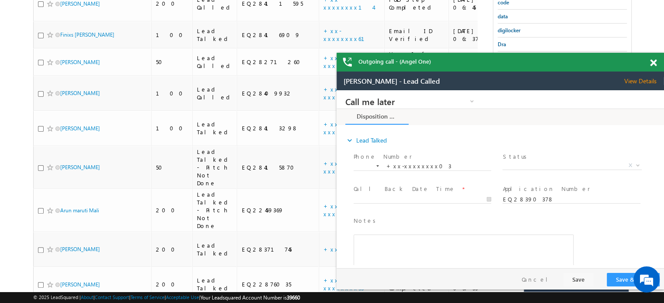
scroll to position [0, 0]
click at [656, 62] on div at bounding box center [658, 61] width 12 height 17
click at [653, 62] on span at bounding box center [653, 62] width 7 height 7
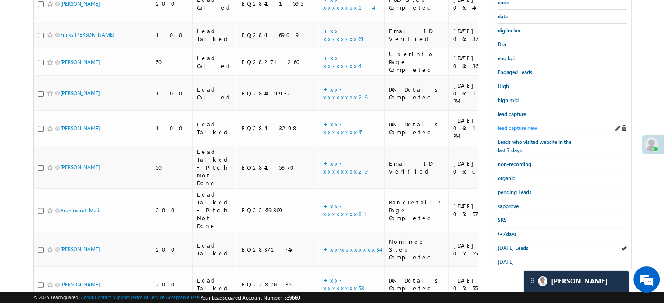
click at [531, 127] on span "lead capture new" at bounding box center [516, 128] width 39 height 7
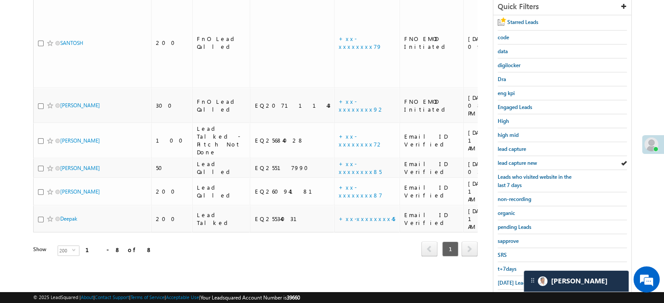
scroll to position [187, 0]
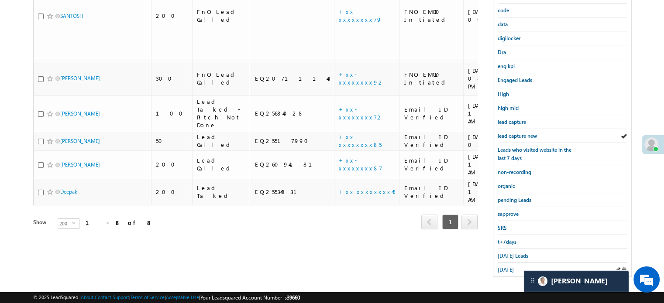
click at [509, 263] on div "yesterday" at bounding box center [561, 270] width 129 height 14
click at [508, 253] on span "Today's Leads" at bounding box center [512, 256] width 31 height 7
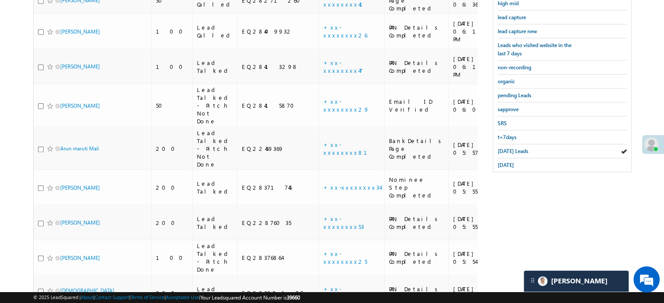
scroll to position [750, 0]
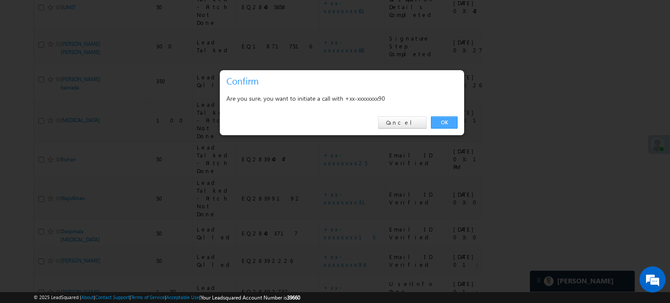
click at [433, 123] on link "OK" at bounding box center [444, 122] width 27 height 12
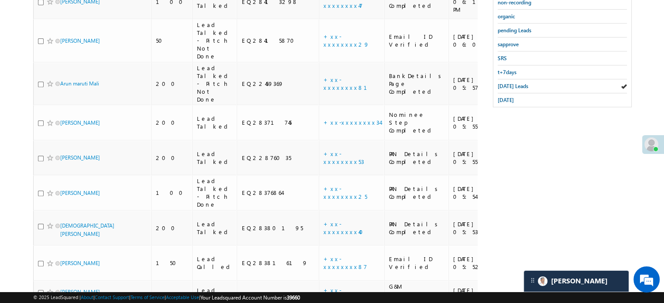
scroll to position [182, 0]
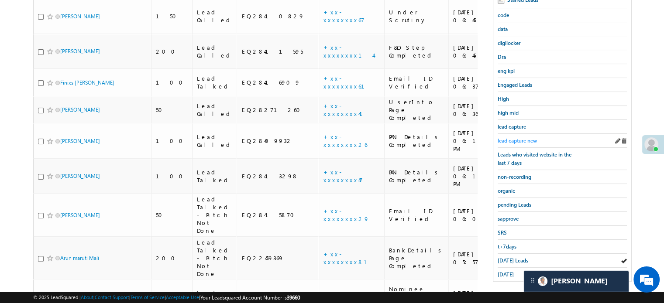
click at [523, 137] on span "lead capture new" at bounding box center [516, 140] width 39 height 7
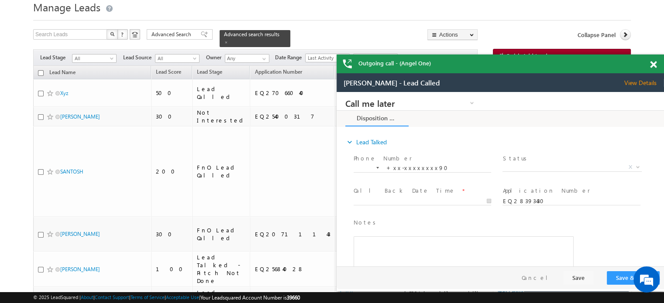
scroll to position [0, 0]
click at [654, 63] on span at bounding box center [653, 64] width 7 height 7
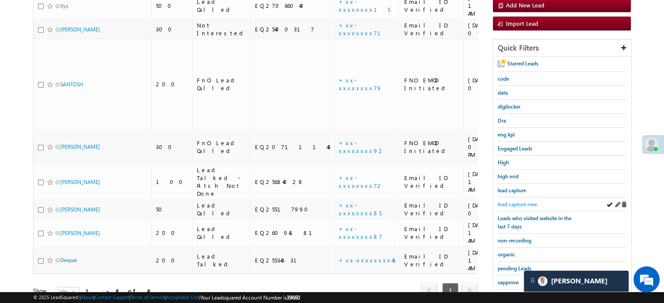
click at [517, 202] on span "lead capture new" at bounding box center [516, 204] width 39 height 7
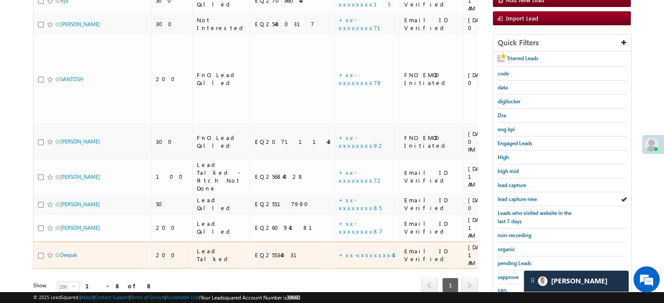
scroll to position [131, 0]
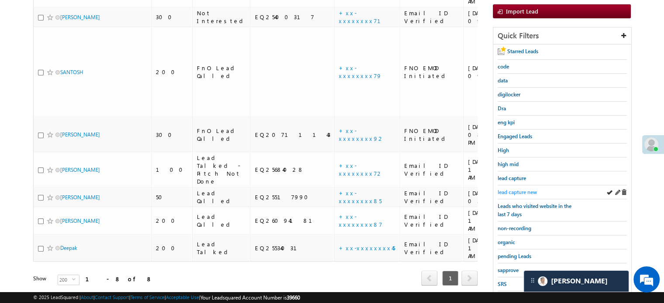
click at [533, 192] on span "lead capture new" at bounding box center [516, 192] width 39 height 7
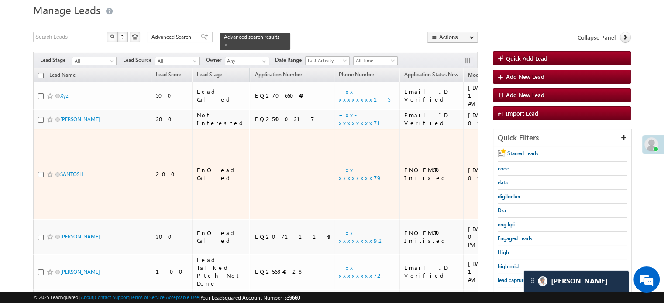
scroll to position [44, 0]
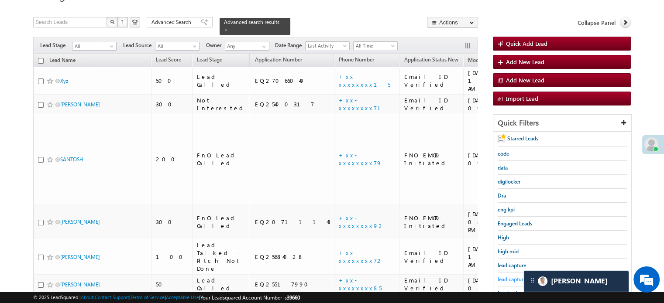
click at [504, 276] on span "lead capture new" at bounding box center [516, 279] width 39 height 7
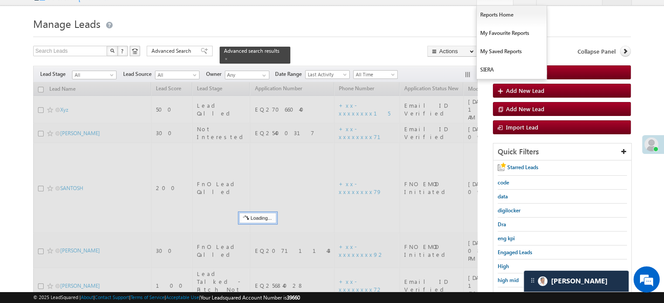
scroll to position [0, 0]
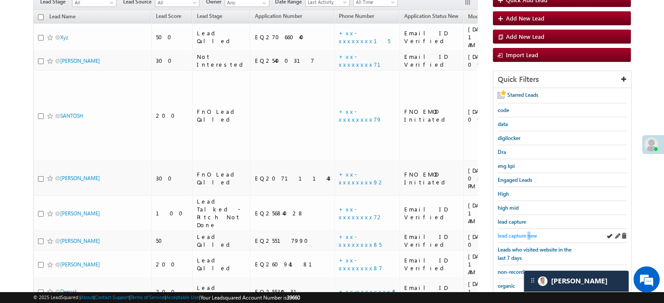
click at [529, 233] on span "lead capture new" at bounding box center [516, 236] width 39 height 7
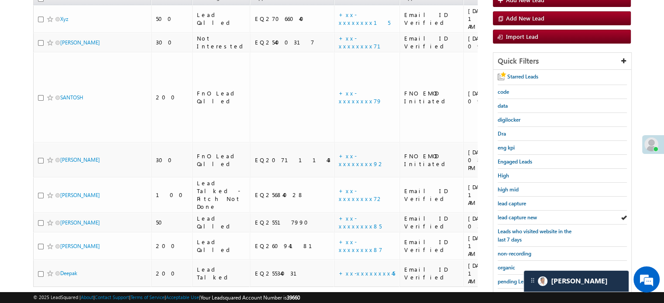
scroll to position [187, 0]
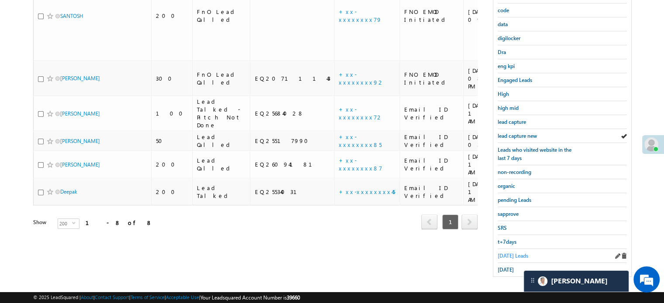
click at [511, 253] on span "Today's Leads" at bounding box center [512, 256] width 31 height 7
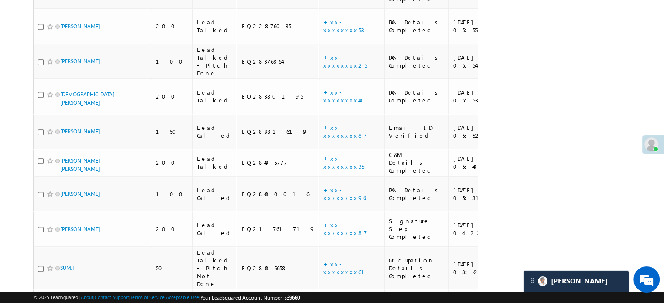
scroll to position [764, 0]
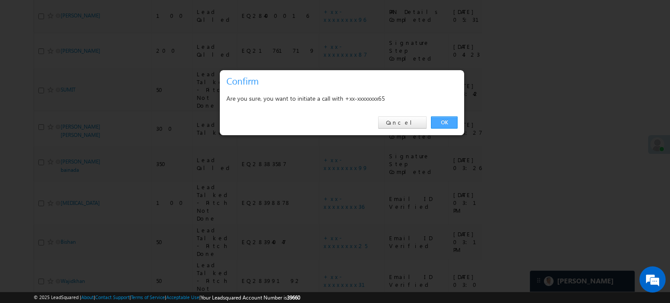
click at [443, 116] on link "OK" at bounding box center [444, 122] width 27 height 12
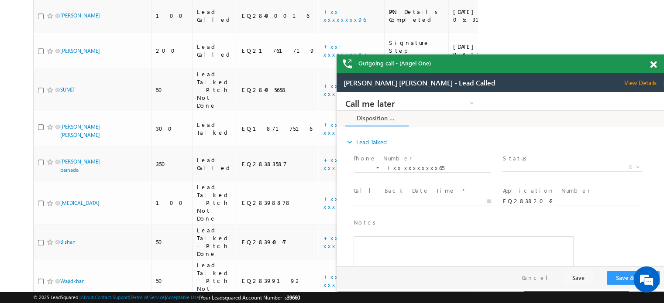
scroll to position [0, 0]
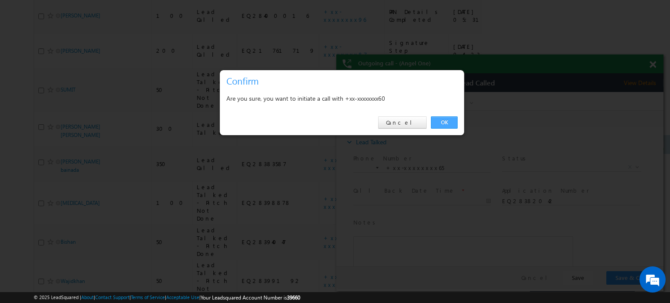
click at [449, 123] on link "OK" at bounding box center [444, 122] width 27 height 12
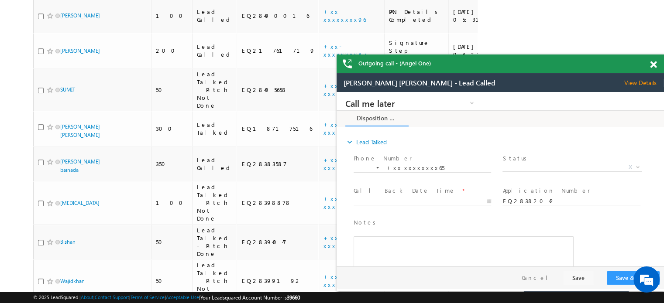
click at [653, 67] on span at bounding box center [653, 64] width 7 height 7
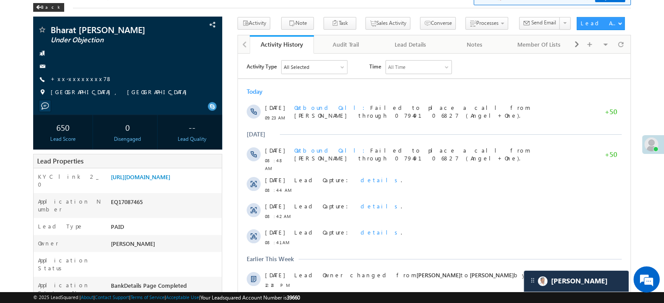
scroll to position [44, 0]
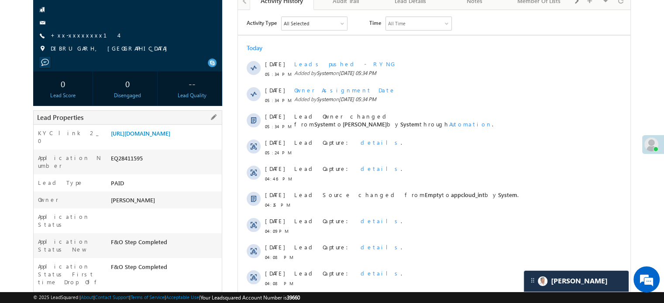
scroll to position [4179, 0]
click at [148, 137] on link "https://angelbroking1-pk3em7sa.customui-test.leadsquared.com?leadId=a0f48215-07…" at bounding box center [140, 133] width 59 height 7
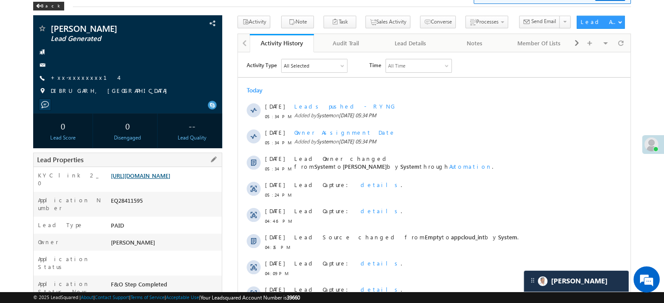
scroll to position [0, 0]
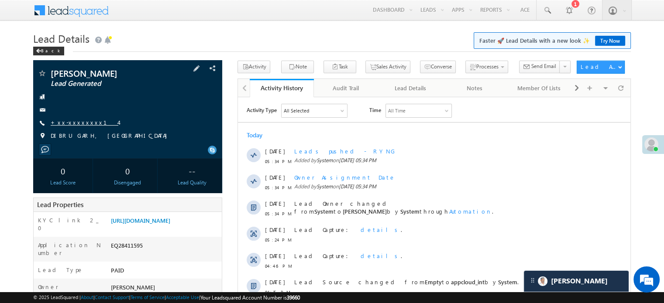
click at [69, 120] on link "+xx-xxxxxxxx14" at bounding box center [85, 122] width 68 height 7
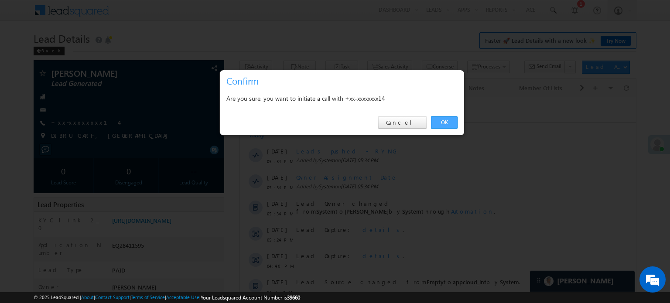
click at [446, 123] on link "OK" at bounding box center [444, 122] width 27 height 12
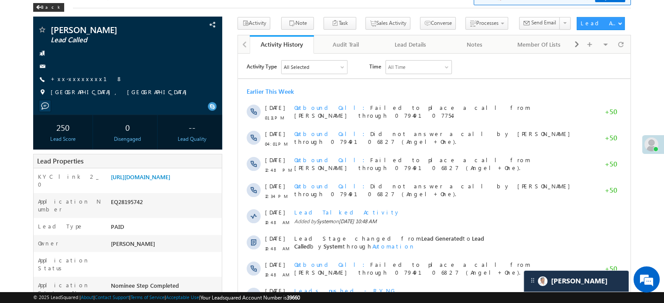
scroll to position [4492, 0]
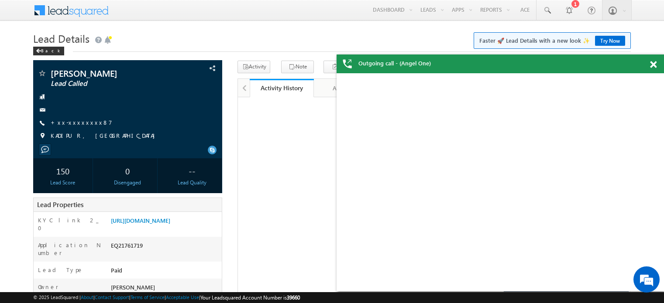
scroll to position [44, 0]
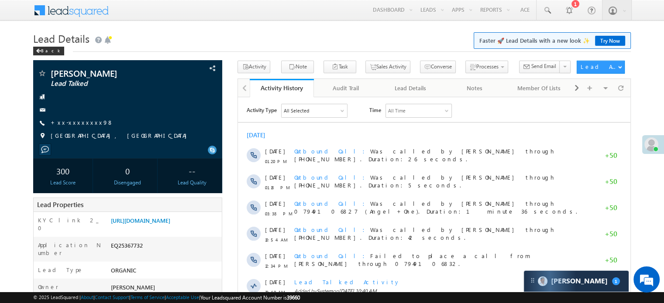
scroll to position [4595, 0]
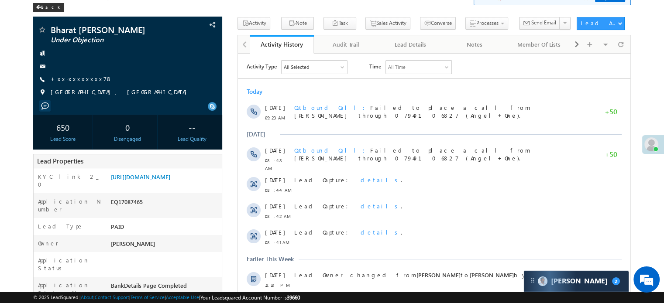
scroll to position [4689, 0]
